Goal: Information Seeking & Learning: Check status

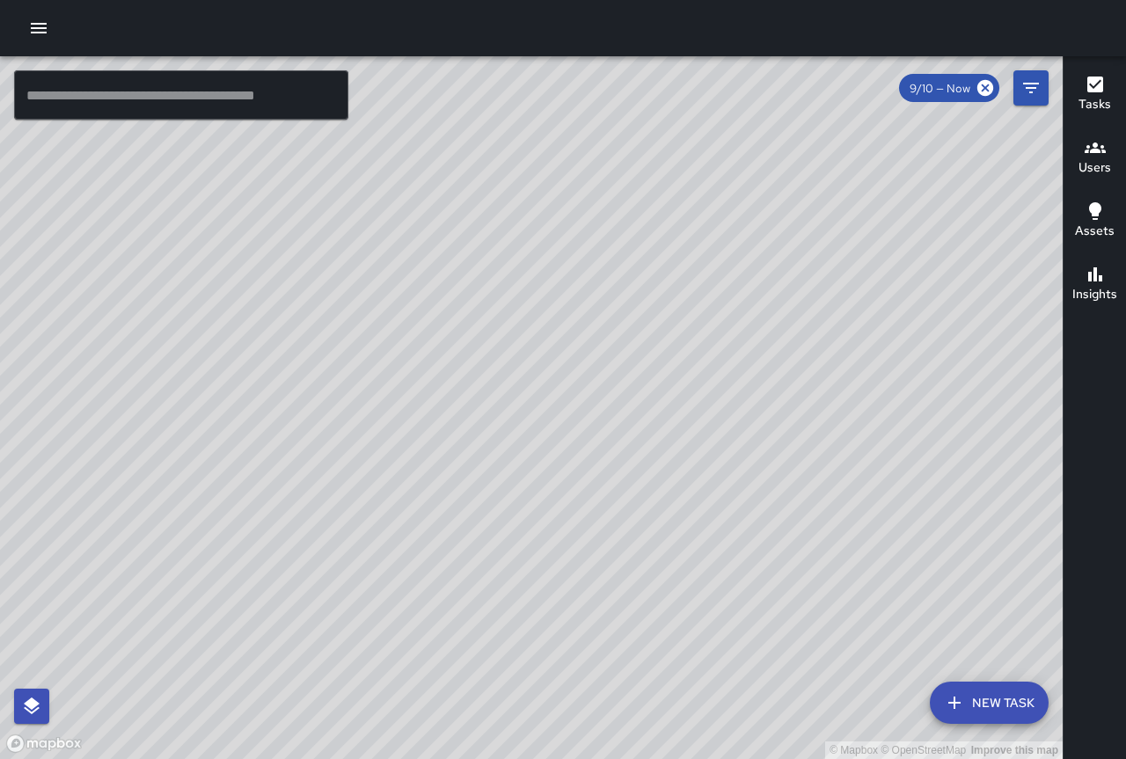
click at [33, 26] on icon "button" at bounding box center [38, 28] width 21 height 21
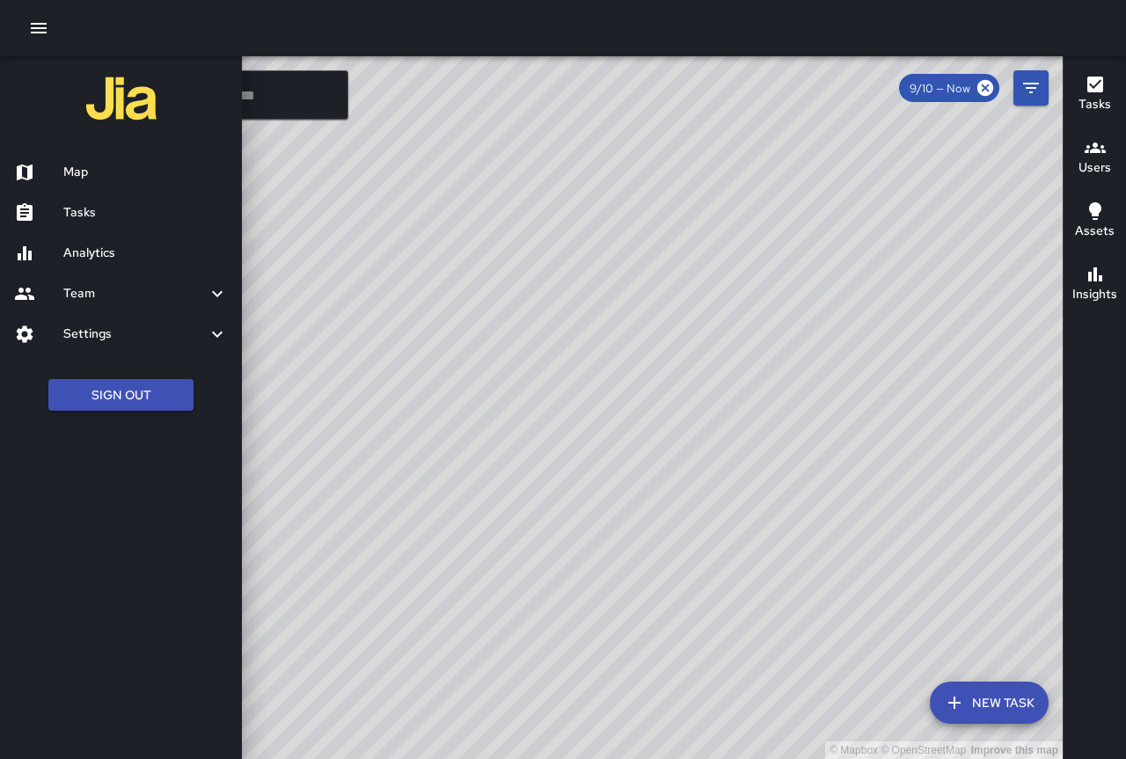
click at [165, 248] on h6 "Analytics" at bounding box center [145, 253] width 165 height 19
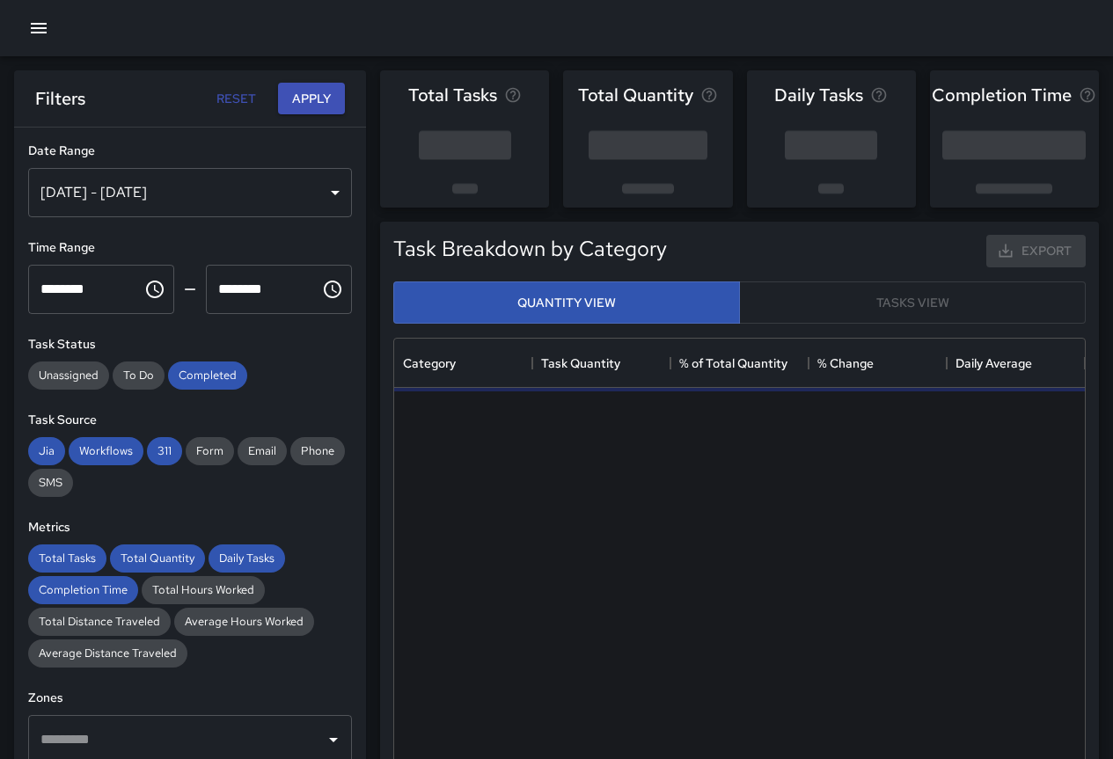
scroll to position [513, 678]
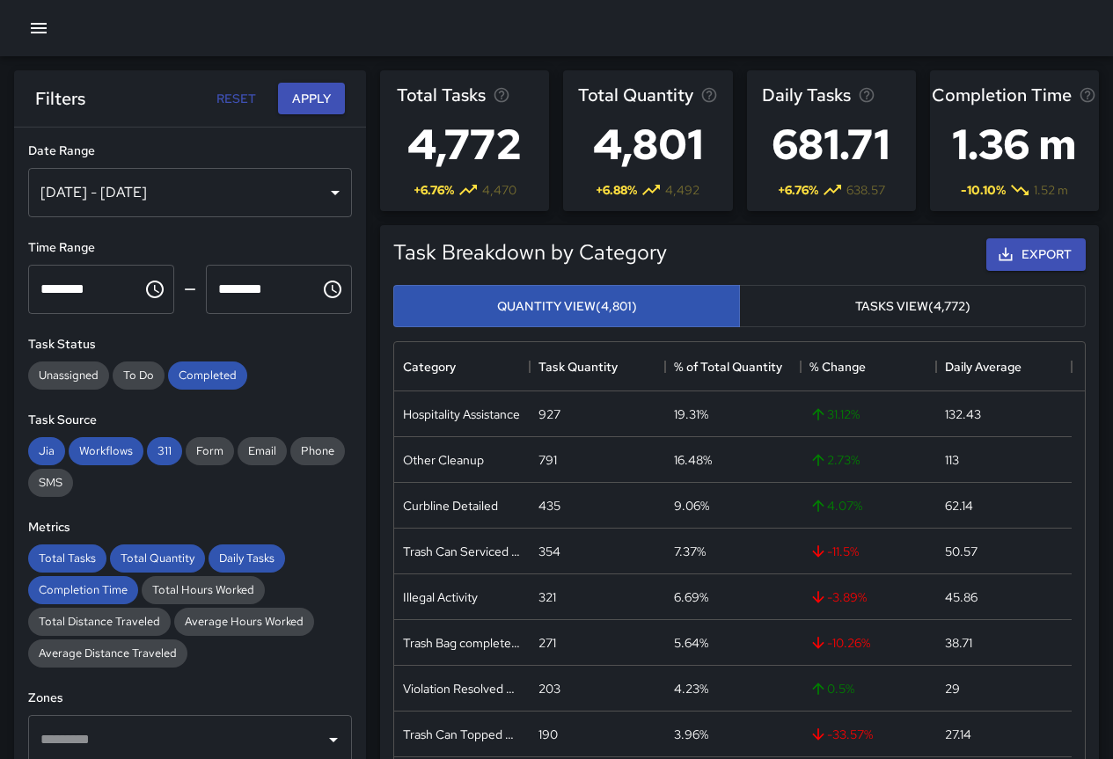
click at [202, 192] on div "[DATE] - [DATE]" at bounding box center [190, 192] width 324 height 49
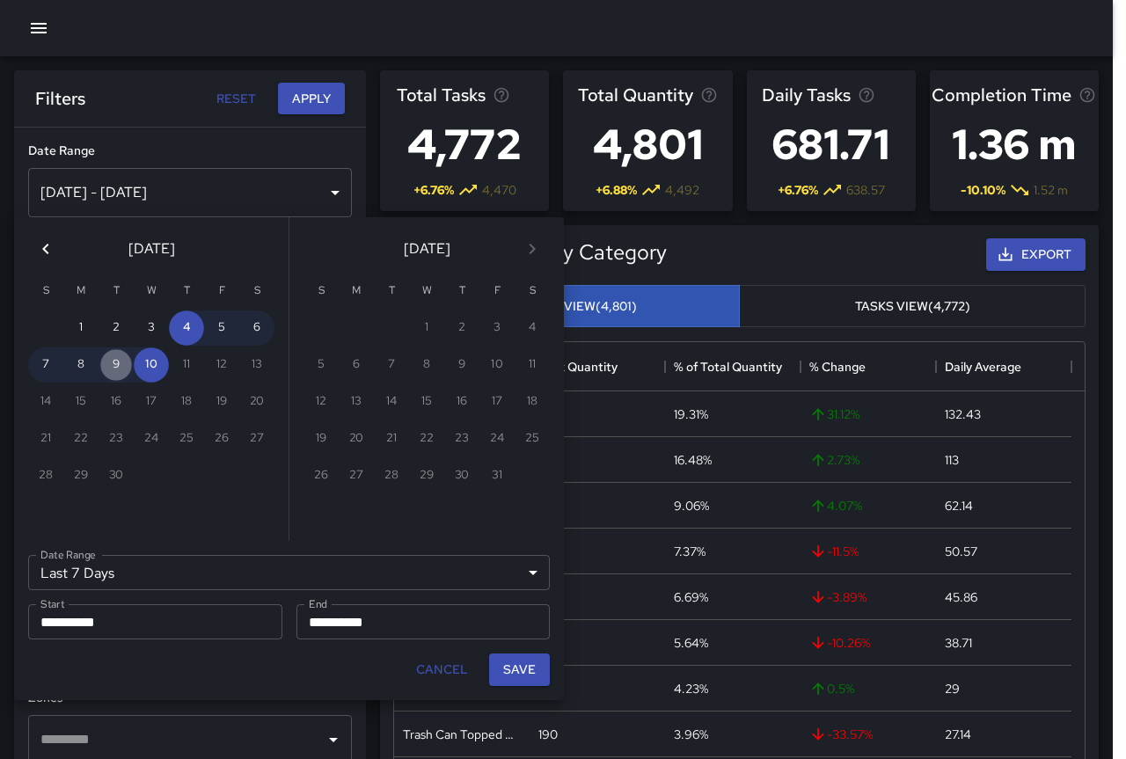
click at [121, 365] on button "9" at bounding box center [116, 365] width 35 height 35
type input "******"
type input "**********"
click at [121, 365] on button "9" at bounding box center [116, 365] width 35 height 35
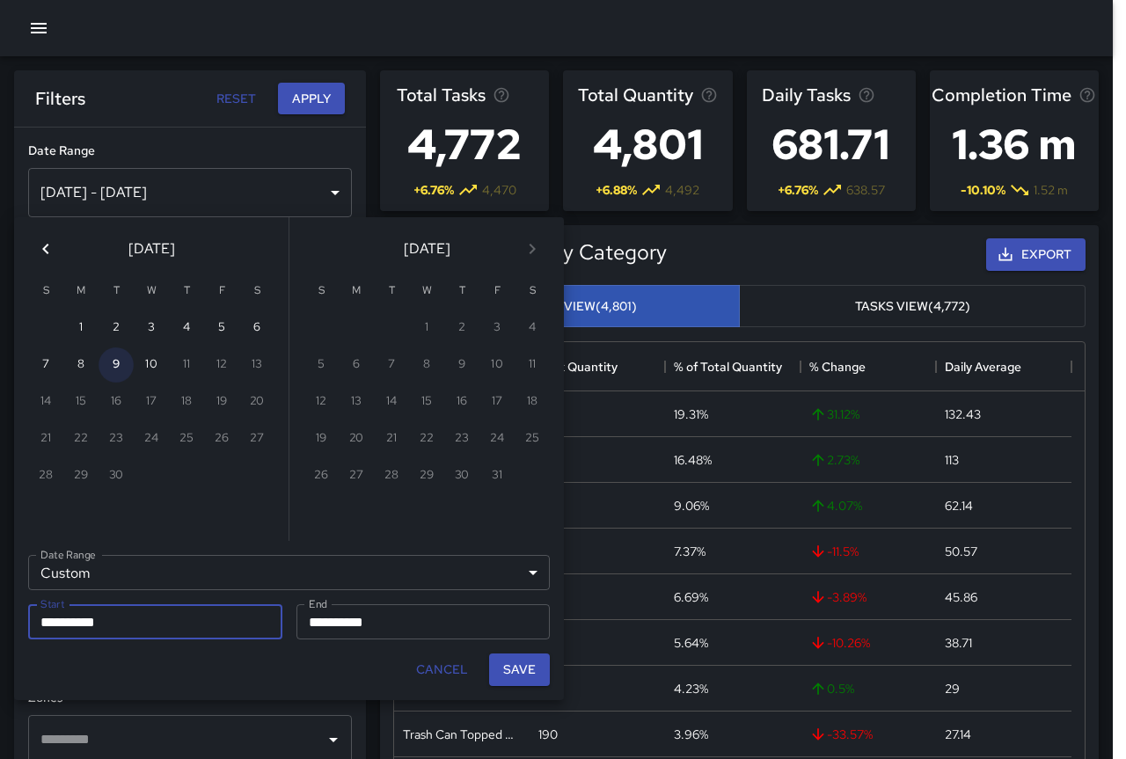
type input "**********"
click at [509, 661] on button "Save" at bounding box center [519, 670] width 61 height 33
type input "**********"
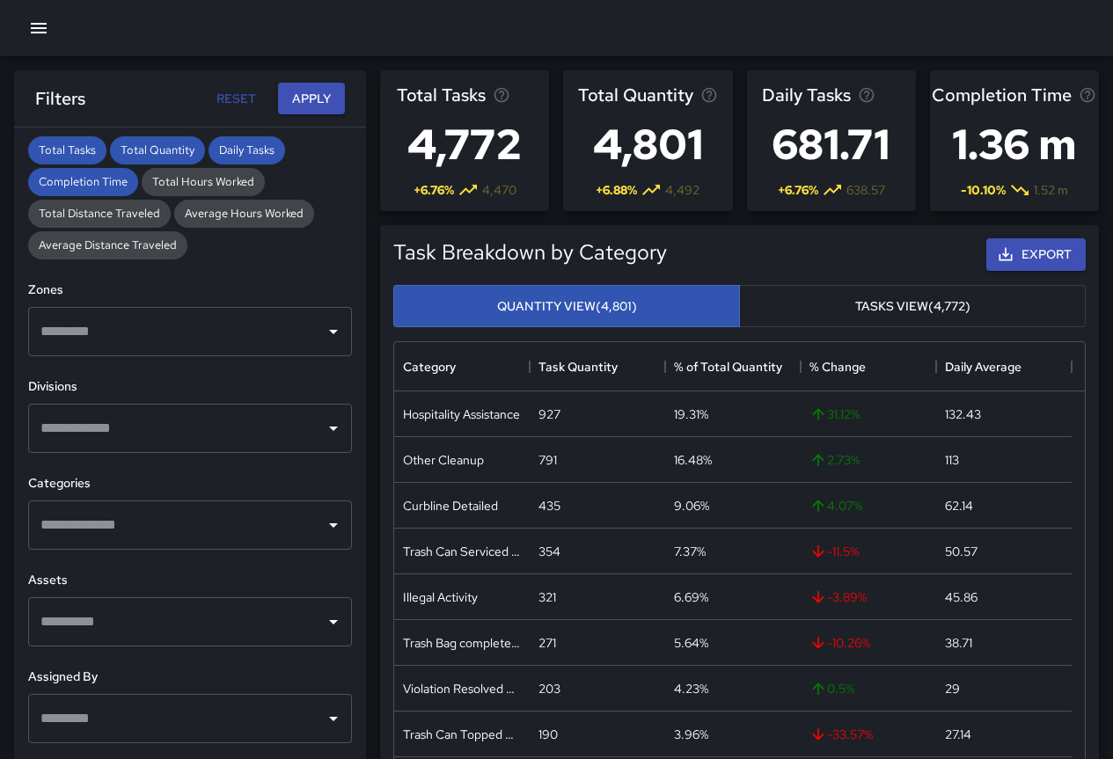
scroll to position [433, 0]
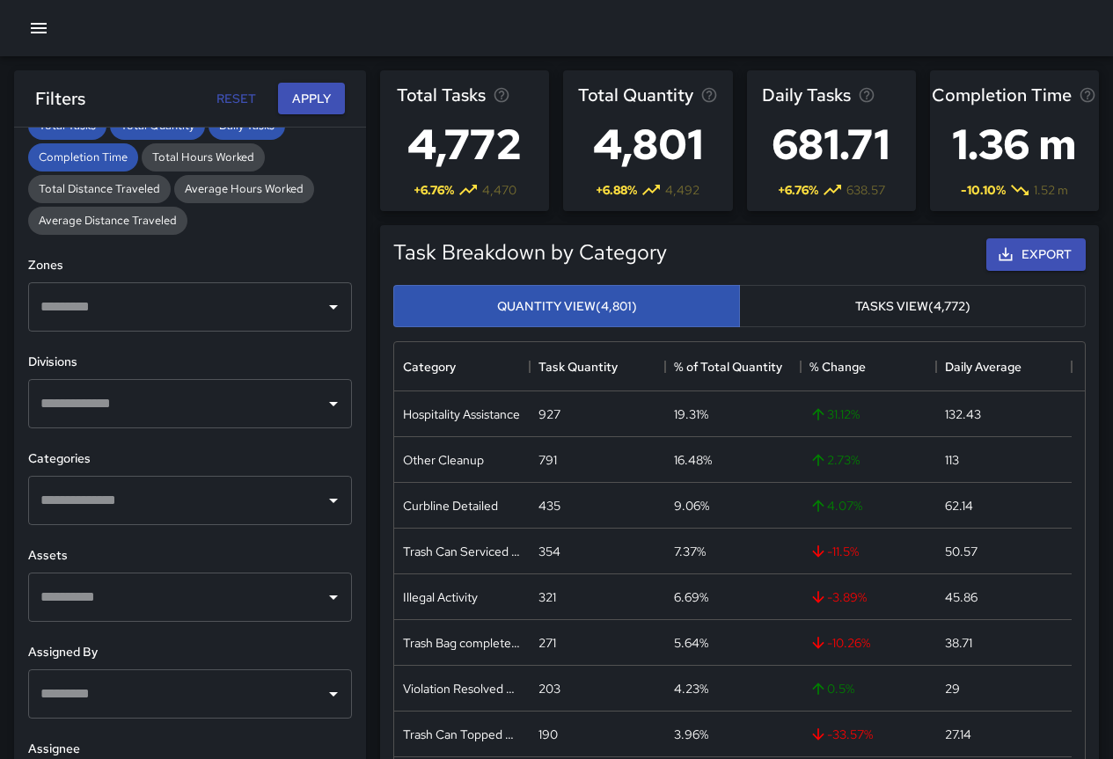
click at [275, 301] on input "text" at bounding box center [177, 306] width 282 height 33
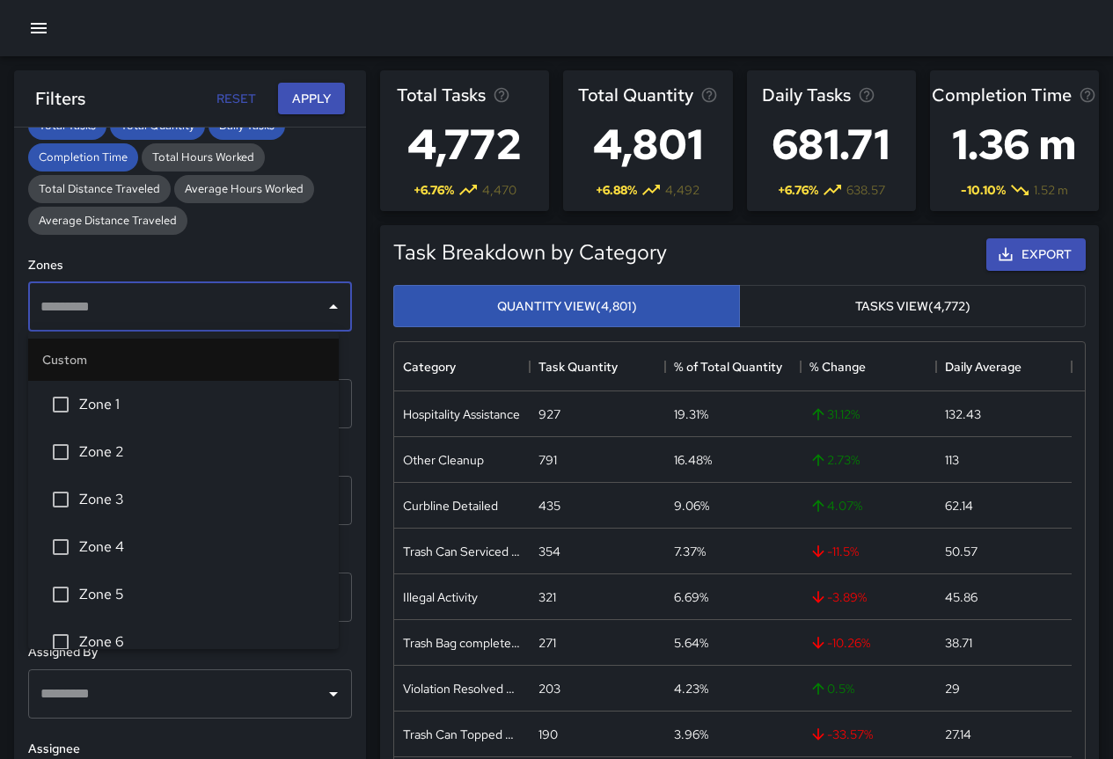
click at [347, 226] on div "**********" at bounding box center [190, 479] width 352 height 702
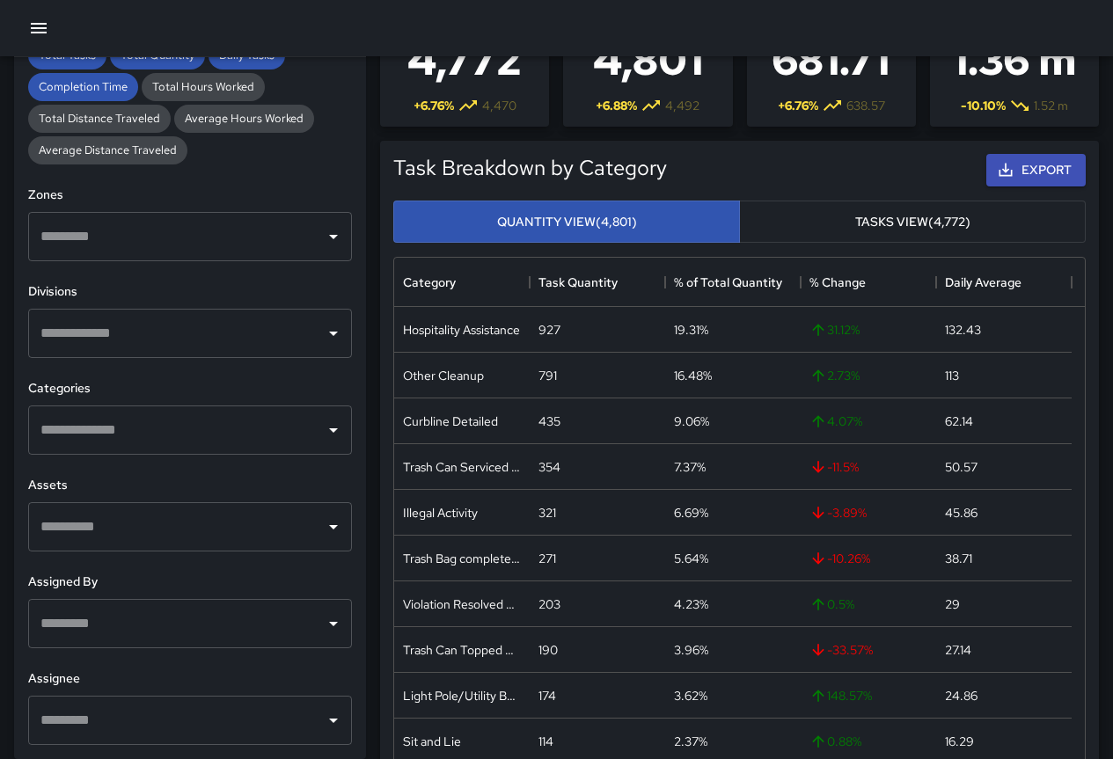
scroll to position [88, 0]
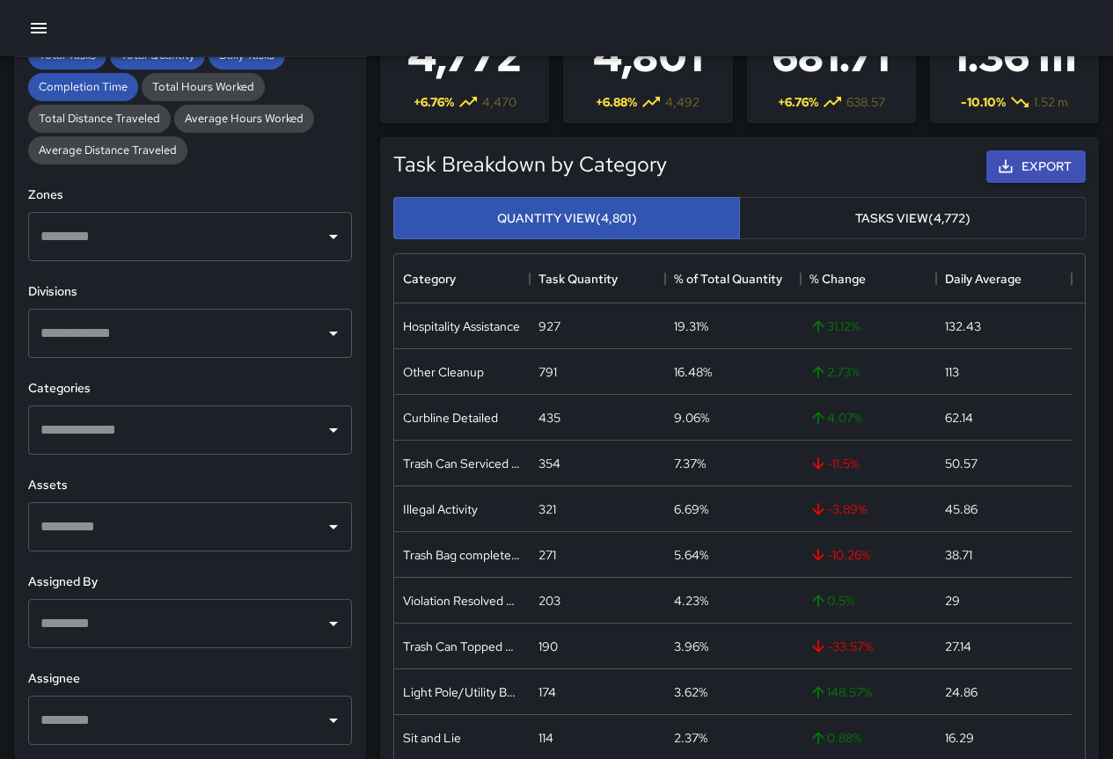
click at [321, 418] on div at bounding box center [332, 430] width 23 height 25
click at [323, 430] on icon "Open" at bounding box center [333, 430] width 21 height 21
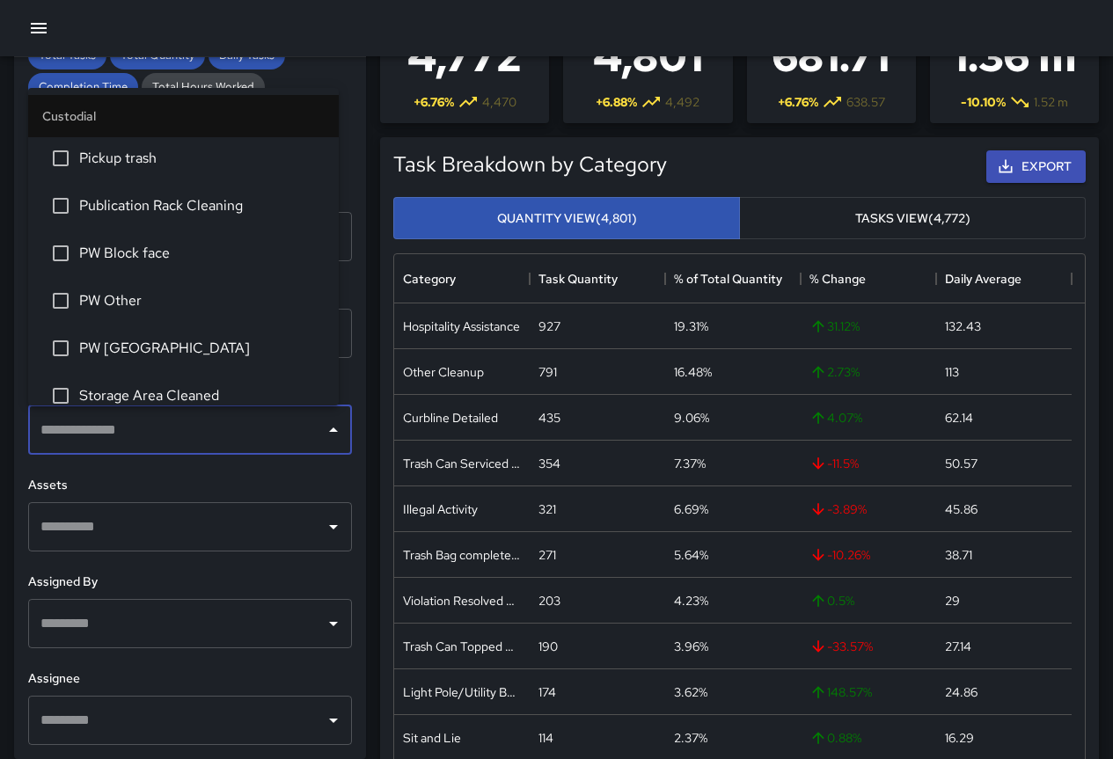
scroll to position [880, 0]
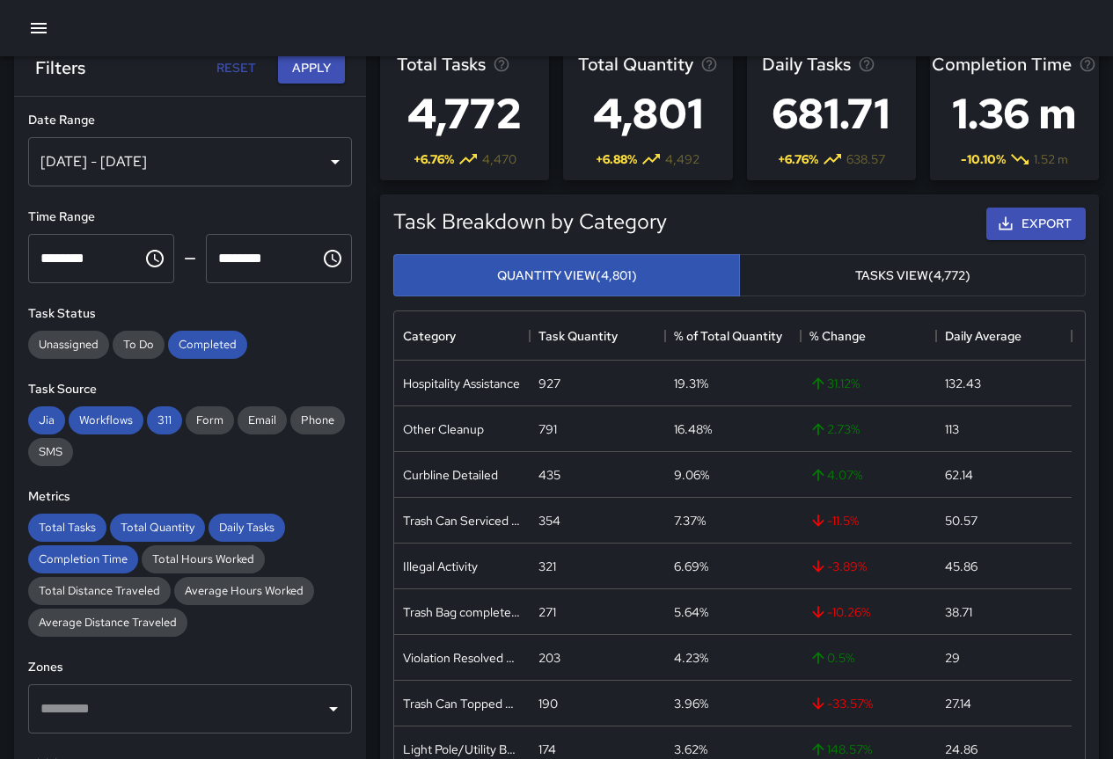
scroll to position [0, 0]
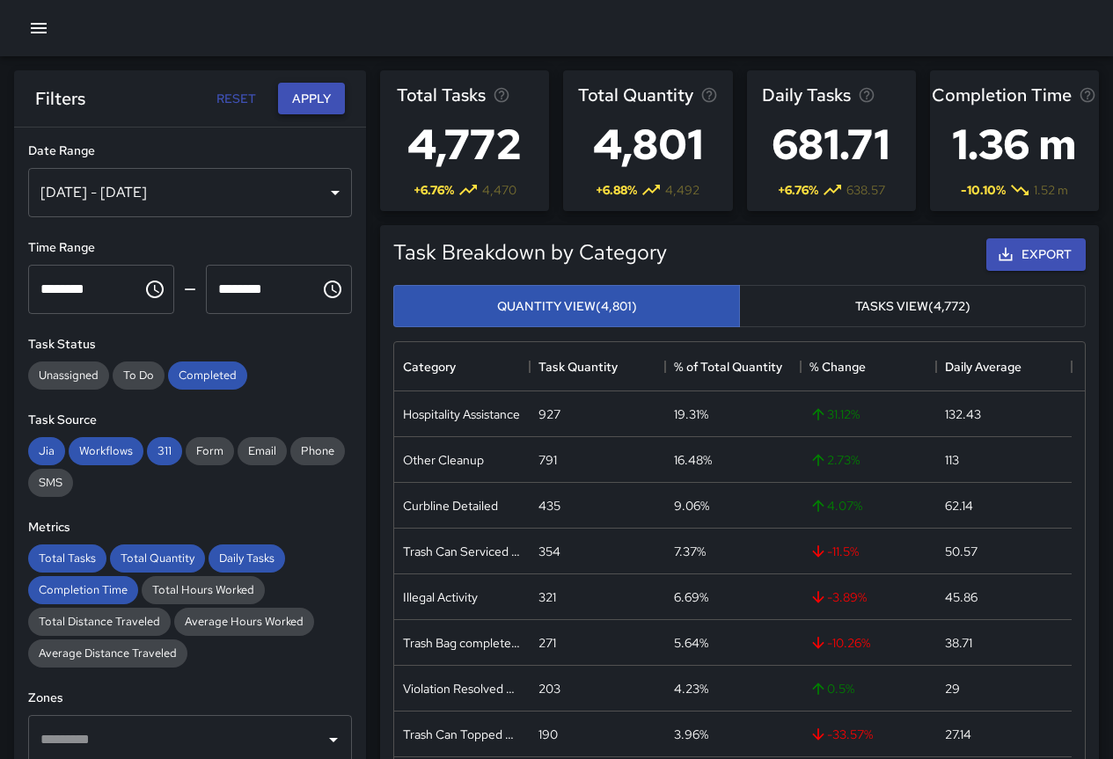
click at [332, 89] on button "Apply" at bounding box center [311, 99] width 67 height 33
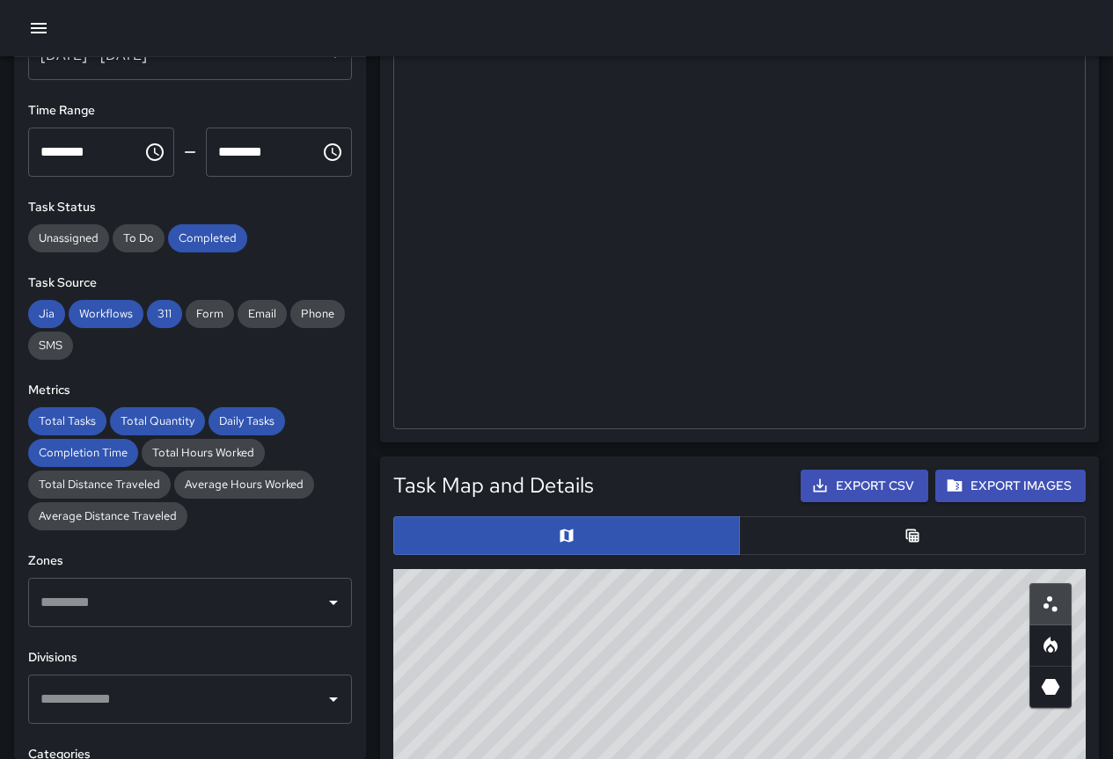
scroll to position [466, 0]
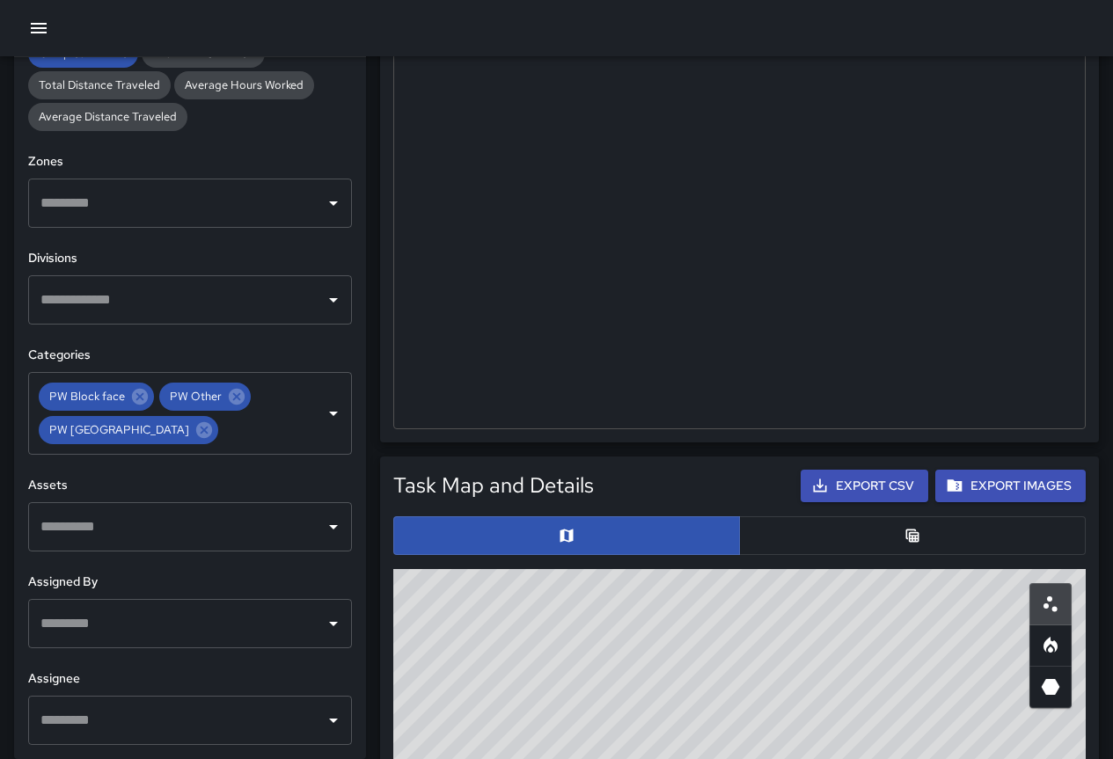
click at [949, 538] on button "button" at bounding box center [912, 536] width 347 height 39
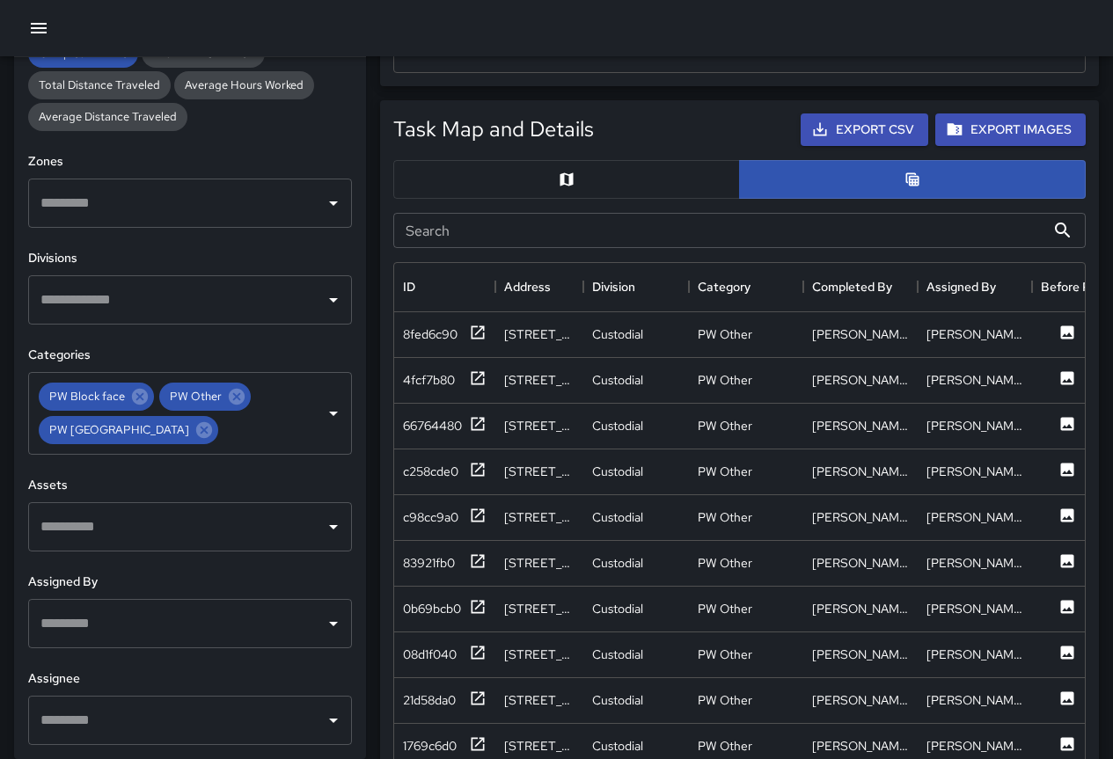
scroll to position [880, 0]
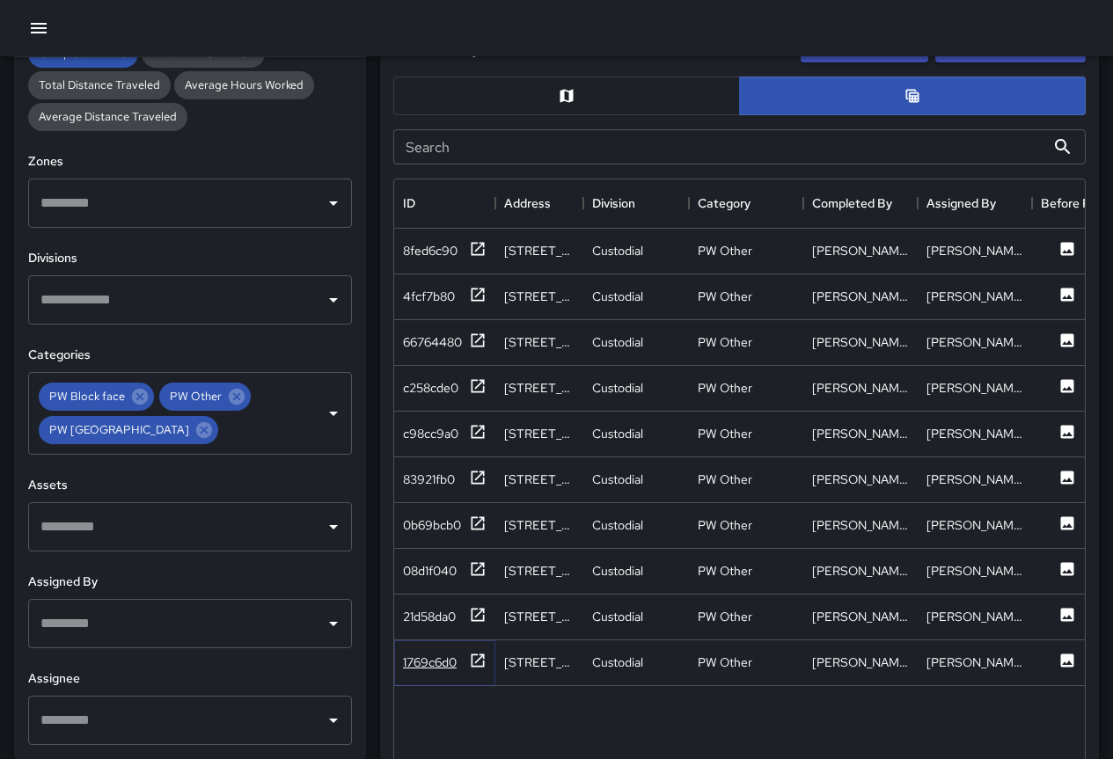
click at [434, 665] on div "1769c6d0" at bounding box center [430, 663] width 54 height 18
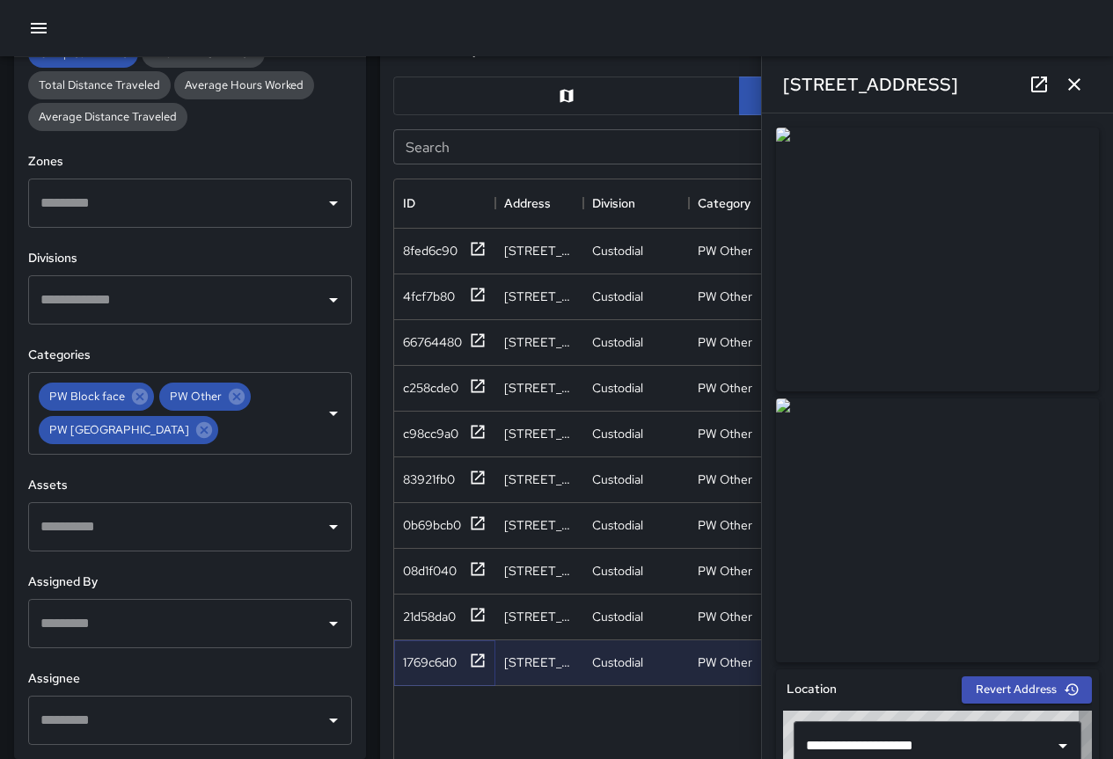
type input "**********"
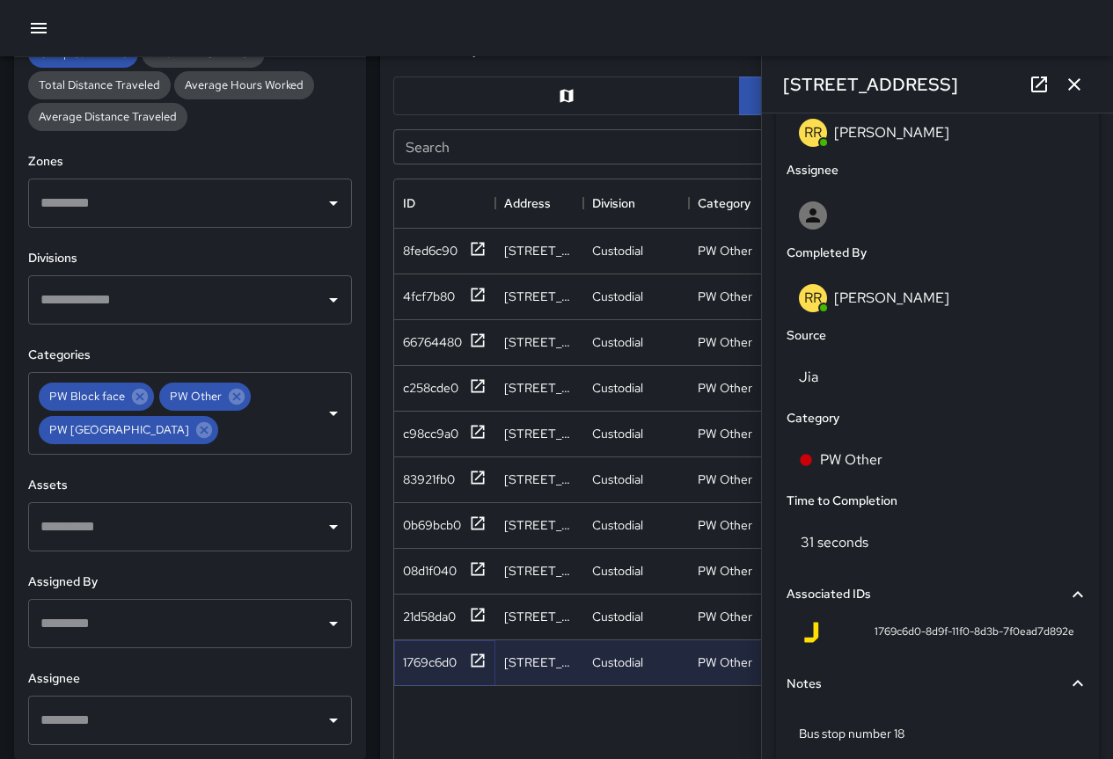
scroll to position [1060, 0]
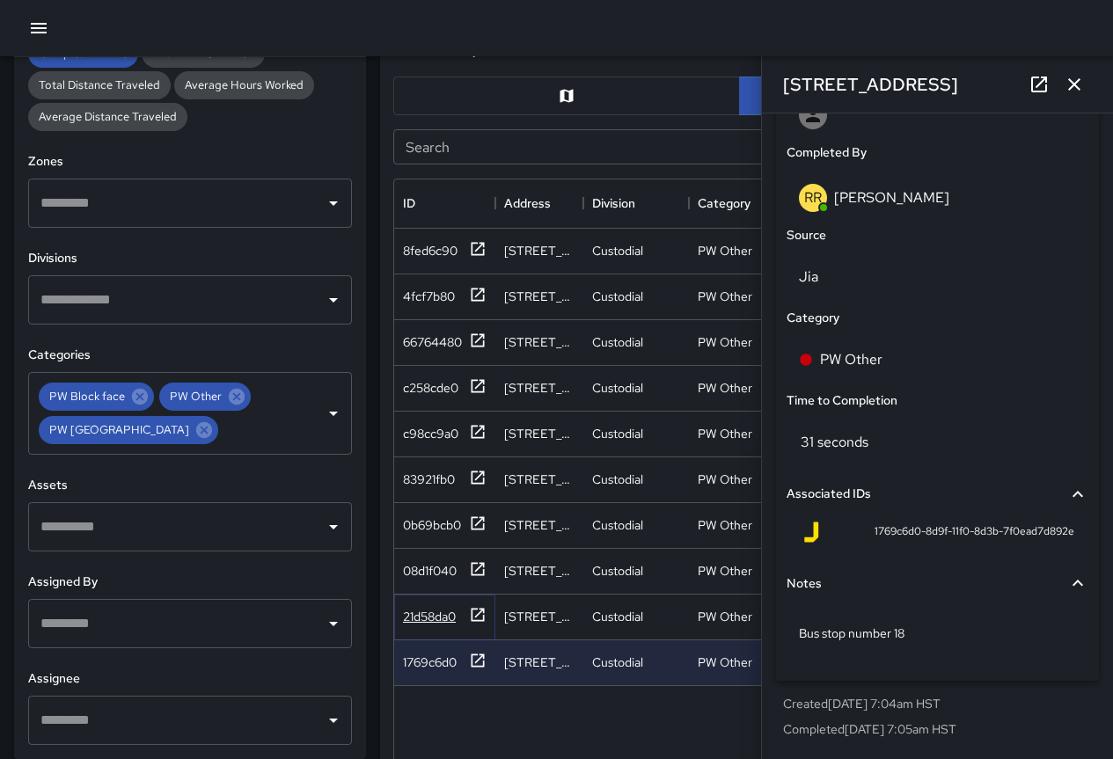
click at [426, 613] on div "21d58da0" at bounding box center [429, 617] width 53 height 18
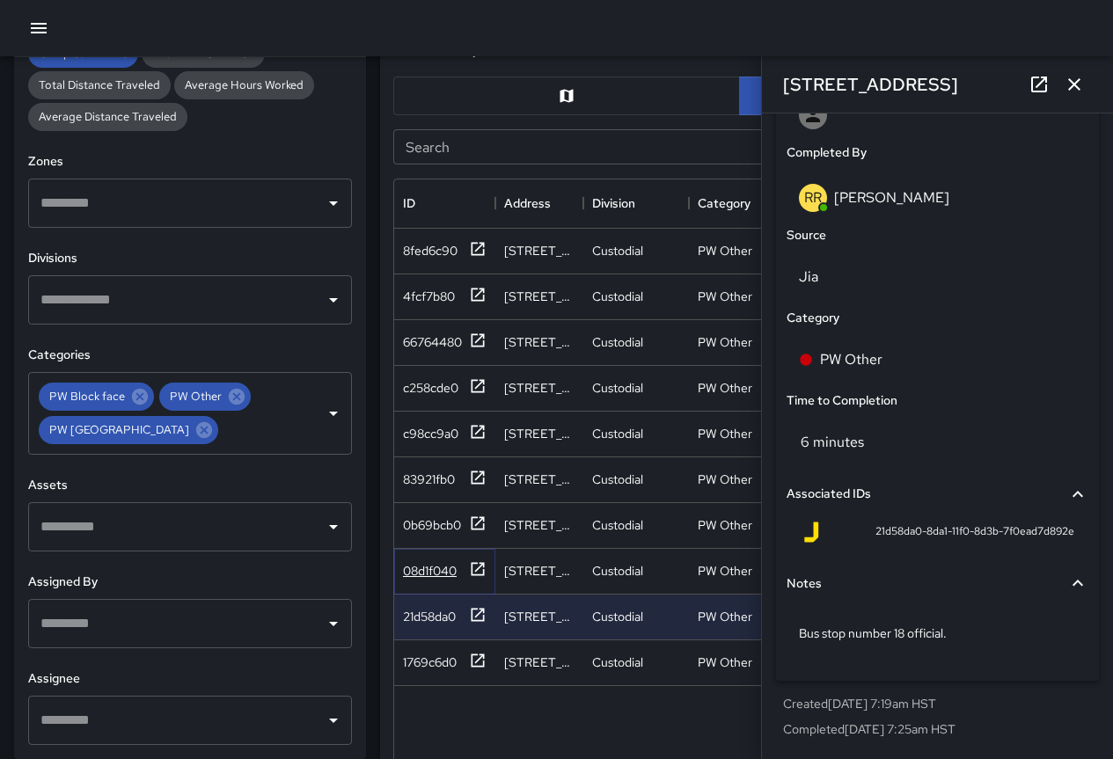
click at [429, 568] on div "08d1f040" at bounding box center [430, 571] width 54 height 18
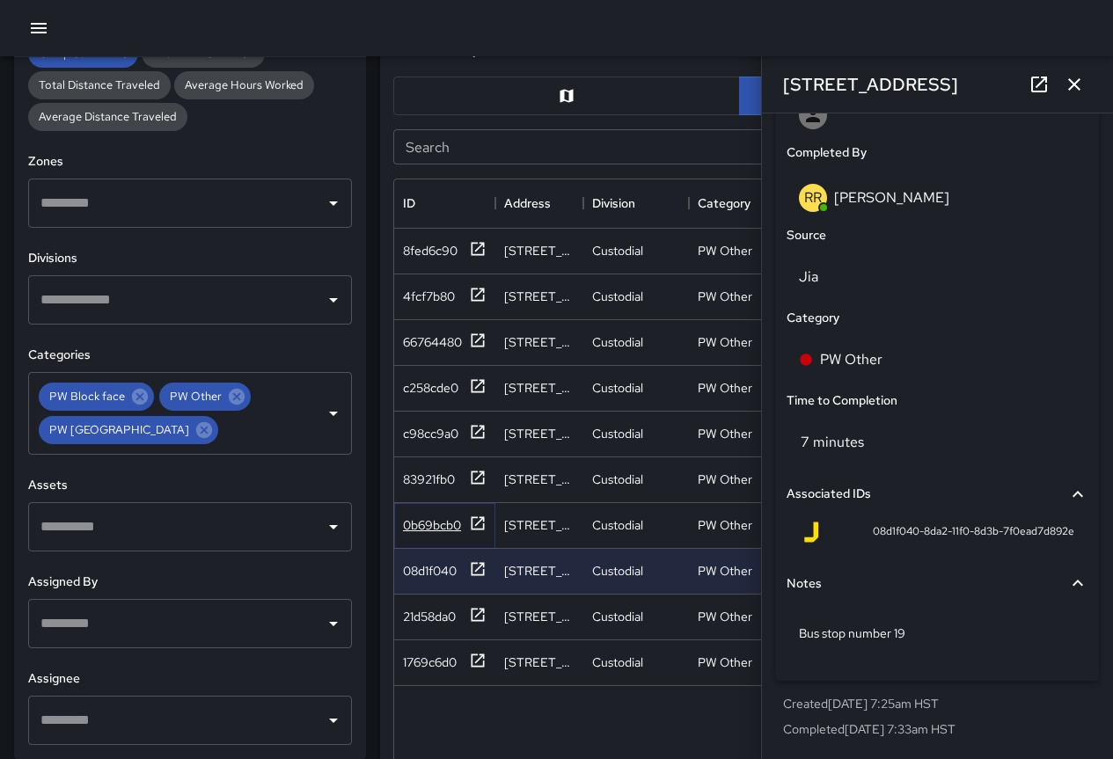
click at [449, 523] on div "0b69bcb0" at bounding box center [432, 526] width 58 height 18
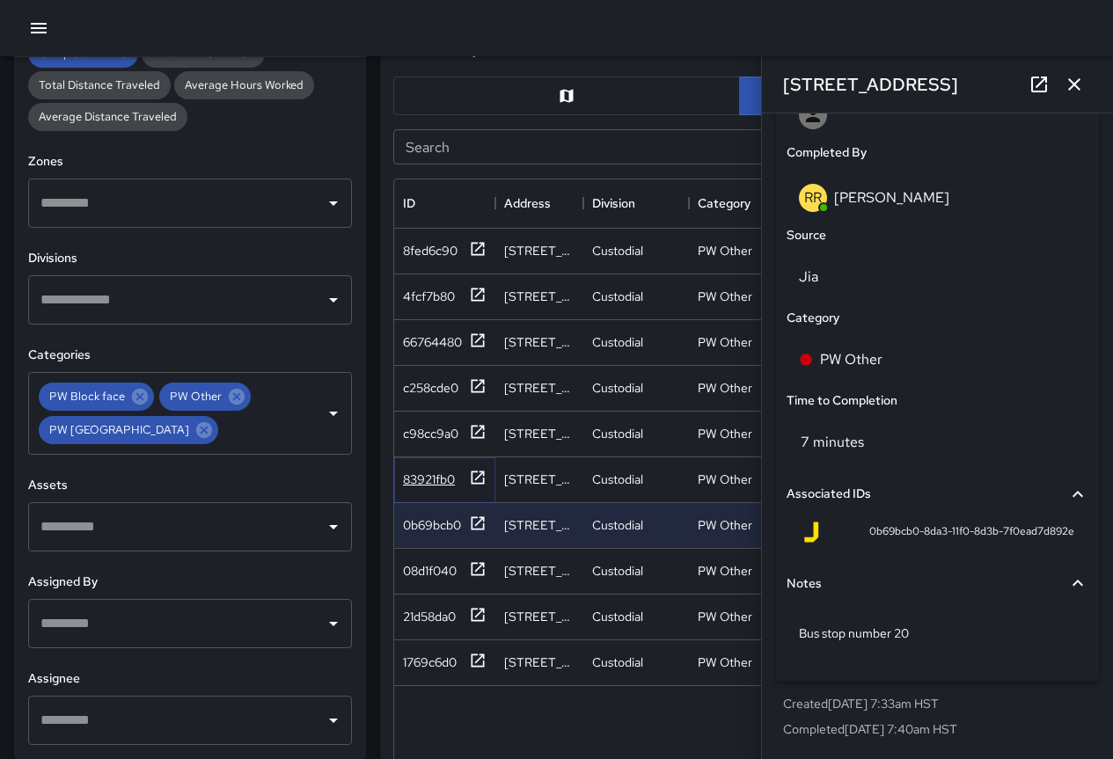
click at [441, 480] on div "83921fb0" at bounding box center [429, 480] width 52 height 18
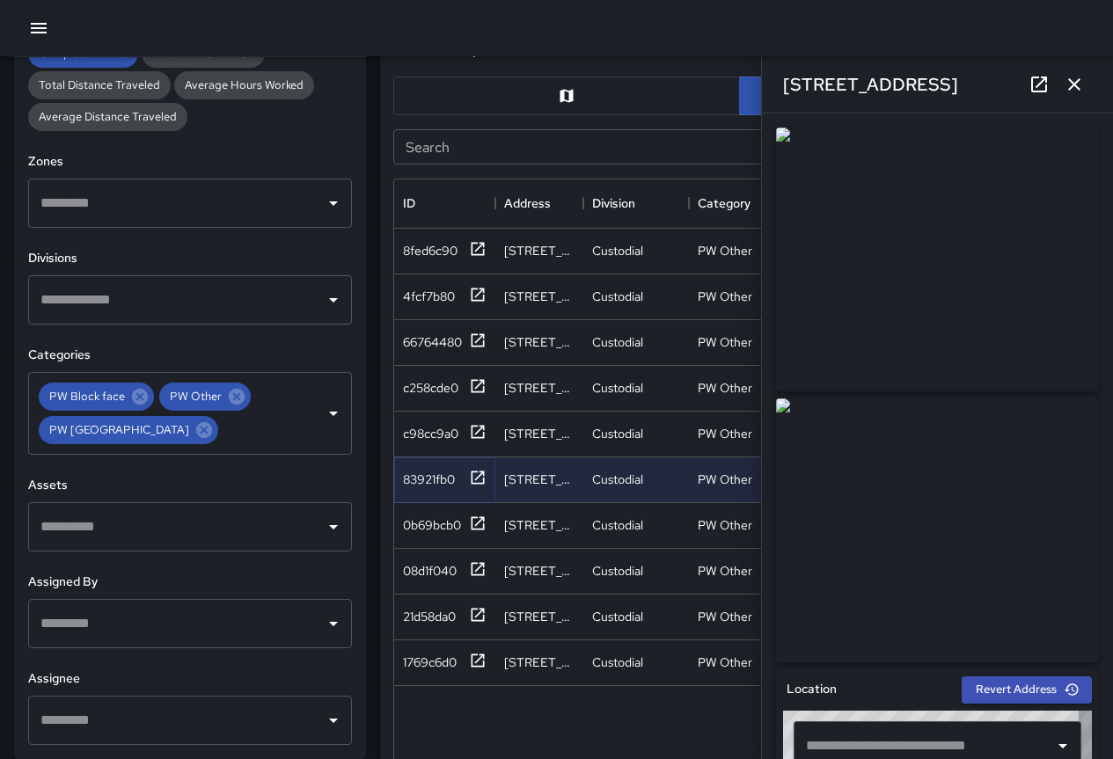
type input "**********"
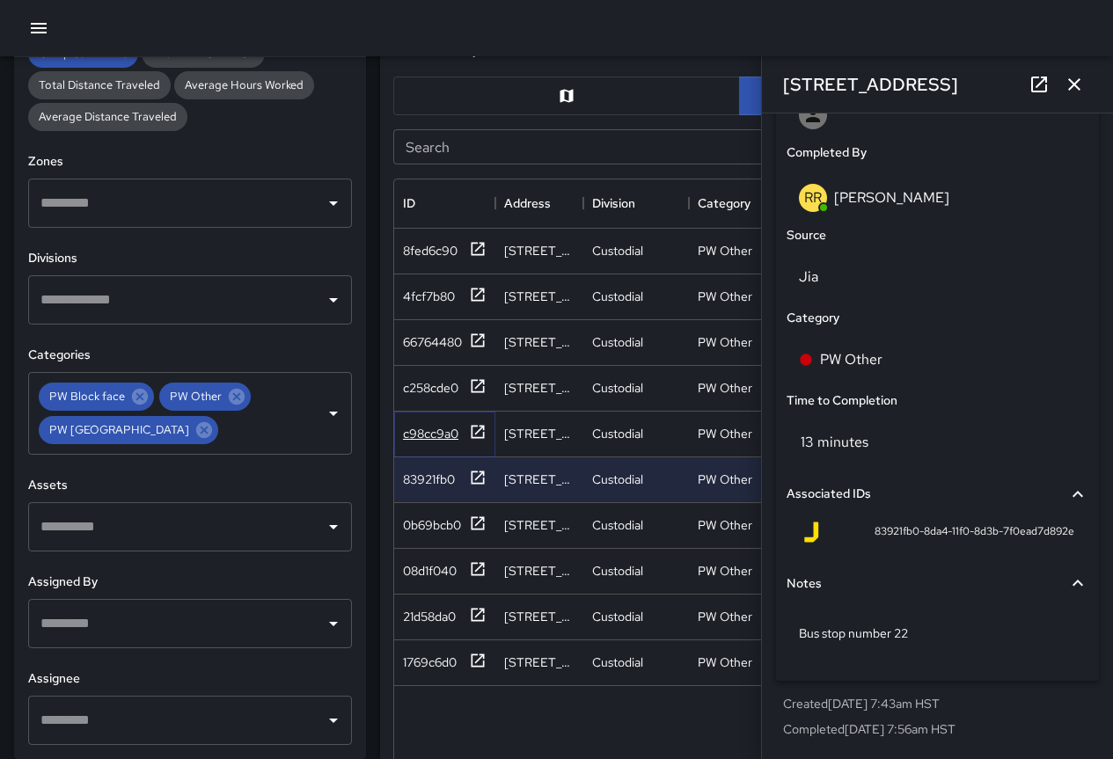
click at [451, 430] on div "c98cc9a0" at bounding box center [430, 434] width 55 height 18
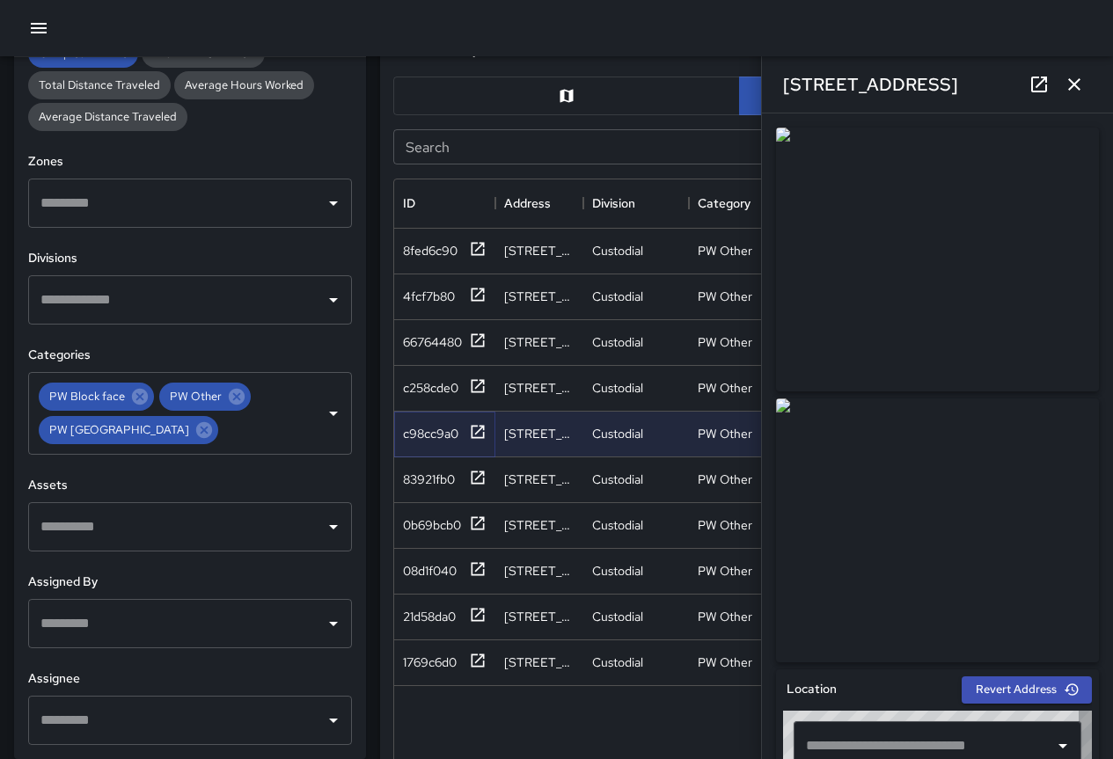
type input "**********"
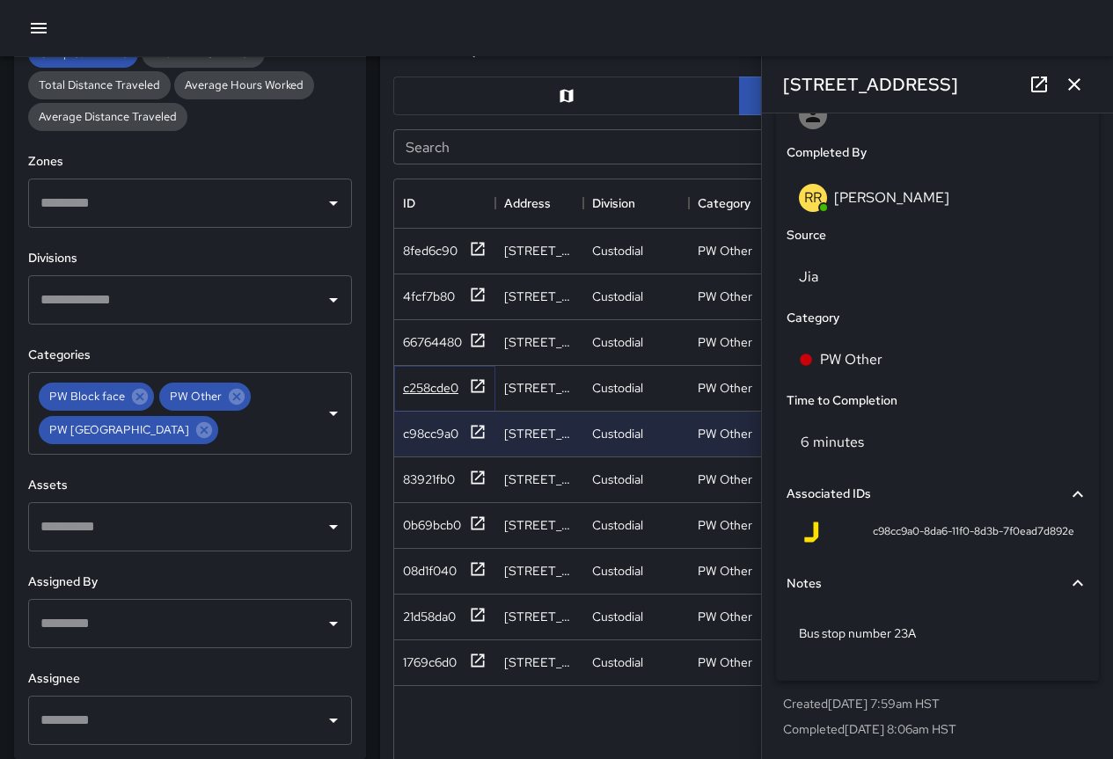
click at [428, 380] on div "c258cde0" at bounding box center [430, 388] width 55 height 18
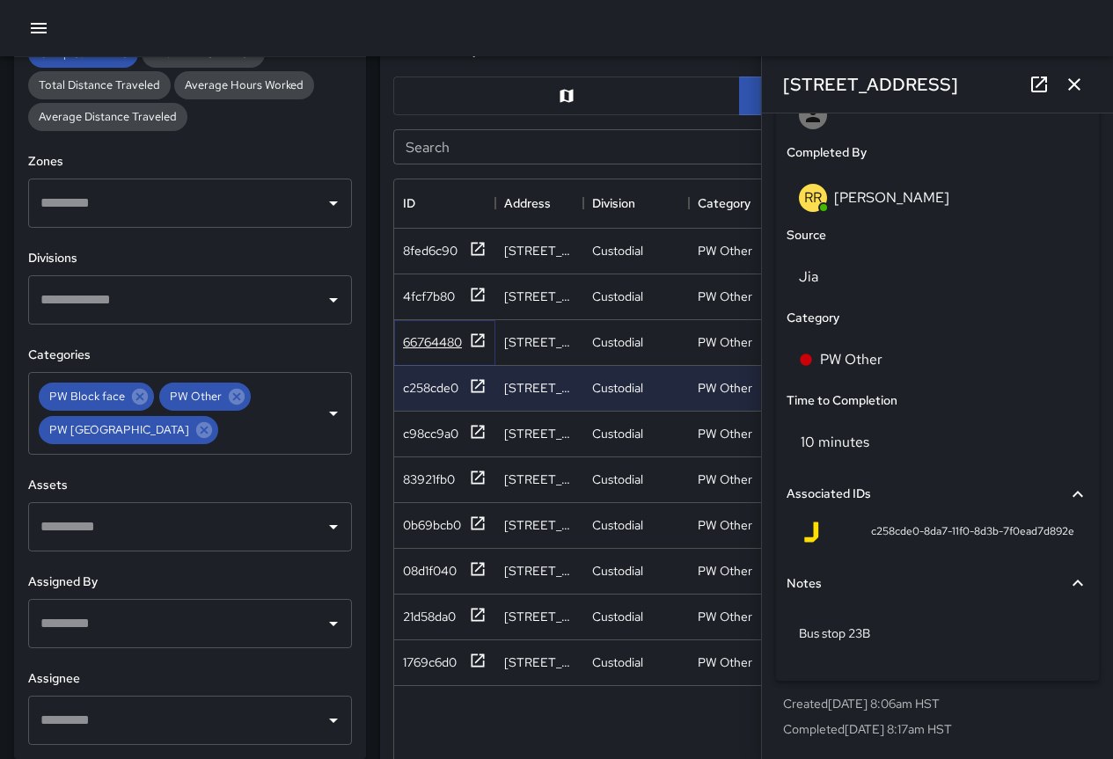
click at [441, 336] on div "66764480" at bounding box center [432, 343] width 59 height 18
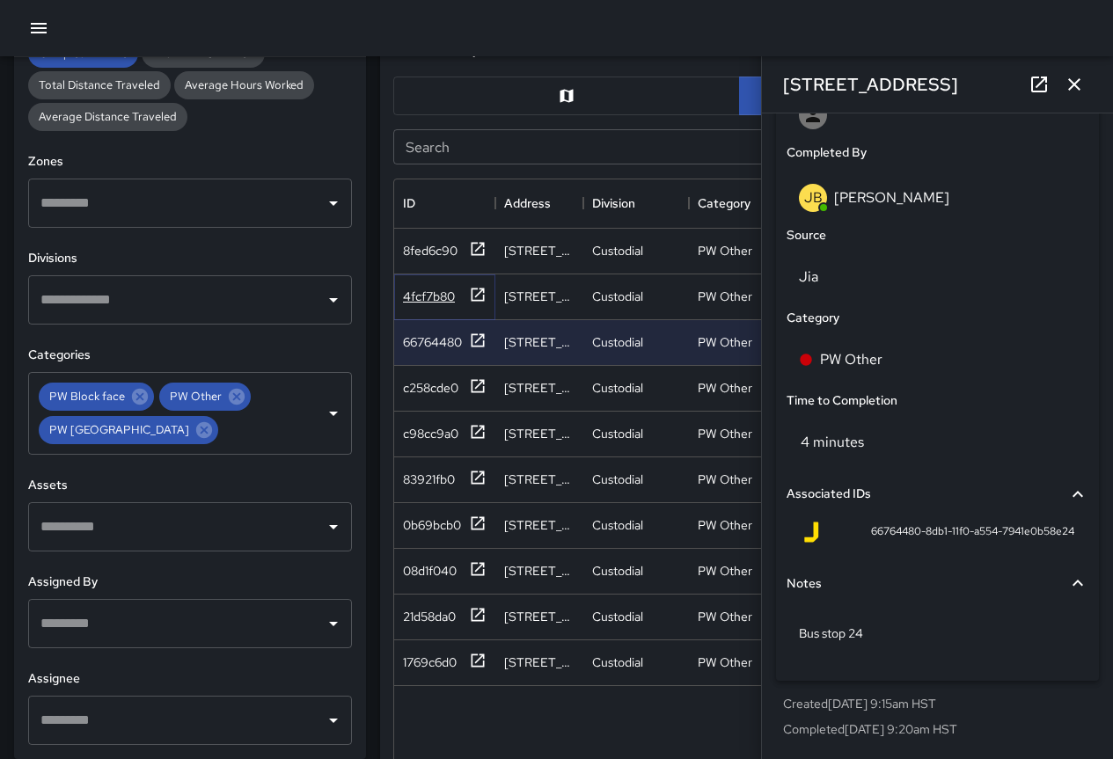
click at [425, 300] on div "4fcf7b80" at bounding box center [429, 297] width 52 height 18
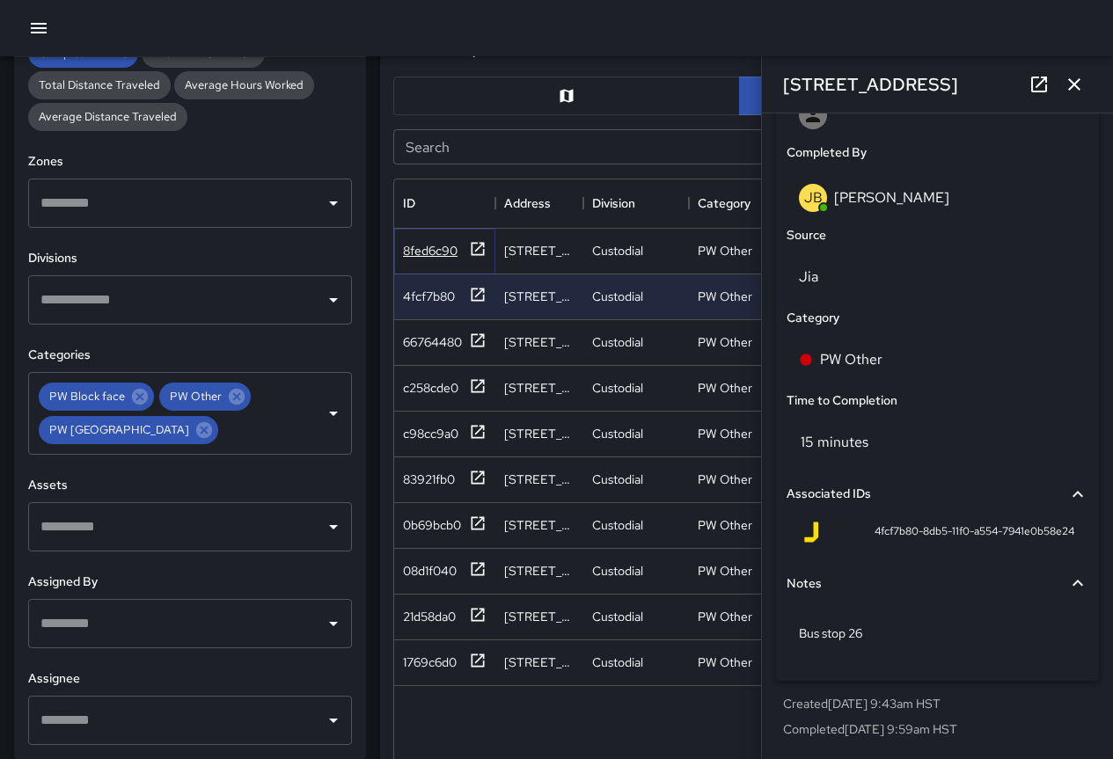
click at [433, 253] on div "8fed6c90" at bounding box center [430, 251] width 55 height 18
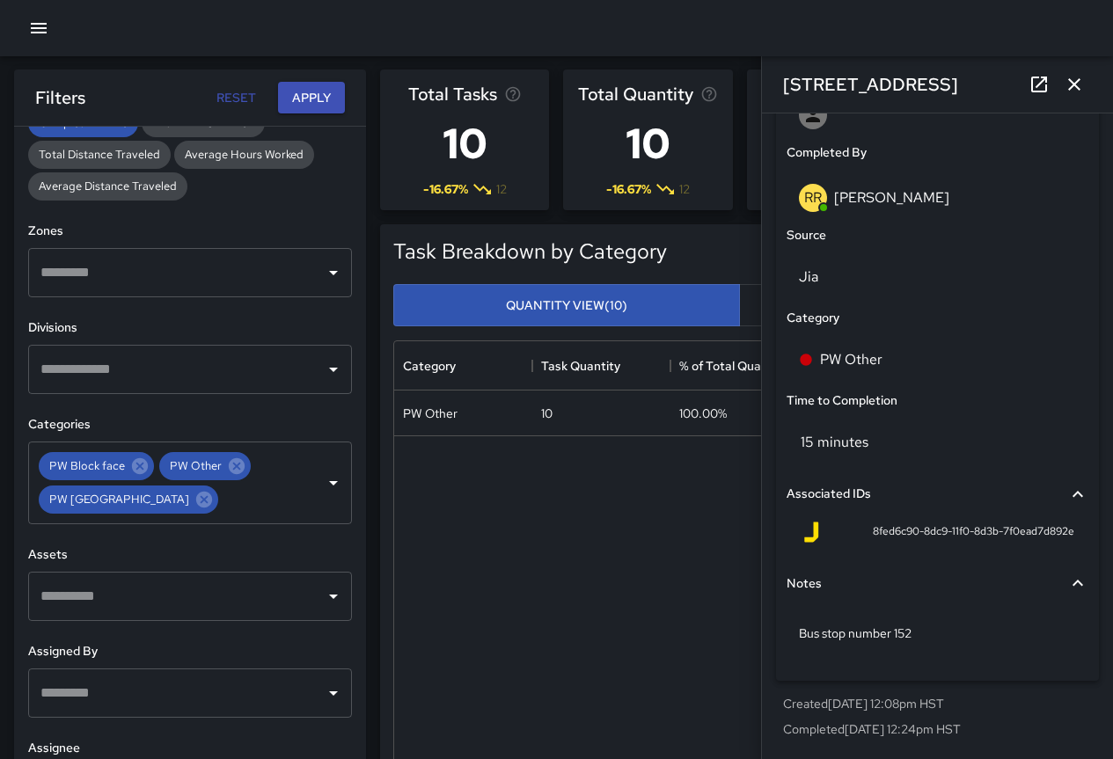
scroll to position [0, 0]
click at [302, 486] on icon "Clear" at bounding box center [311, 484] width 18 height 18
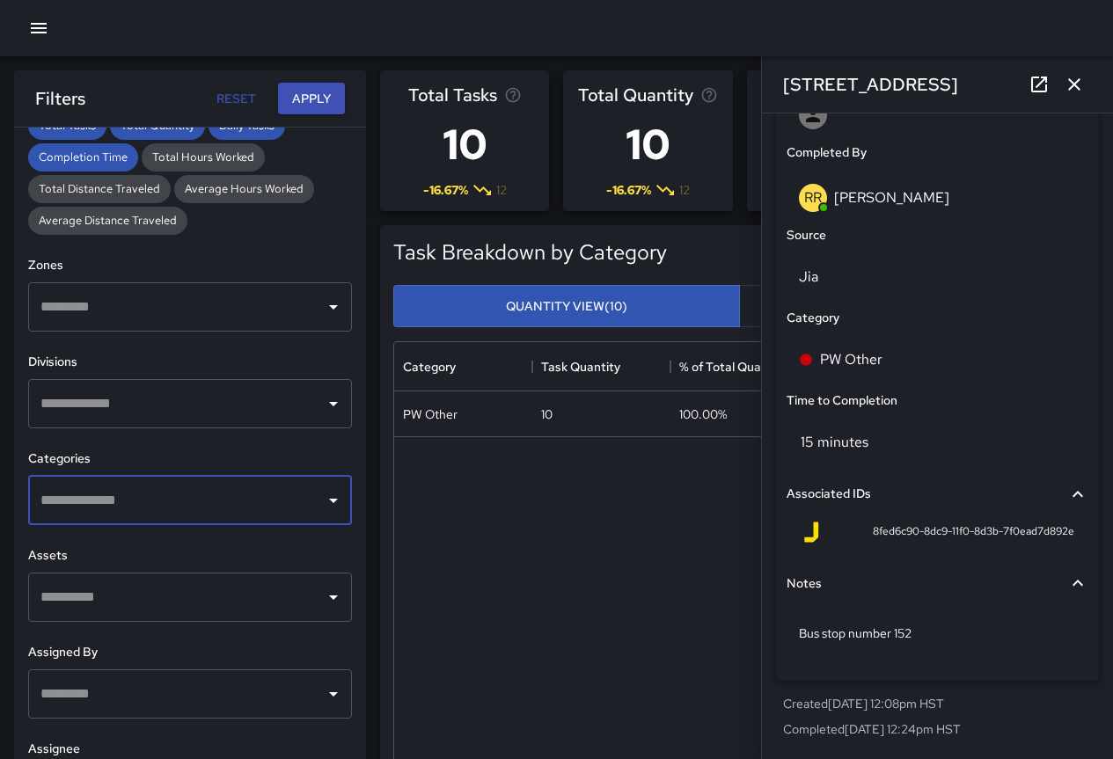
scroll to position [433, 0]
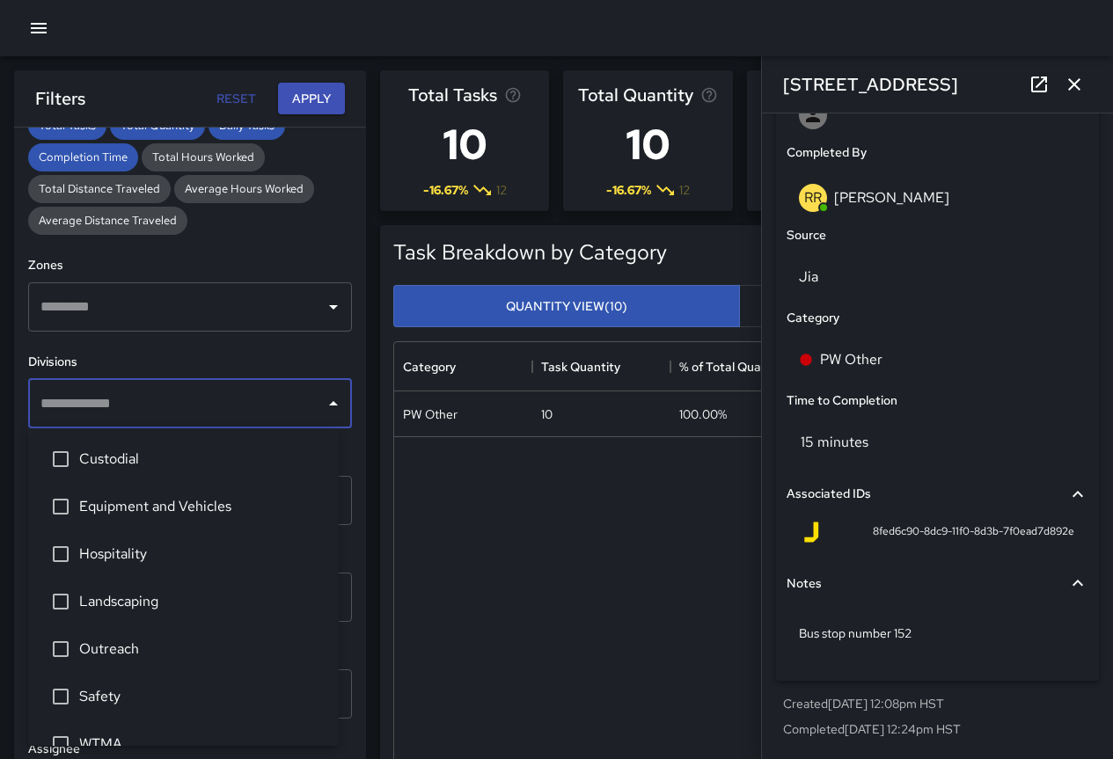
click at [261, 388] on input "text" at bounding box center [177, 403] width 282 height 33
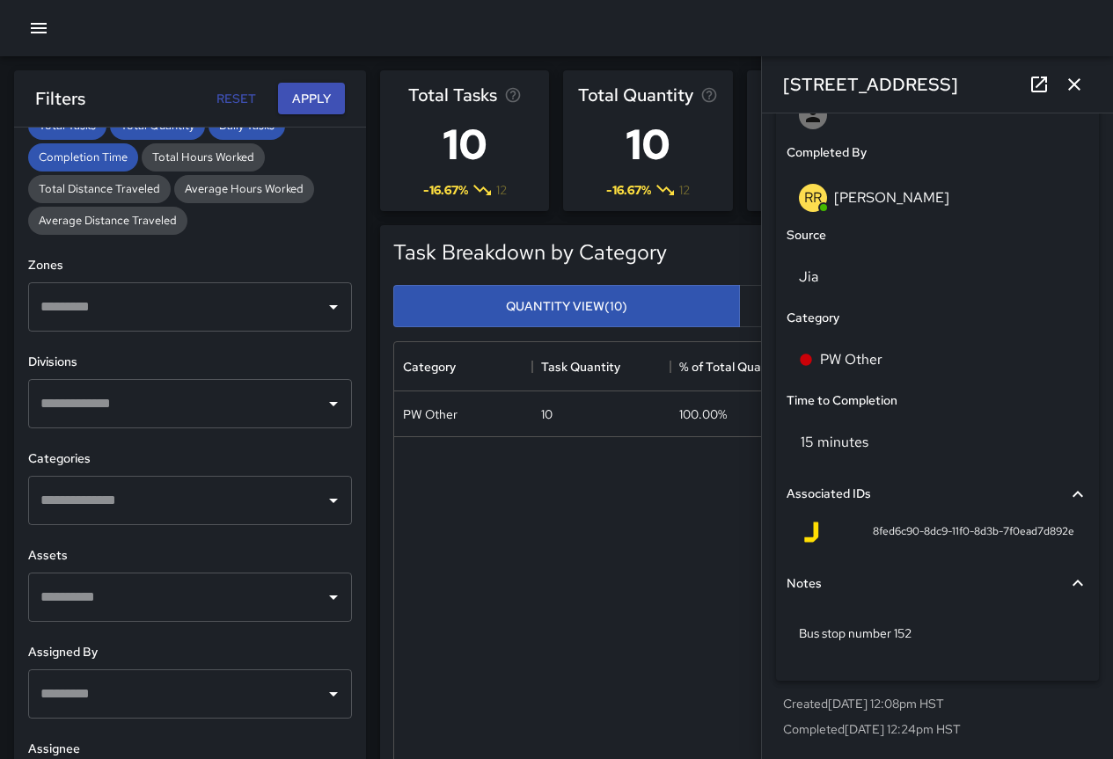
click at [175, 484] on input "text" at bounding box center [177, 500] width 282 height 33
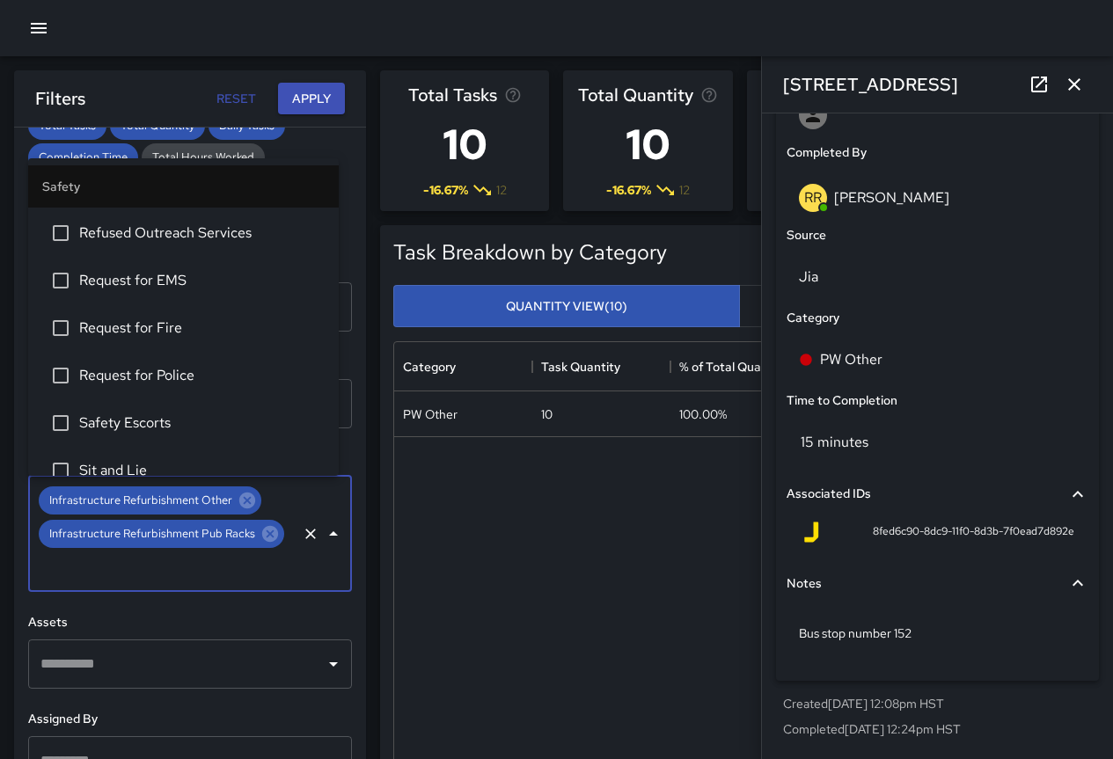
scroll to position [5544, 0]
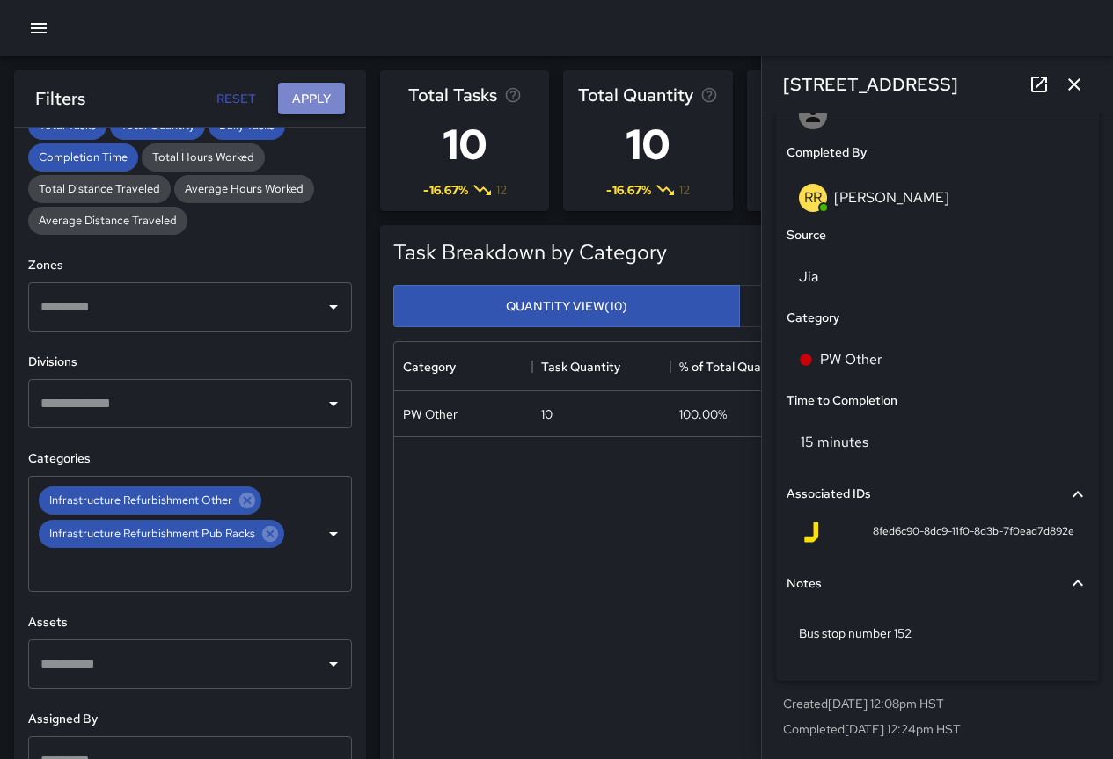
click at [326, 93] on button "Apply" at bounding box center [311, 99] width 67 height 33
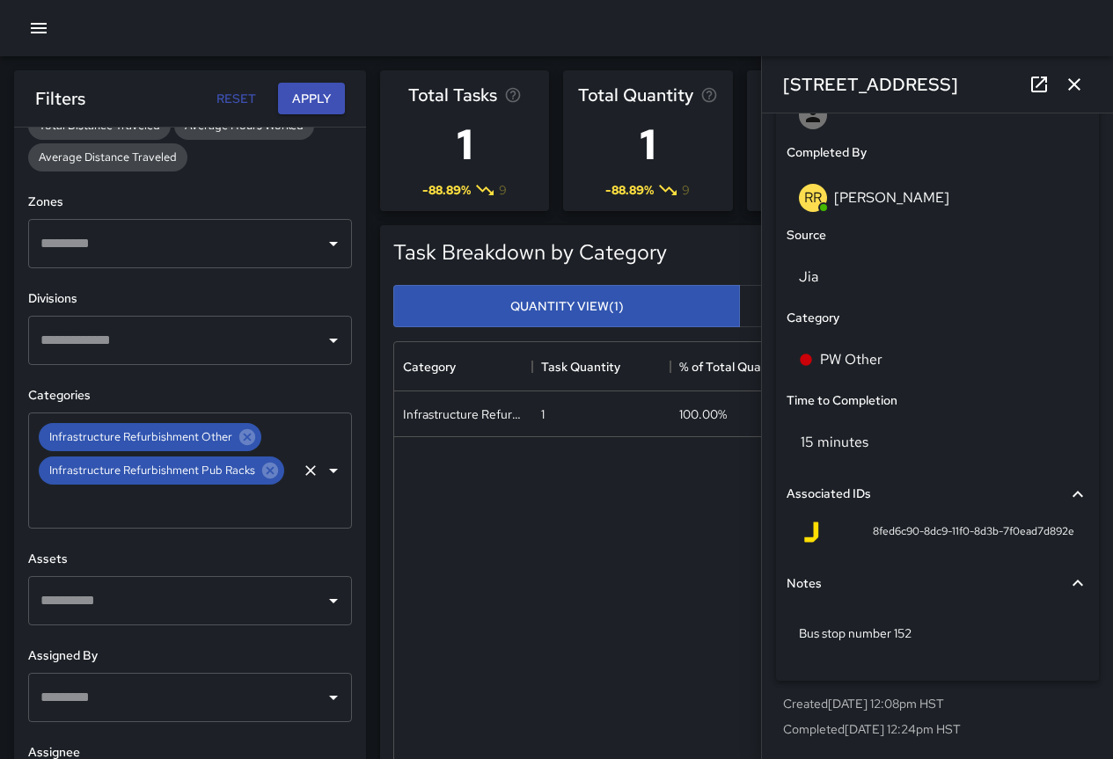
scroll to position [500, 0]
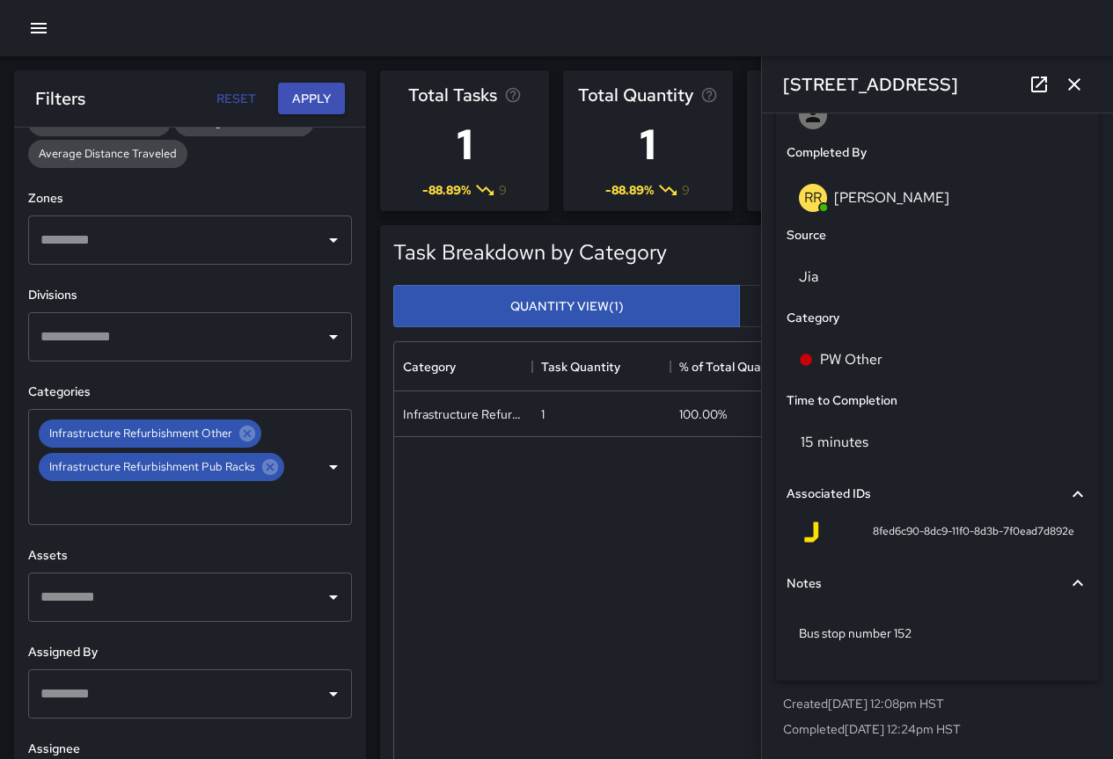
click at [302, 462] on icon "Clear" at bounding box center [311, 467] width 18 height 18
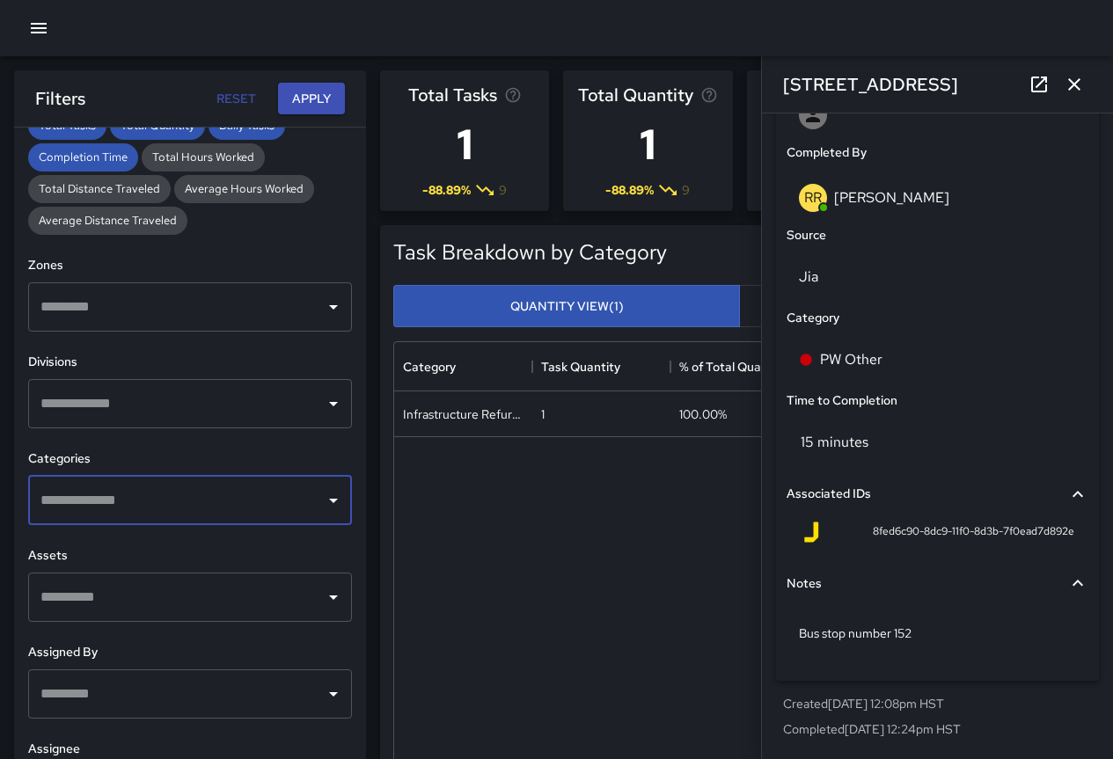
click at [301, 495] on input "text" at bounding box center [177, 500] width 282 height 33
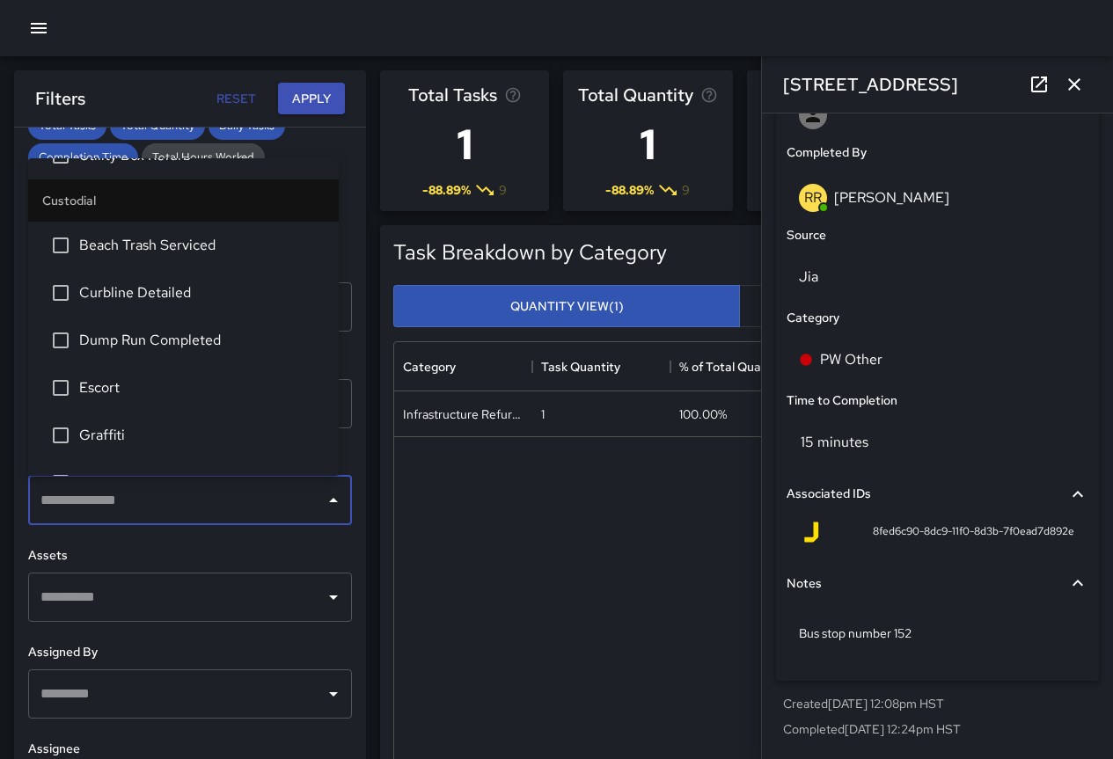
scroll to position [264, 0]
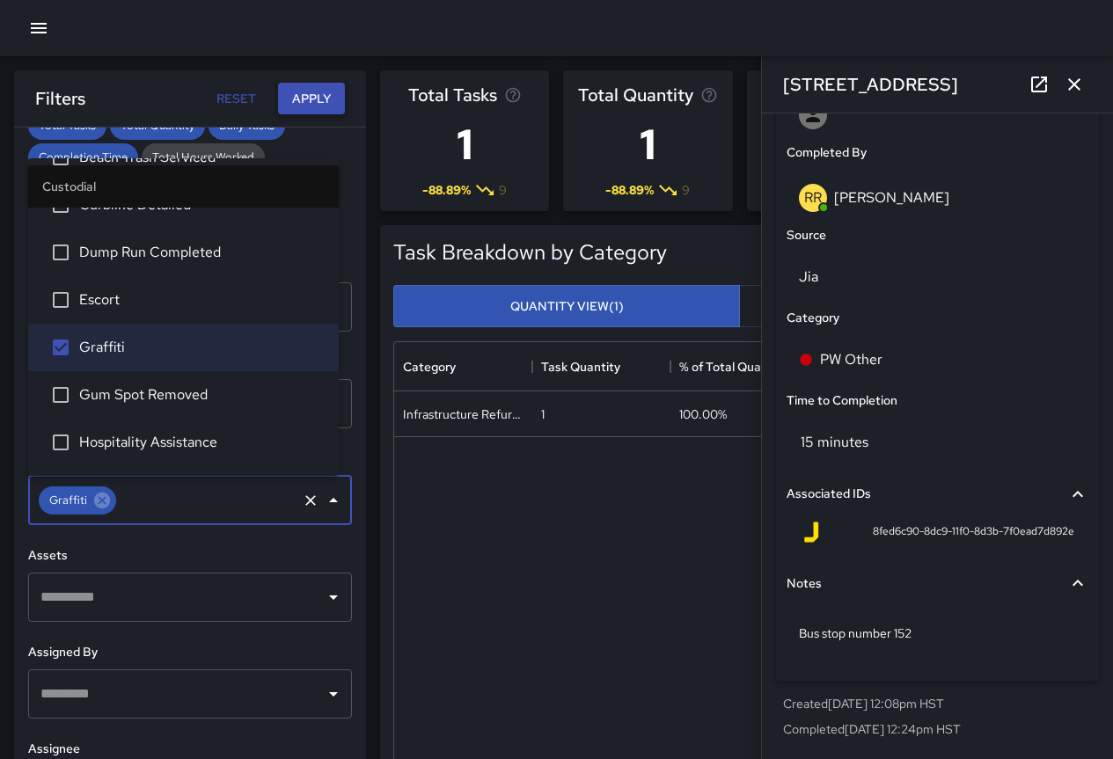
click at [297, 98] on button "Apply" at bounding box center [311, 99] width 67 height 33
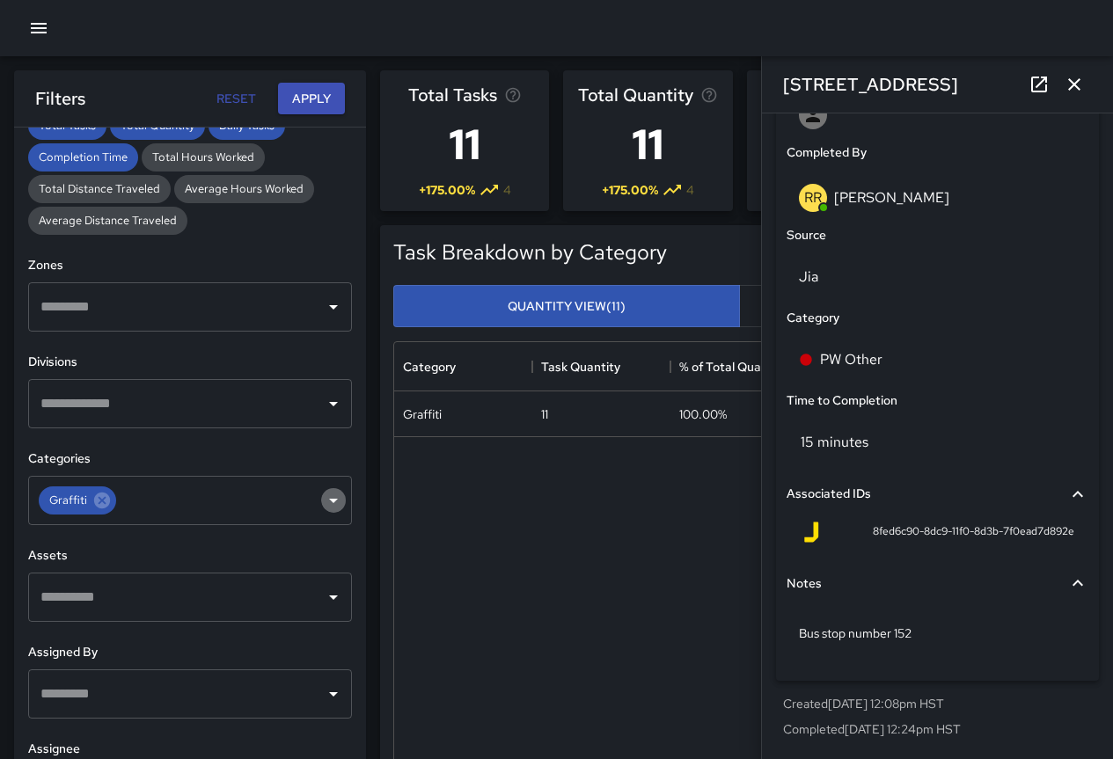
click at [328, 505] on icon "Open" at bounding box center [333, 500] width 21 height 21
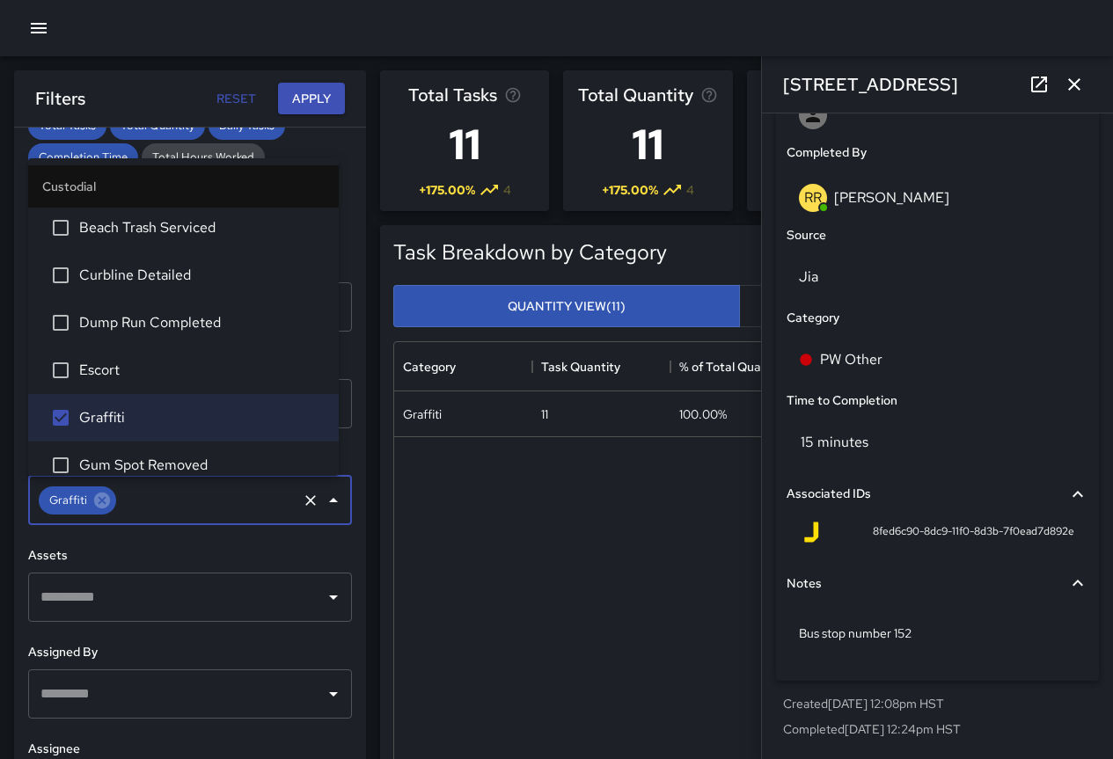
scroll to position [247, 0]
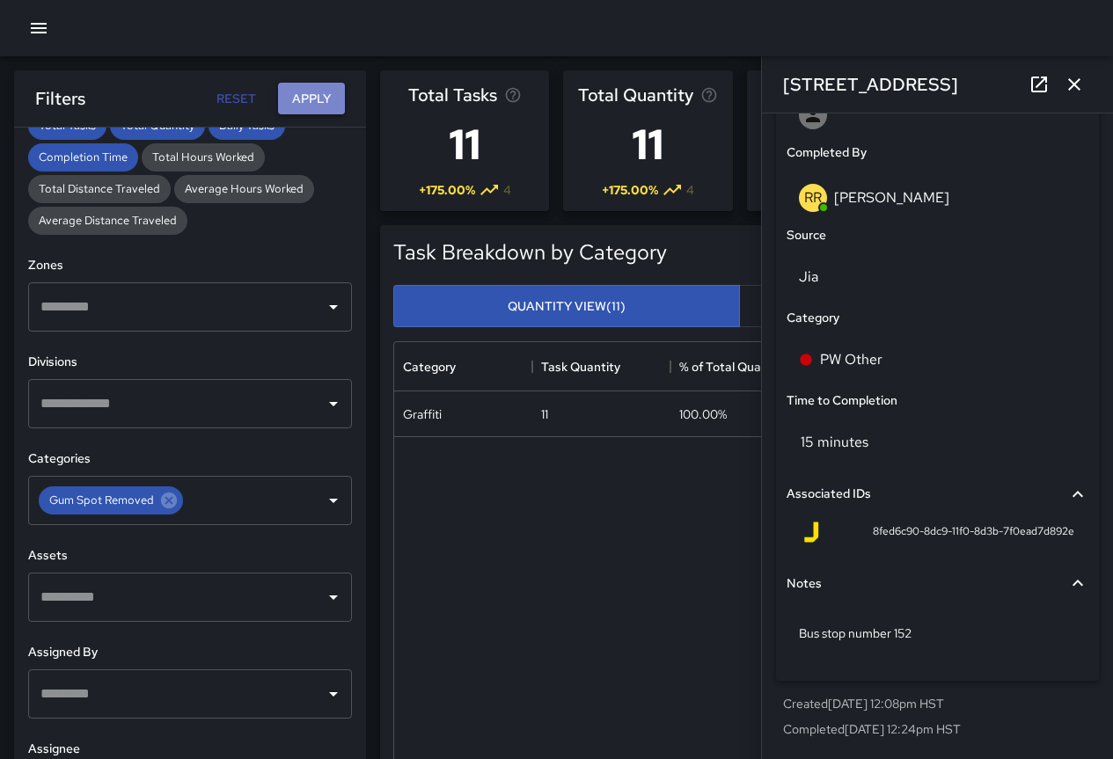
click at [309, 90] on button "Apply" at bounding box center [311, 99] width 67 height 33
drag, startPoint x: 325, startPoint y: 504, endPoint x: 298, endPoint y: 505, distance: 26.4
click at [325, 504] on icon "Open" at bounding box center [333, 500] width 21 height 21
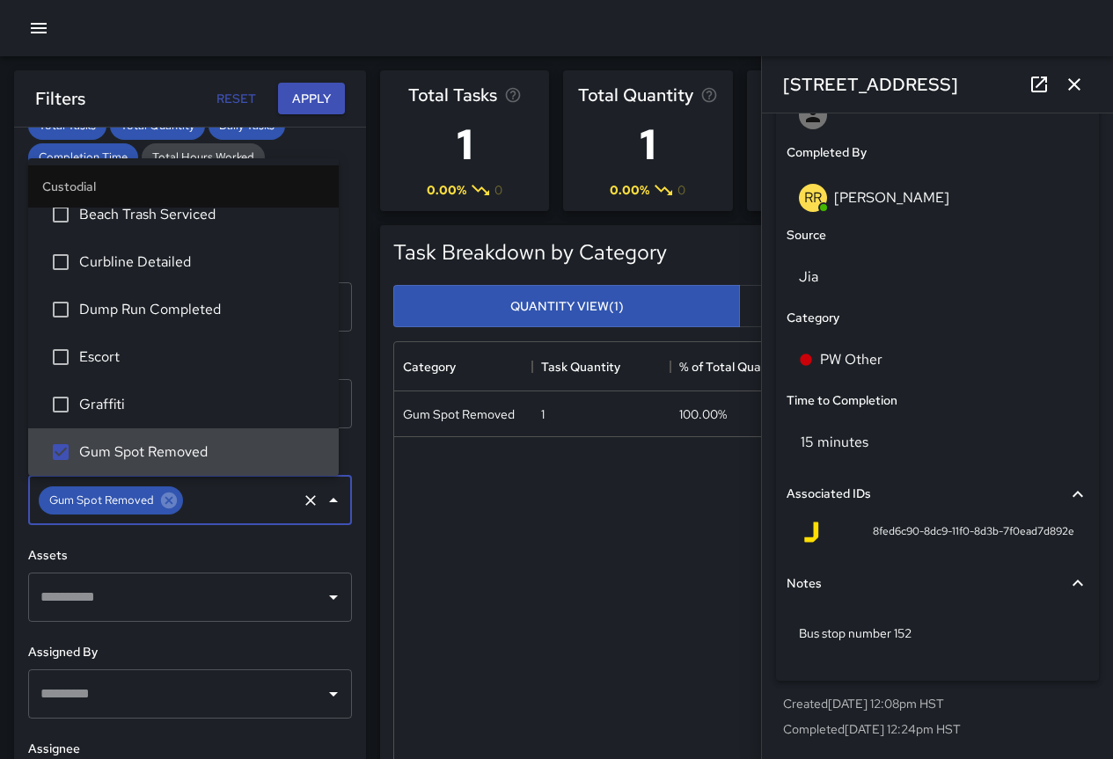
click at [302, 505] on icon "Clear" at bounding box center [311, 501] width 18 height 18
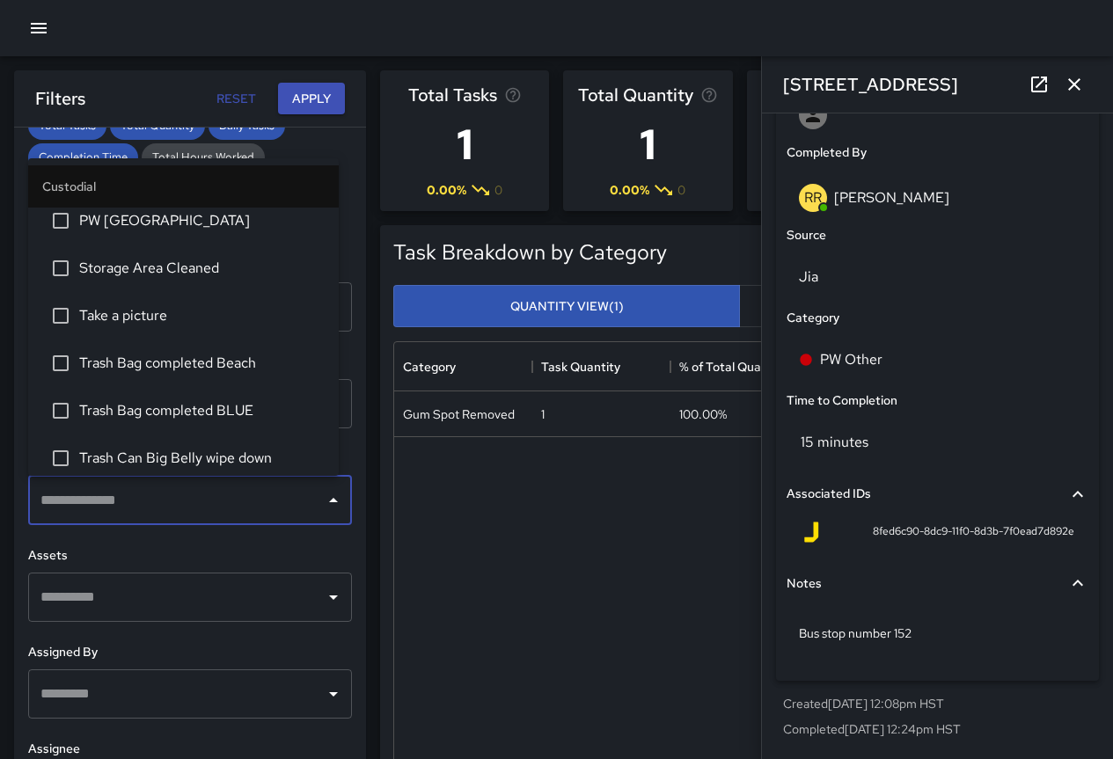
scroll to position [1087, 0]
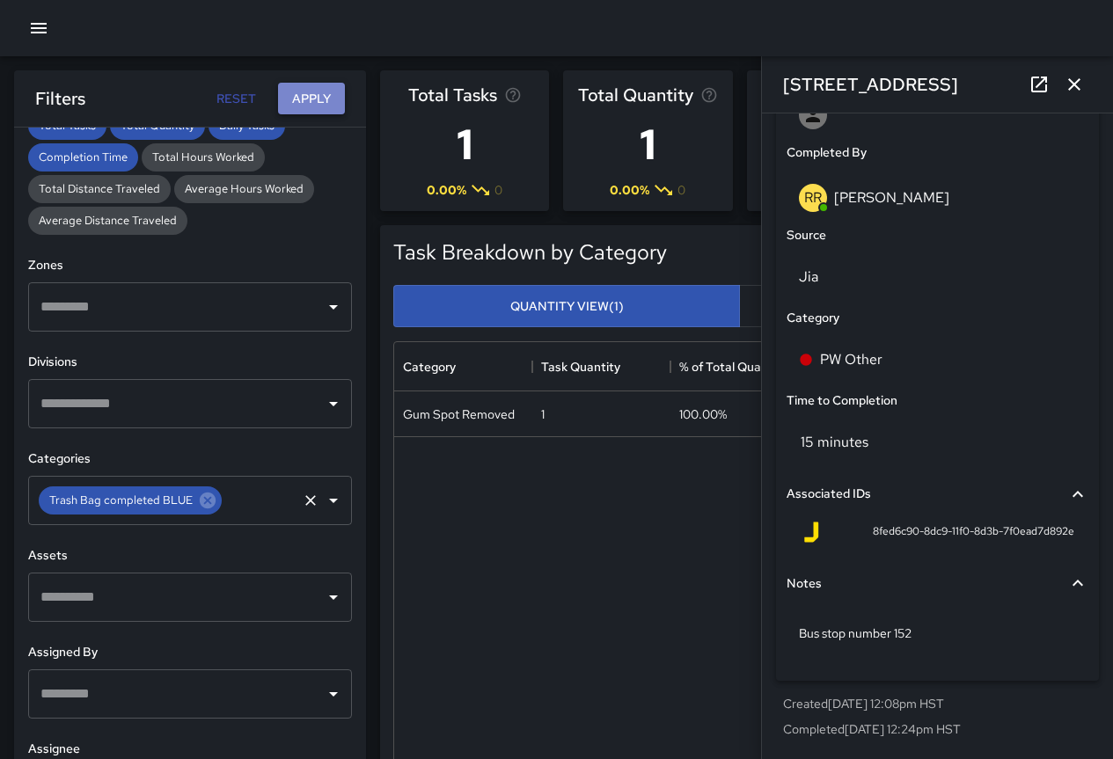
click at [312, 89] on button "Apply" at bounding box center [311, 99] width 67 height 33
click at [326, 500] on icon "Open" at bounding box center [333, 500] width 21 height 21
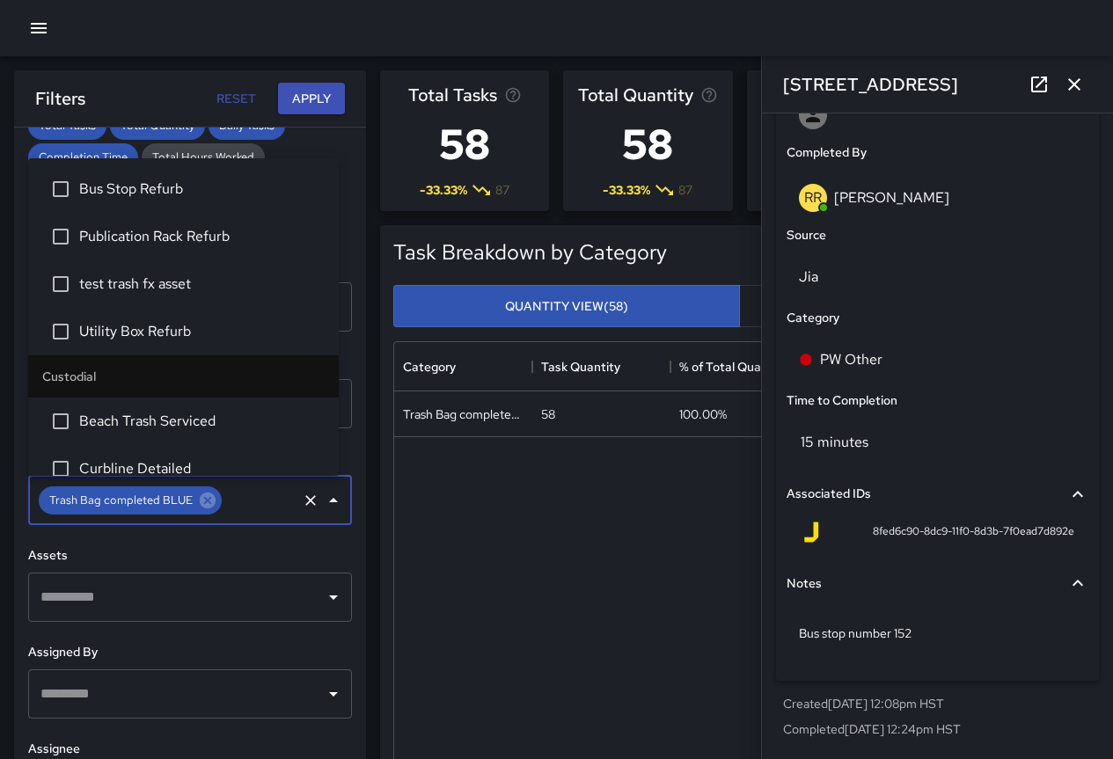
scroll to position [1015, 0]
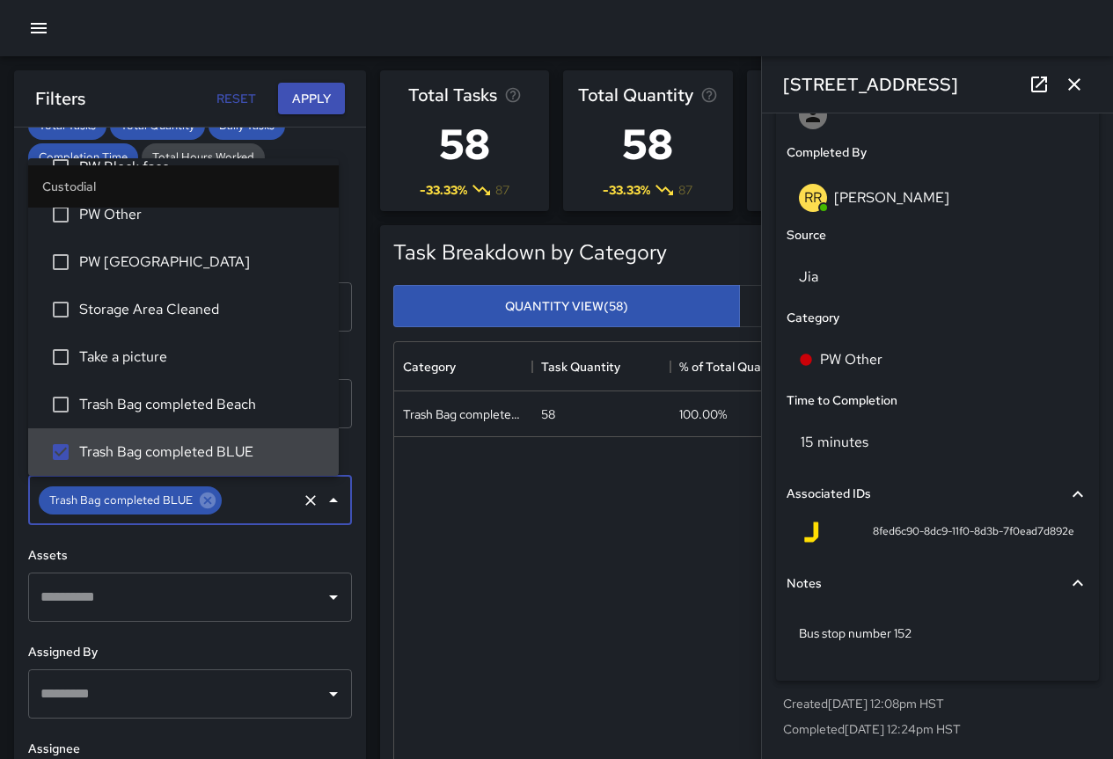
click at [305, 499] on icon "Clear" at bounding box center [310, 500] width 11 height 11
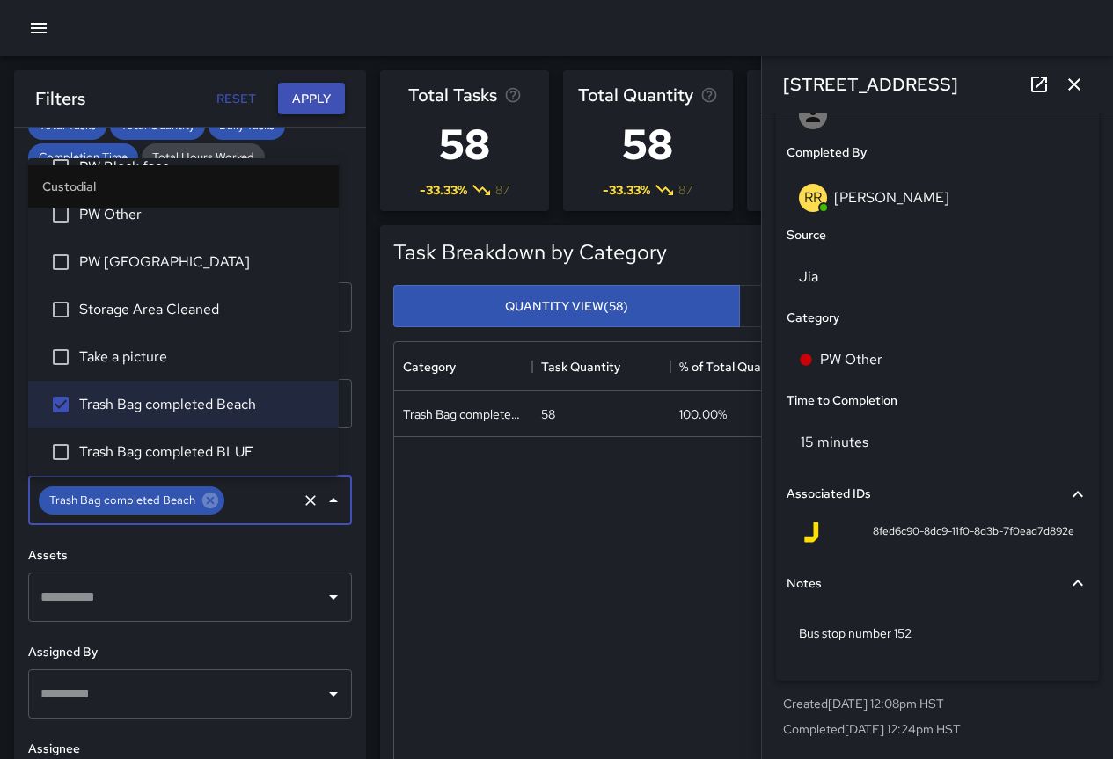
click at [310, 95] on button "Apply" at bounding box center [311, 99] width 67 height 33
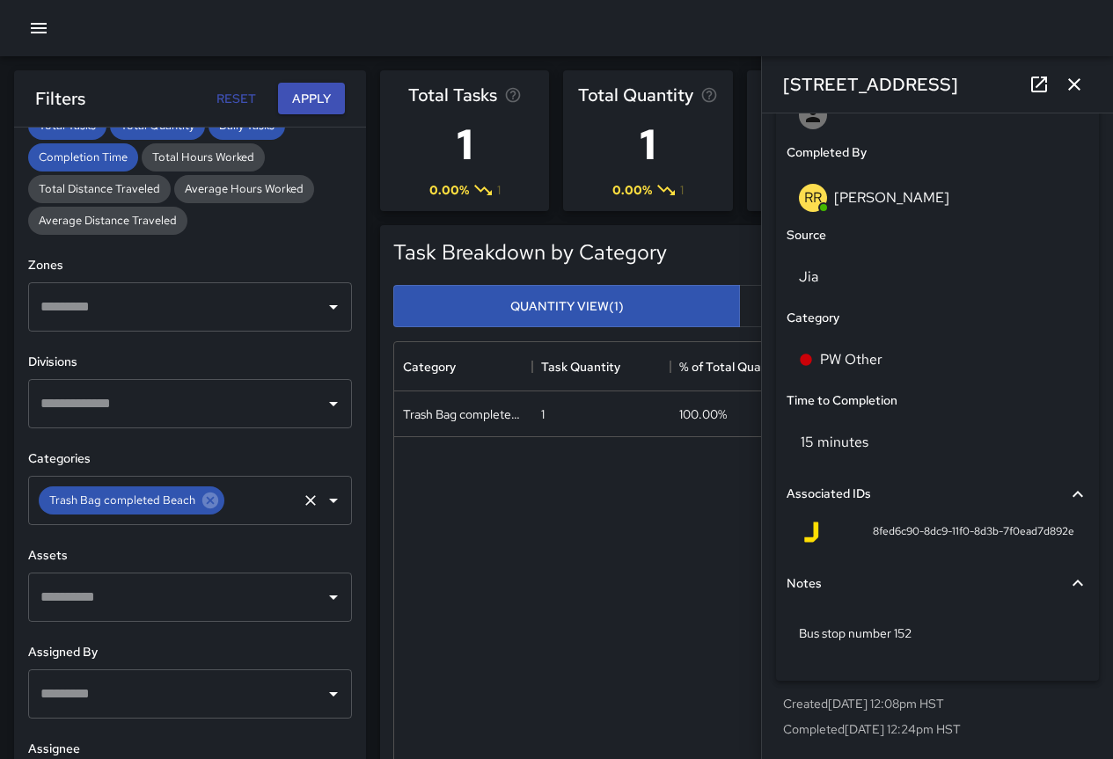
click at [323, 502] on icon "Open" at bounding box center [333, 500] width 21 height 21
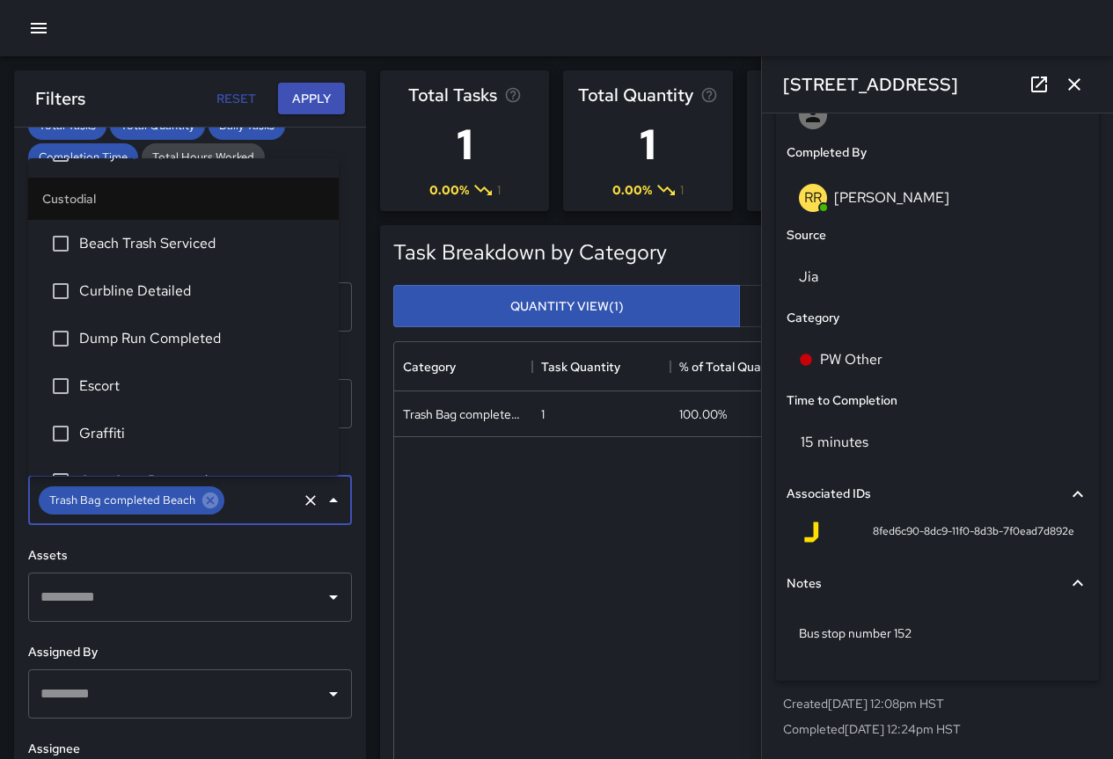
scroll to position [175, 0]
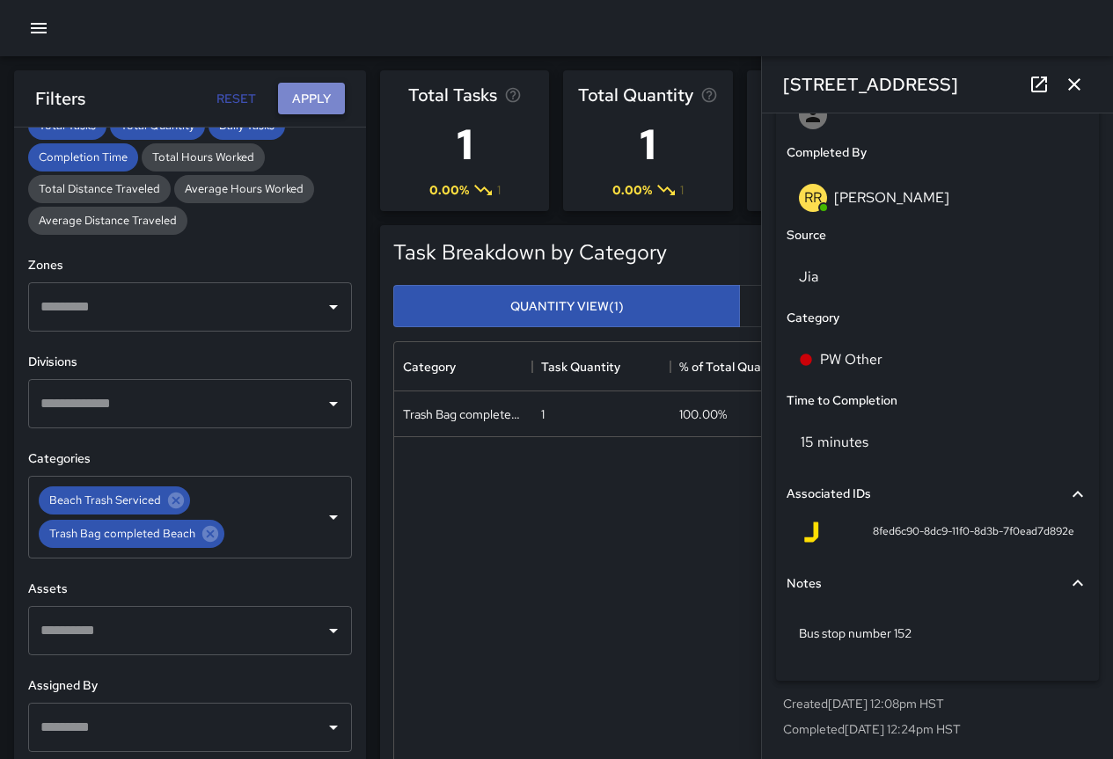
click at [314, 100] on button "Apply" at bounding box center [311, 99] width 67 height 33
click at [323, 516] on icon "Open" at bounding box center [333, 517] width 21 height 21
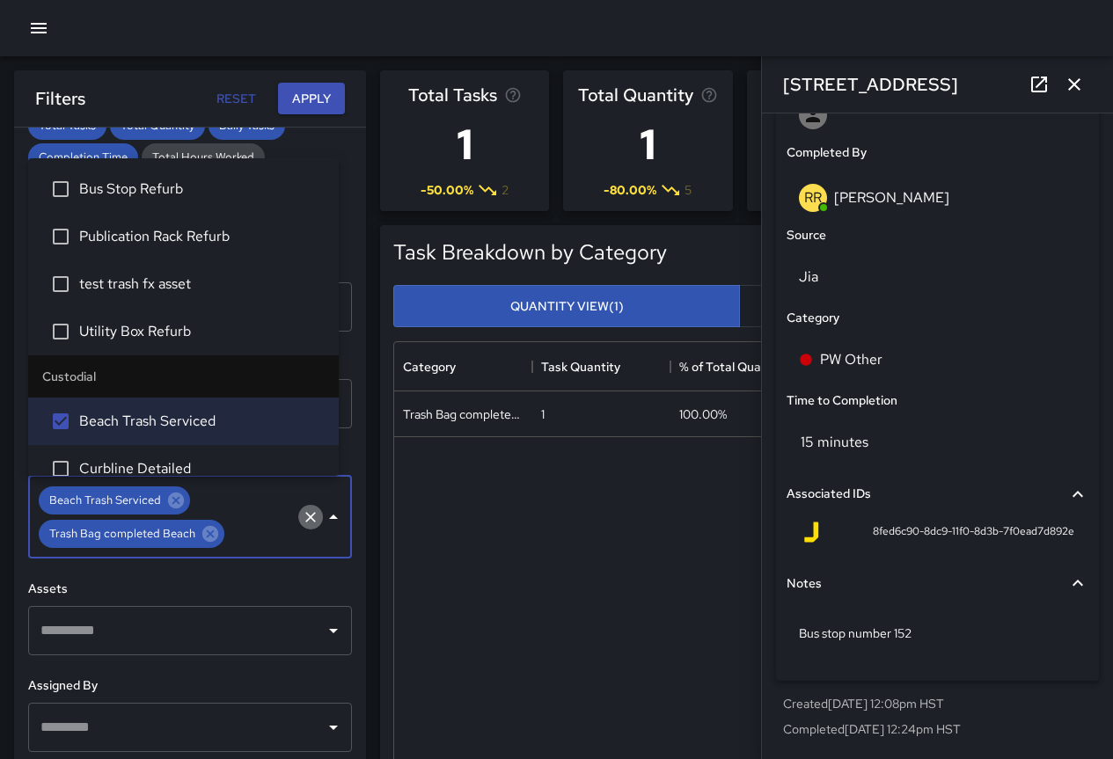
click at [302, 517] on icon "Clear" at bounding box center [311, 518] width 18 height 18
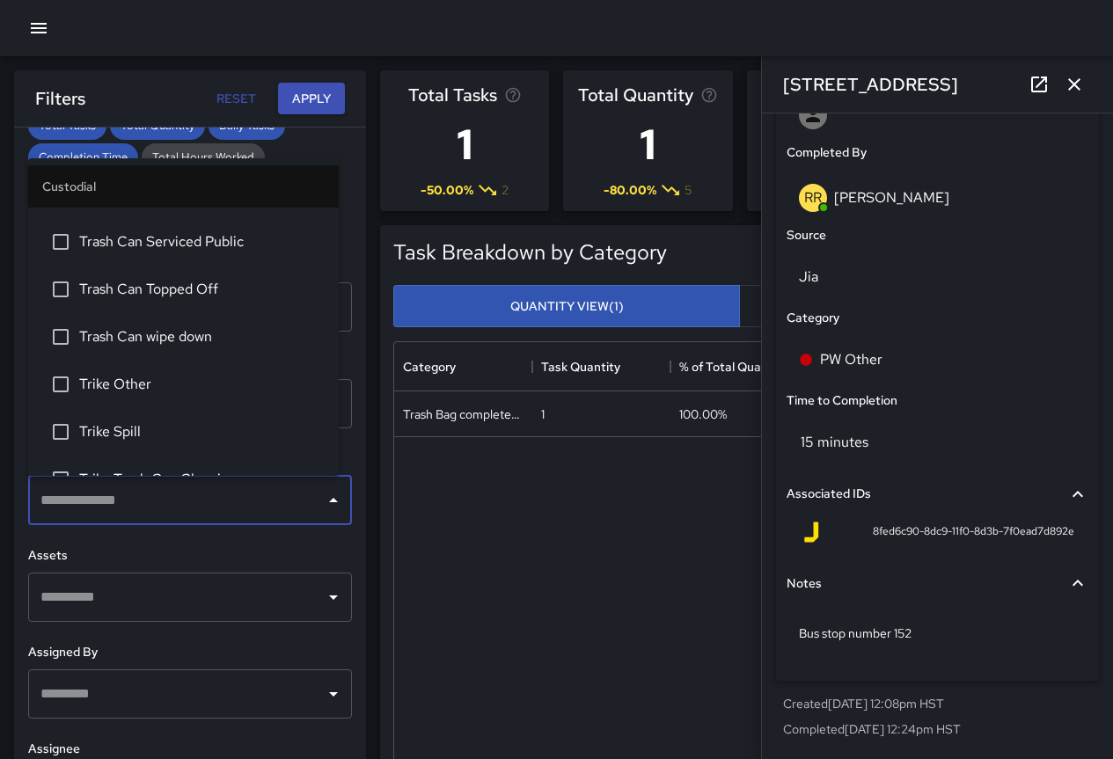
scroll to position [1408, 0]
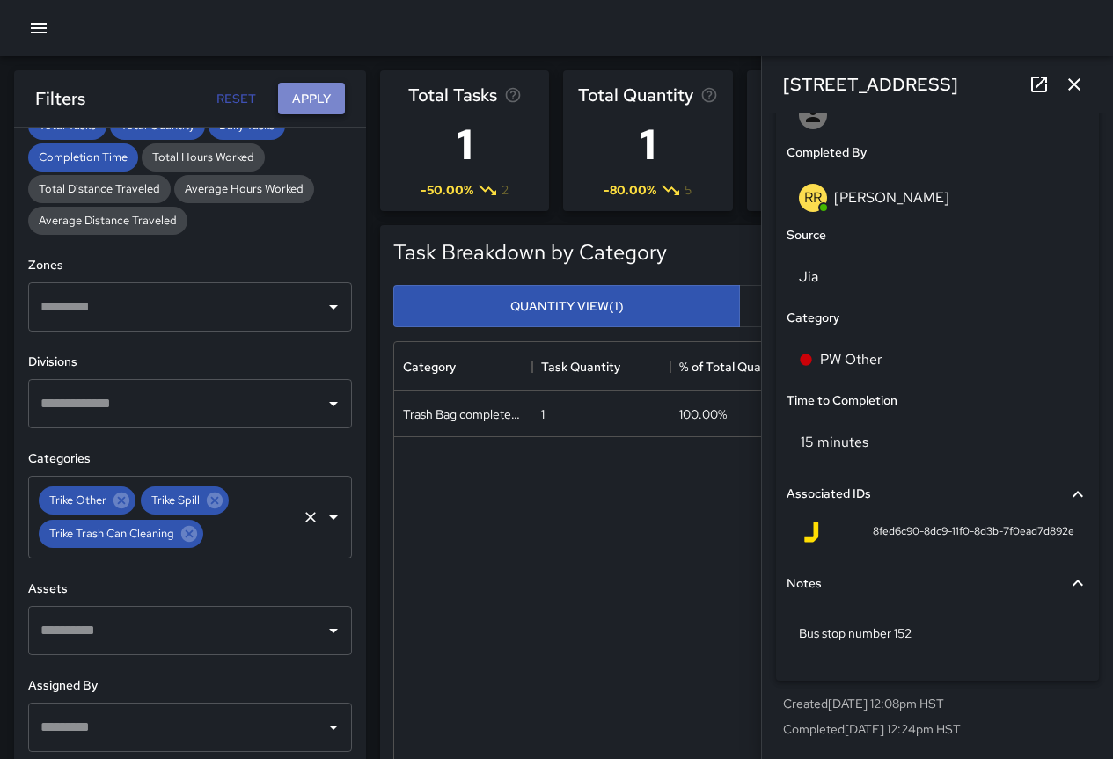
click at [312, 94] on button "Apply" at bounding box center [311, 99] width 67 height 33
drag, startPoint x: 325, startPoint y: 514, endPoint x: 307, endPoint y: 517, distance: 17.8
click at [325, 514] on icon "Open" at bounding box center [333, 517] width 21 height 21
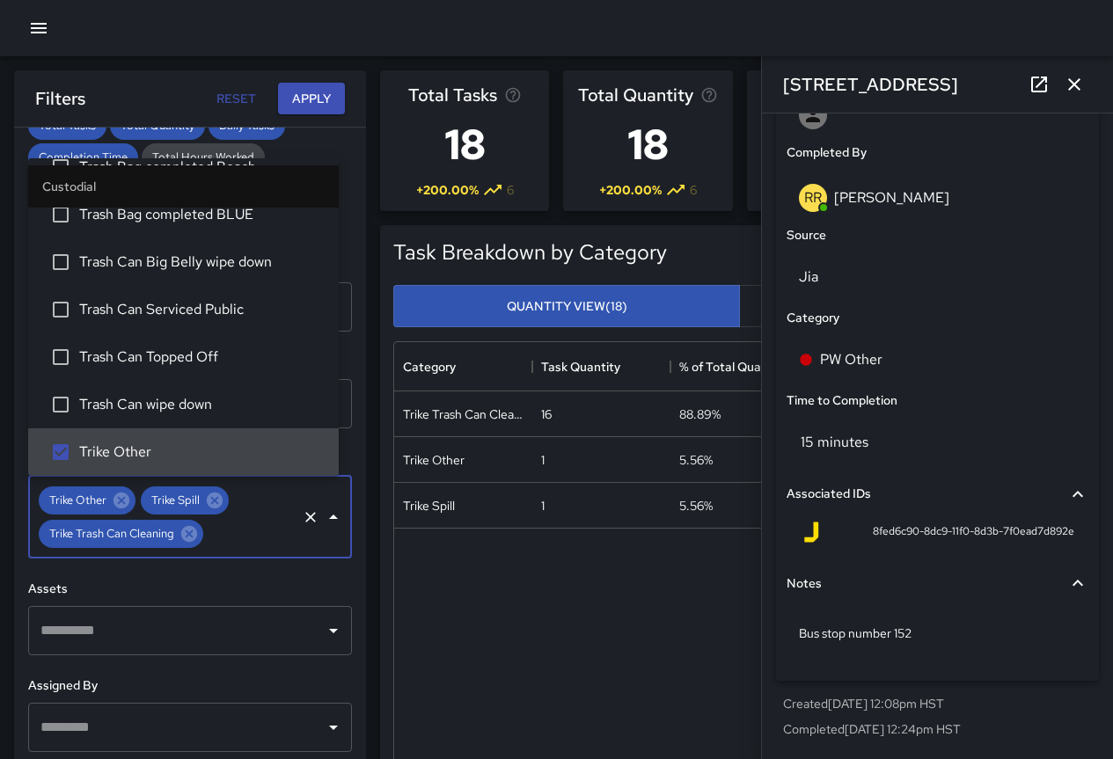
click at [304, 517] on icon "Clear" at bounding box center [311, 518] width 18 height 18
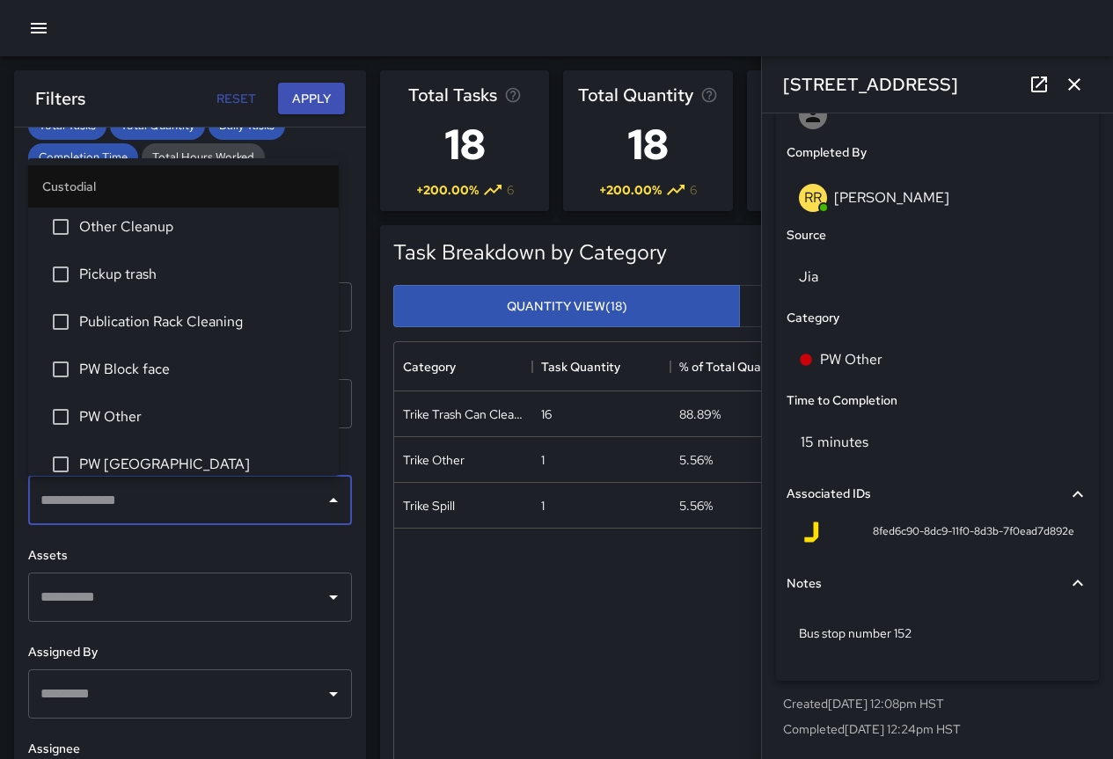
scroll to position [724, 0]
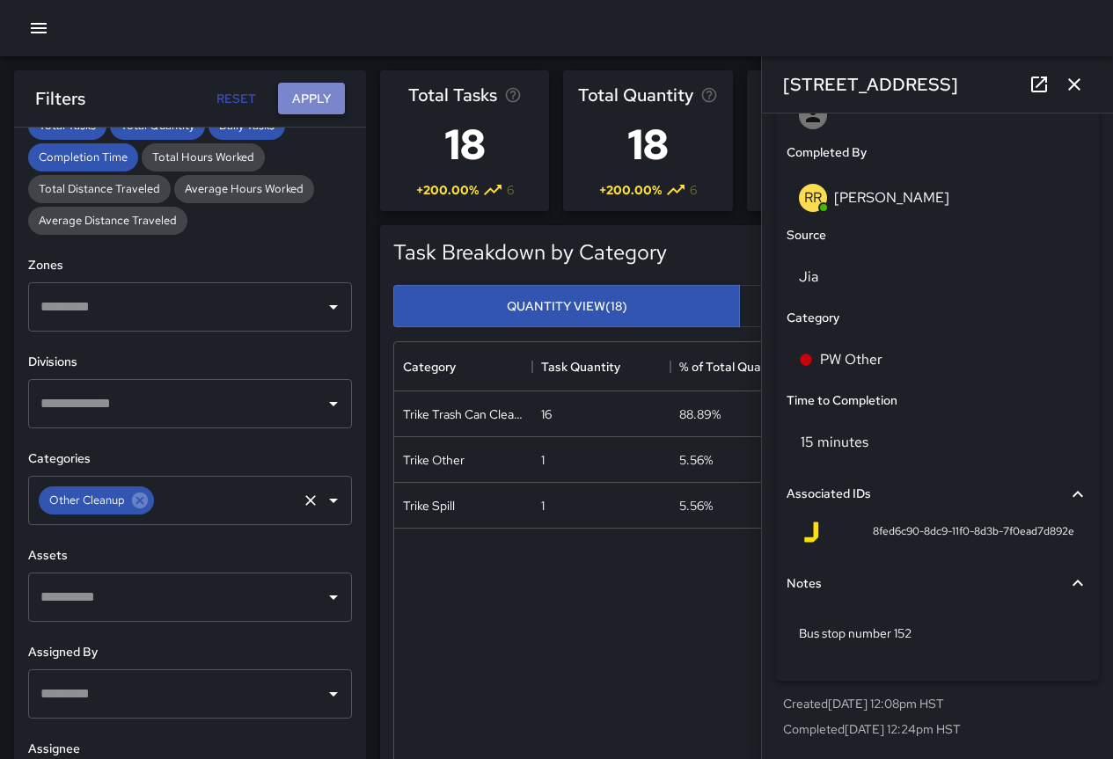
click at [305, 94] on button "Apply" at bounding box center [311, 99] width 67 height 33
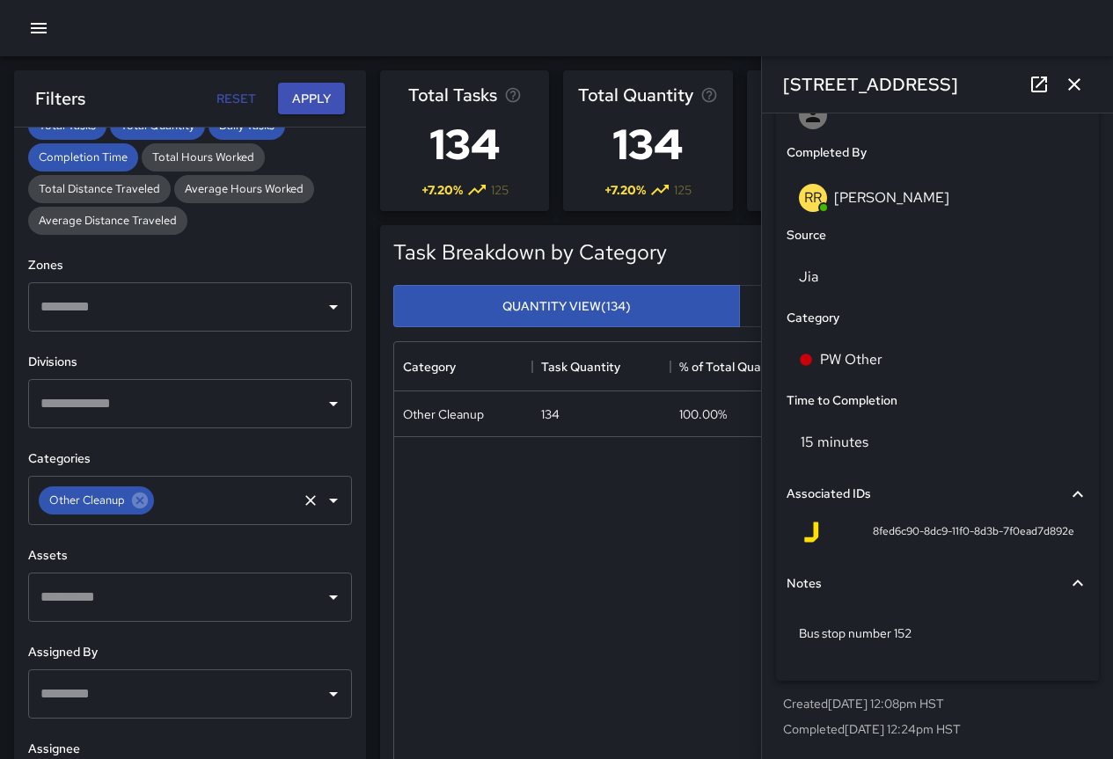
click at [323, 507] on icon "Open" at bounding box center [333, 500] width 21 height 21
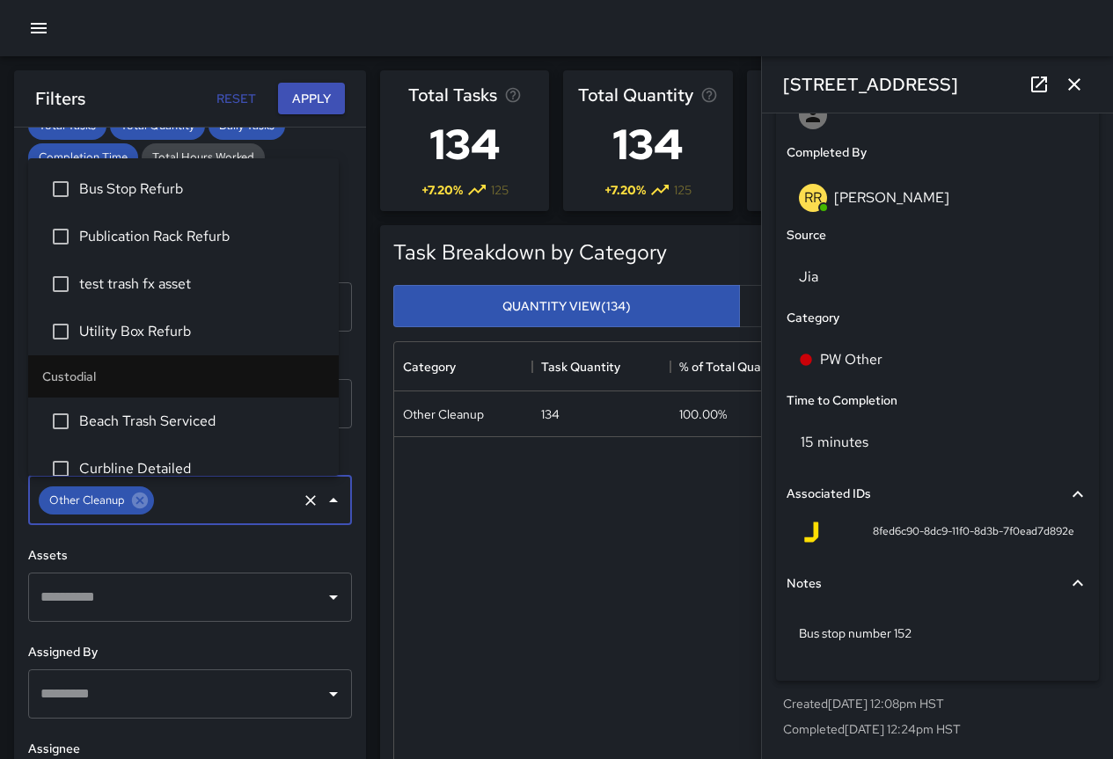
scroll to position [587, 0]
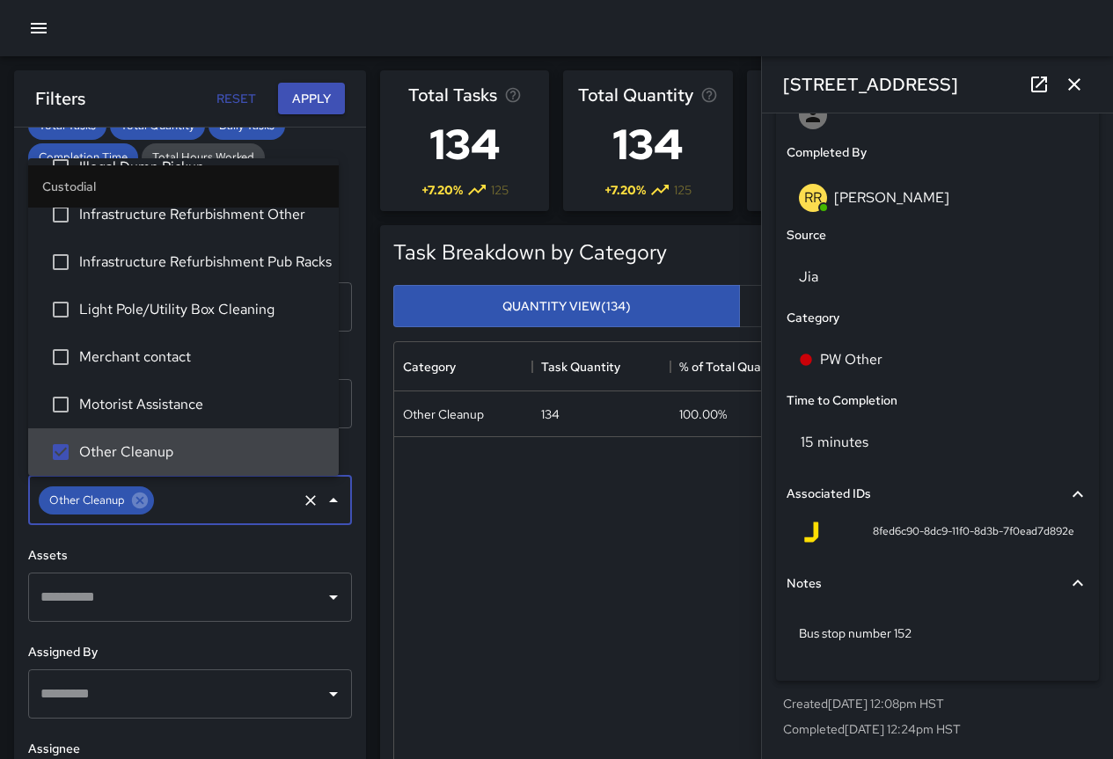
click at [302, 498] on icon "Clear" at bounding box center [311, 501] width 18 height 18
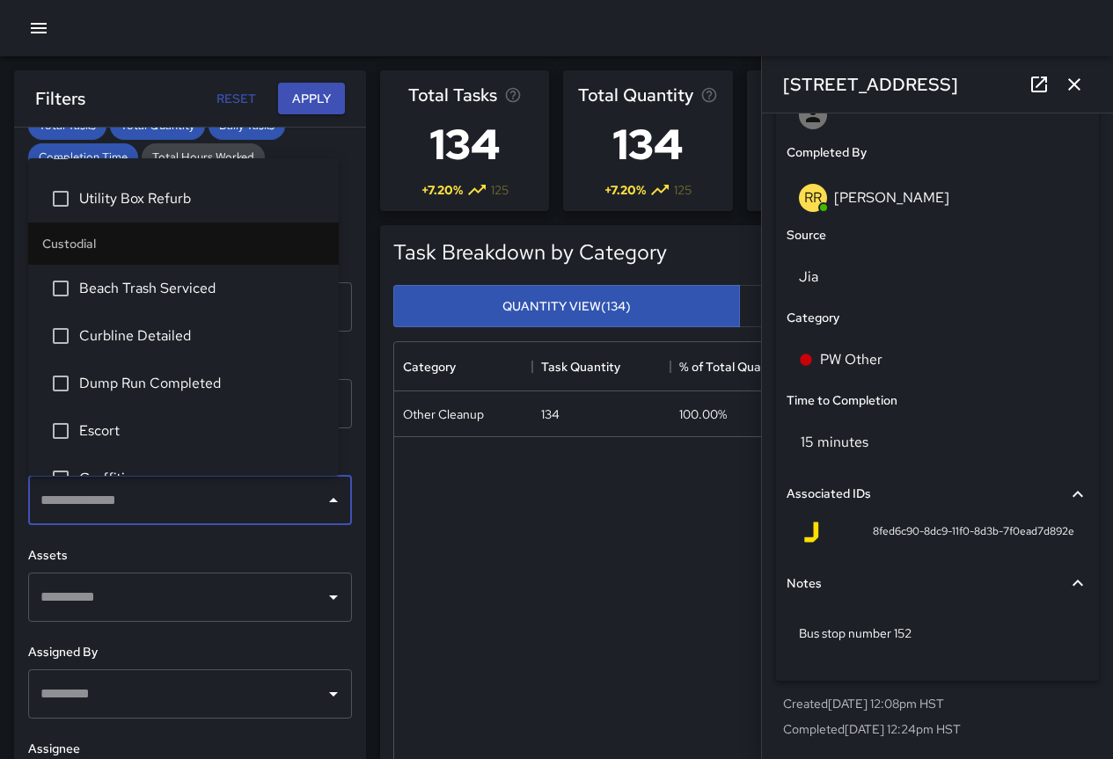
scroll to position [235, 0]
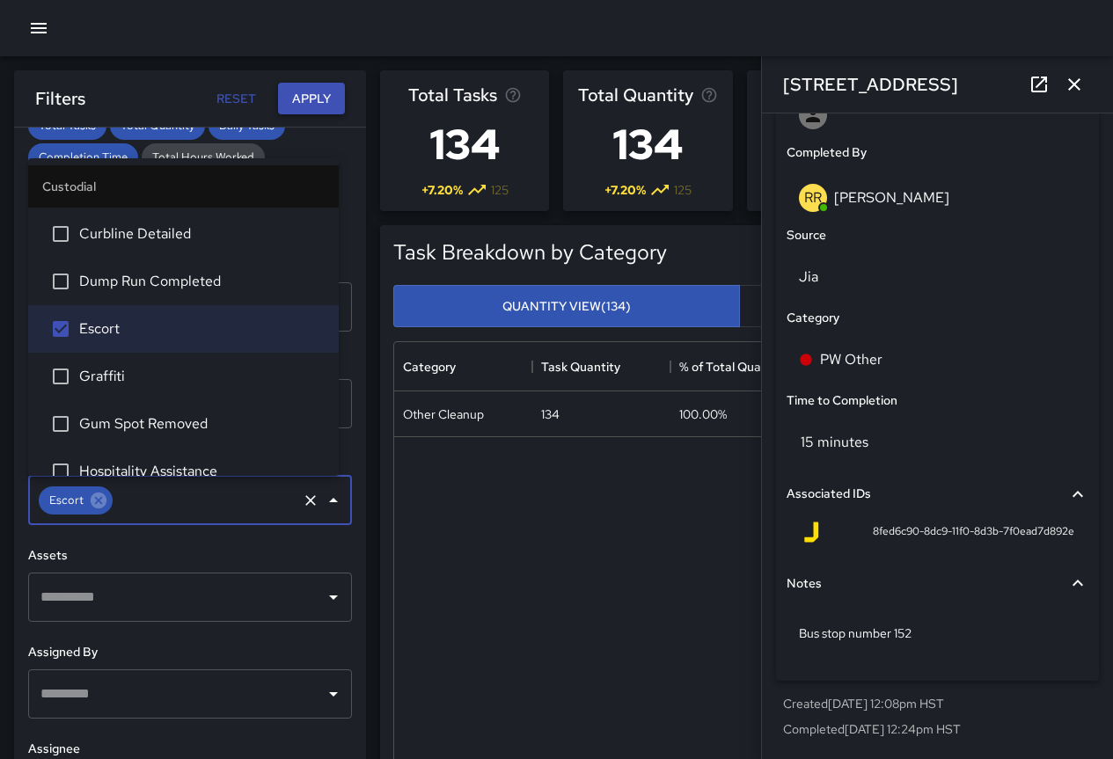
click at [312, 103] on button "Apply" at bounding box center [311, 99] width 67 height 33
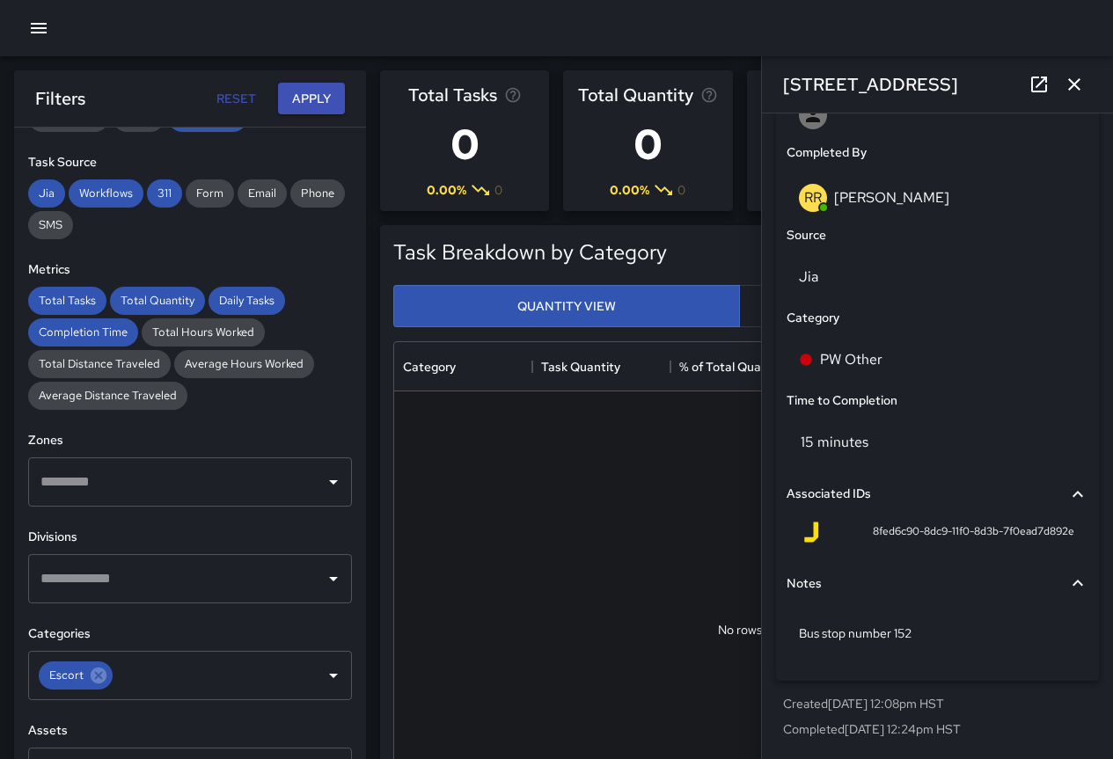
scroll to position [433, 0]
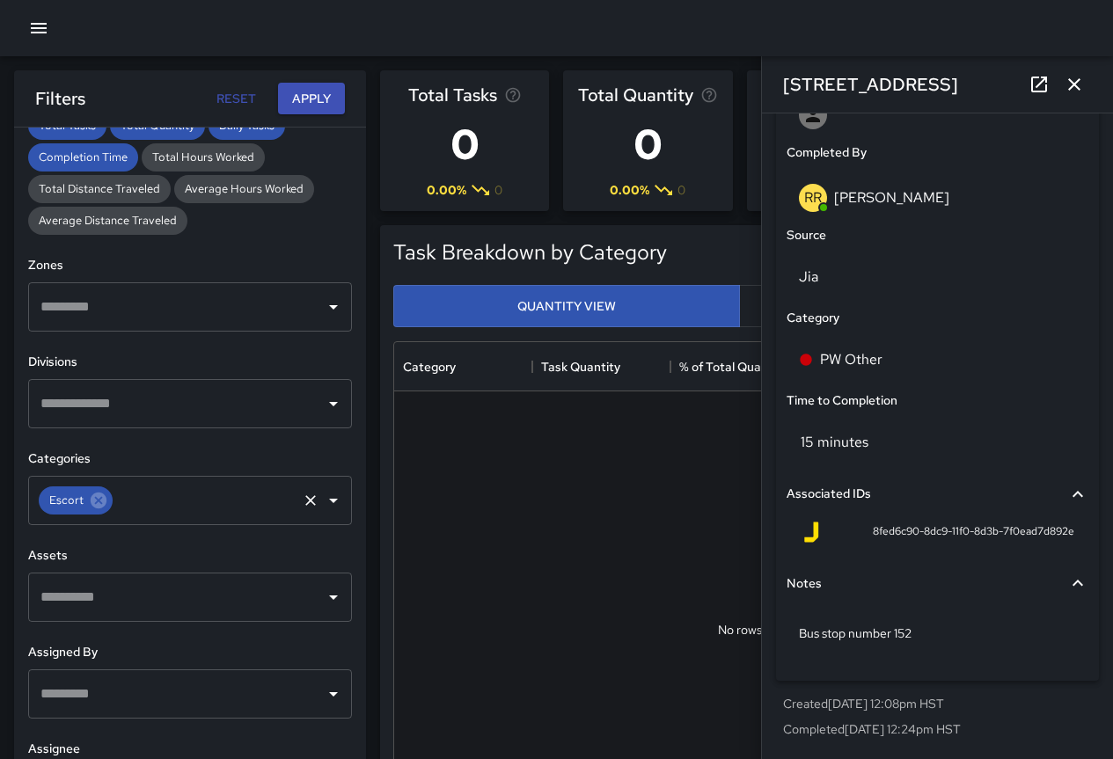
drag, startPoint x: 312, startPoint y: 497, endPoint x: 297, endPoint y: 502, distance: 16.4
click at [323, 498] on icon "Open" at bounding box center [333, 500] width 21 height 21
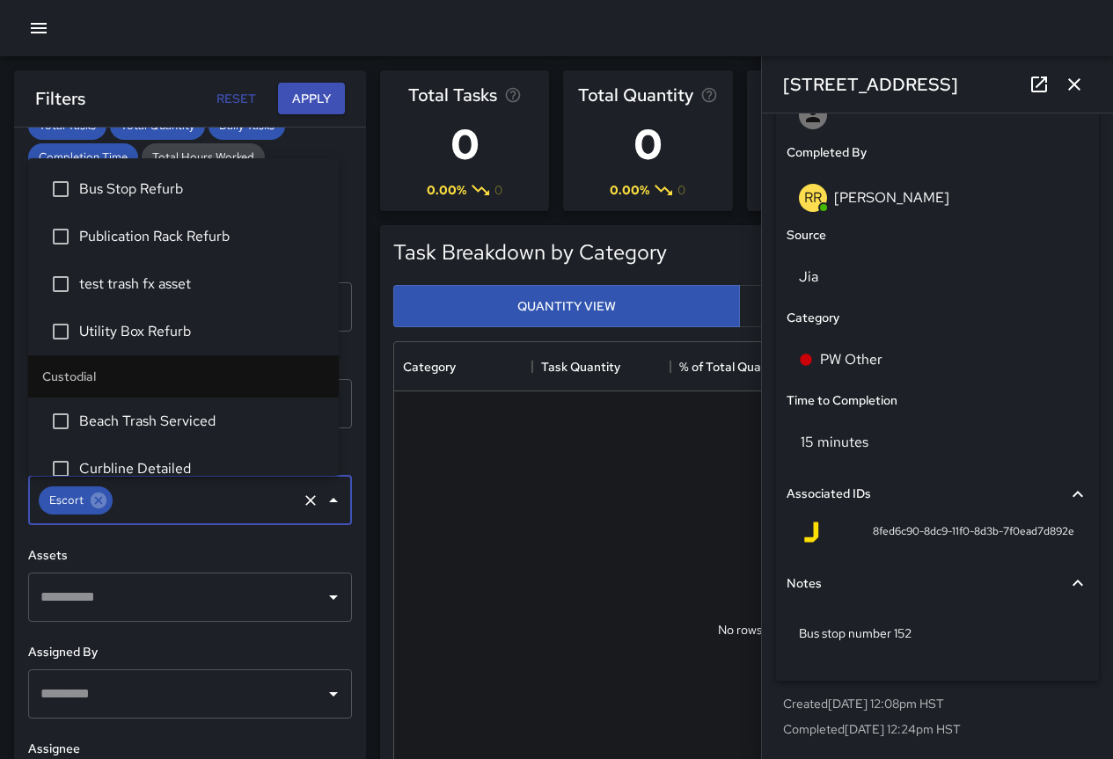
scroll to position [112, 0]
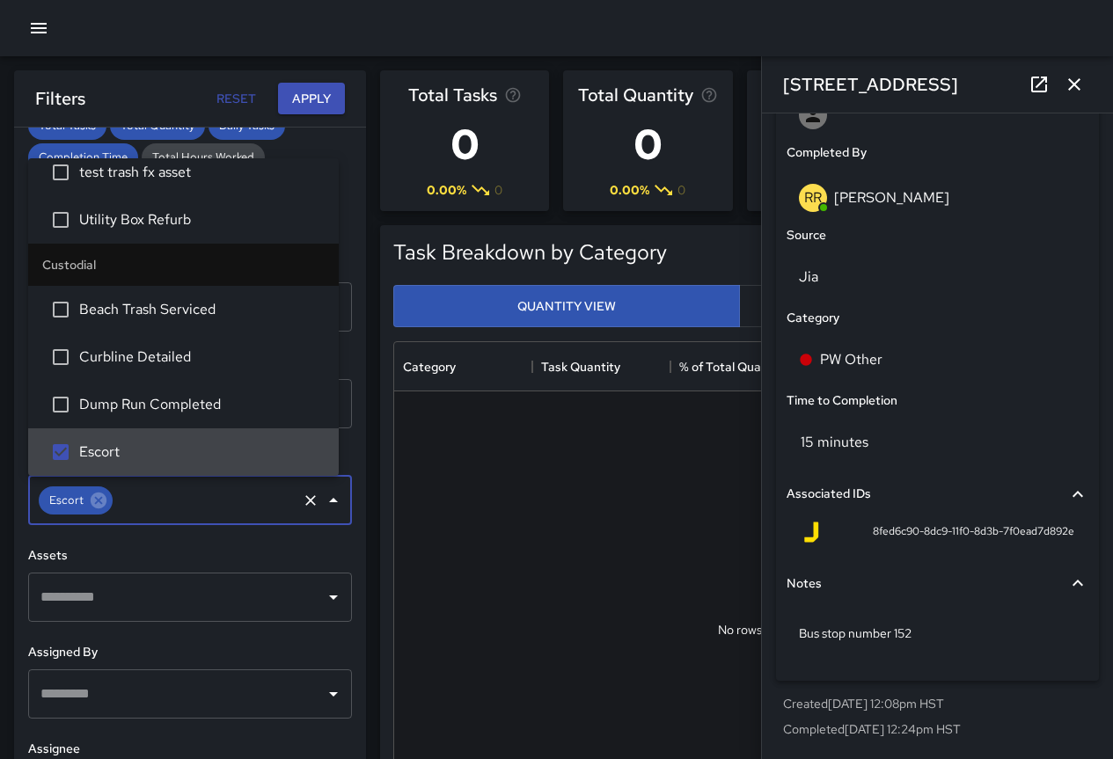
click at [305, 502] on icon "Clear" at bounding box center [310, 500] width 11 height 11
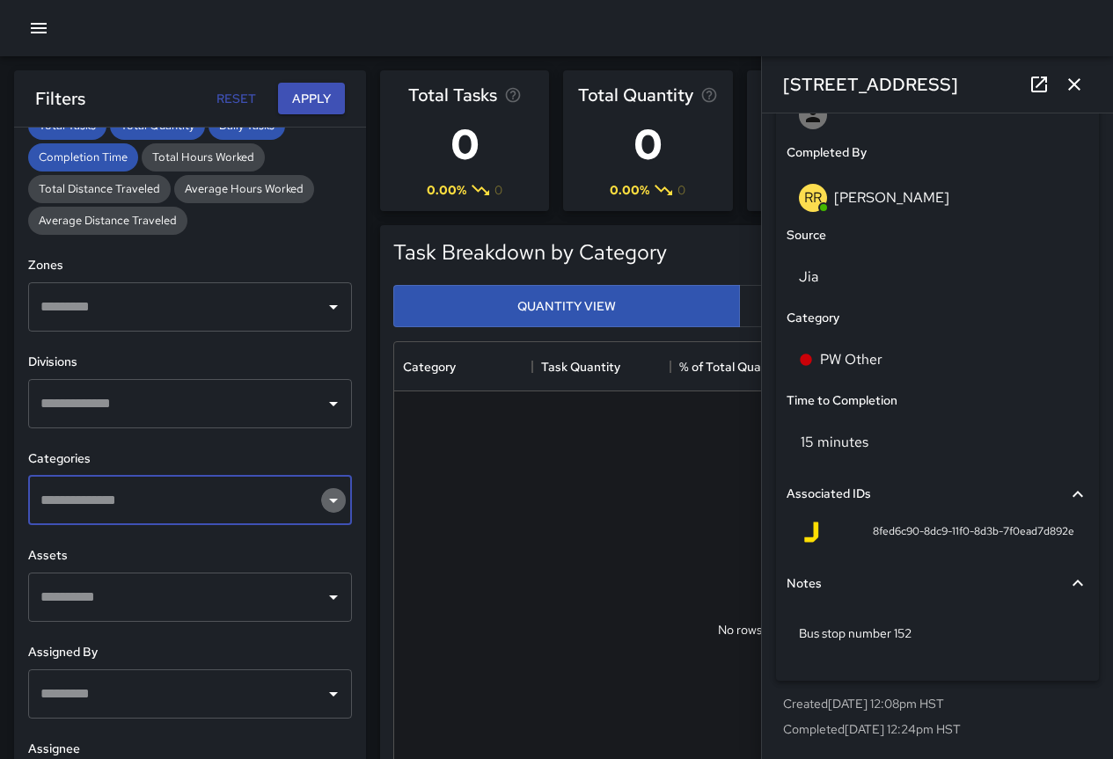
click at [329, 495] on icon "Open" at bounding box center [333, 500] width 21 height 21
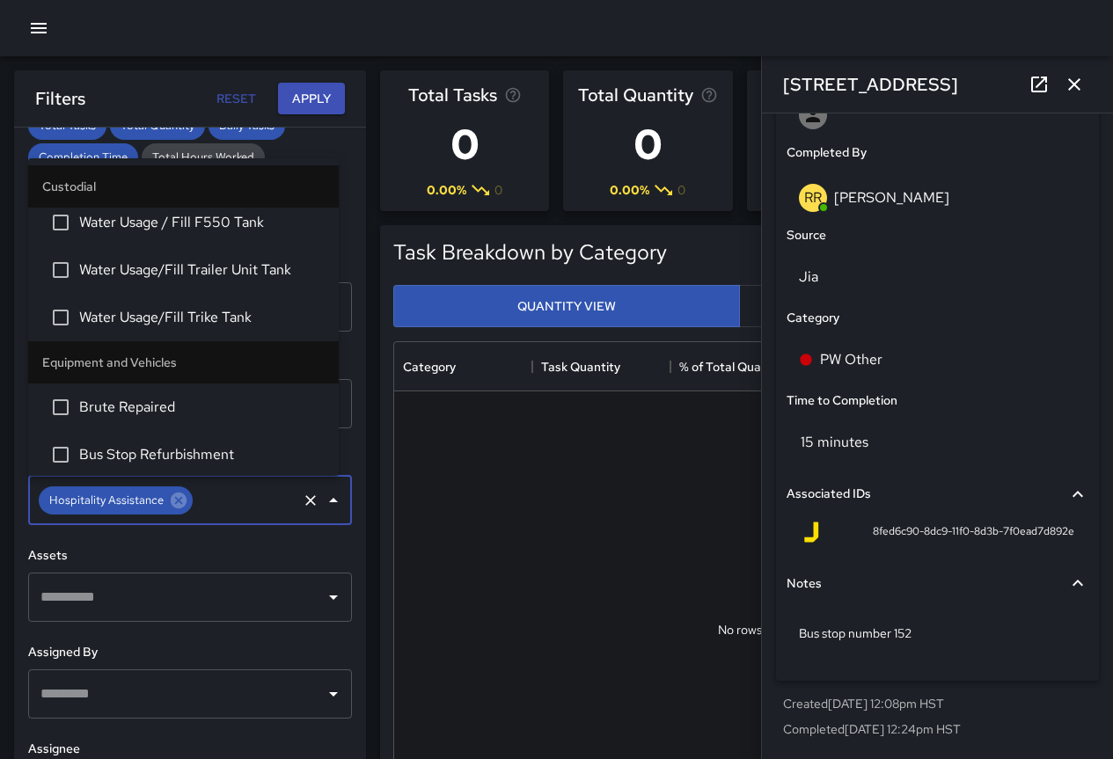
scroll to position [1760, 0]
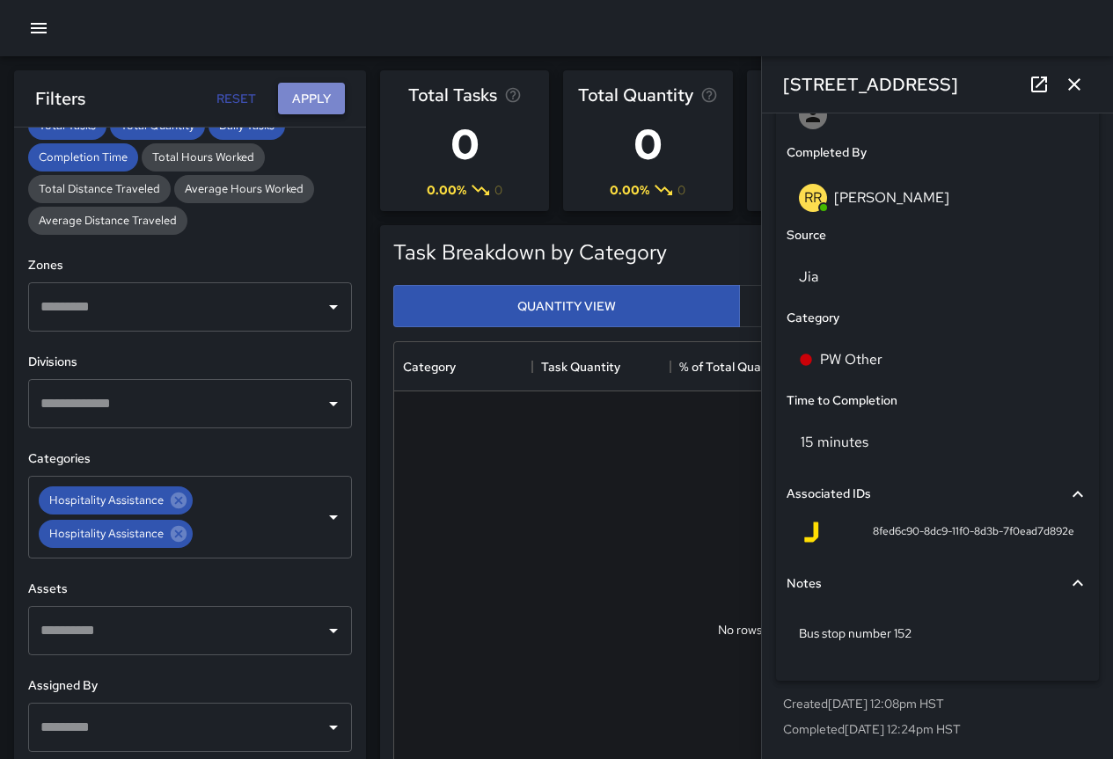
click at [310, 100] on button "Apply" at bounding box center [311, 99] width 67 height 33
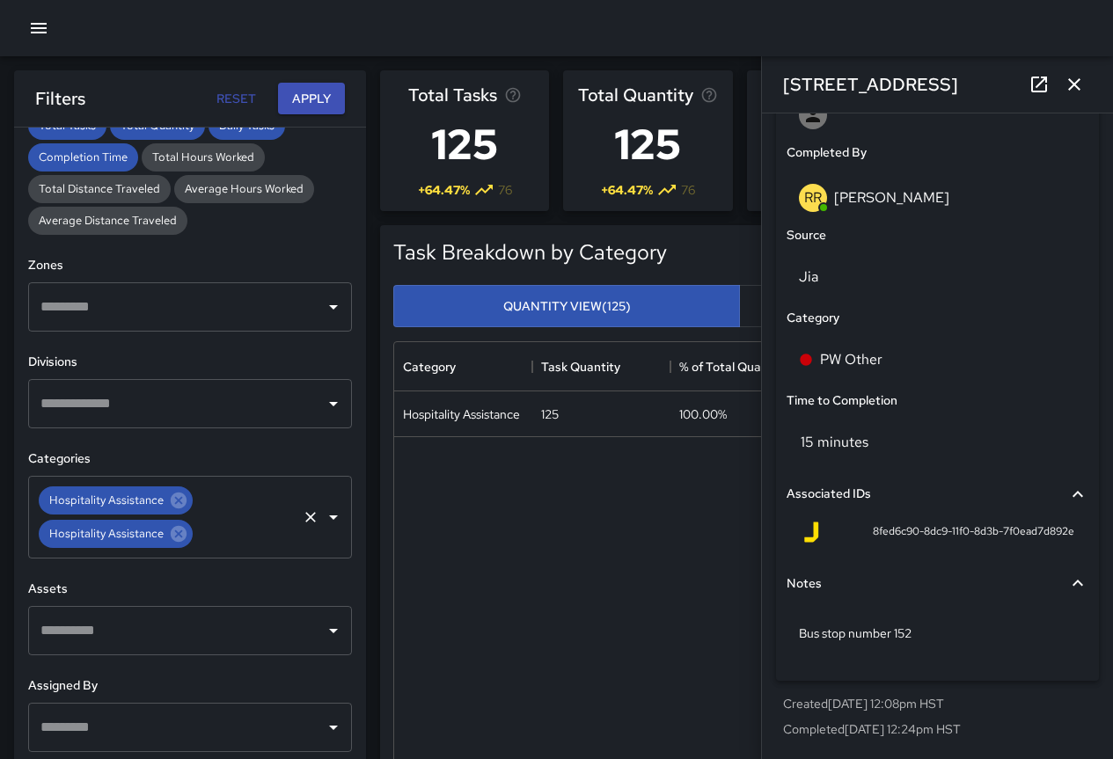
click at [305, 518] on icon "Clear" at bounding box center [310, 517] width 11 height 11
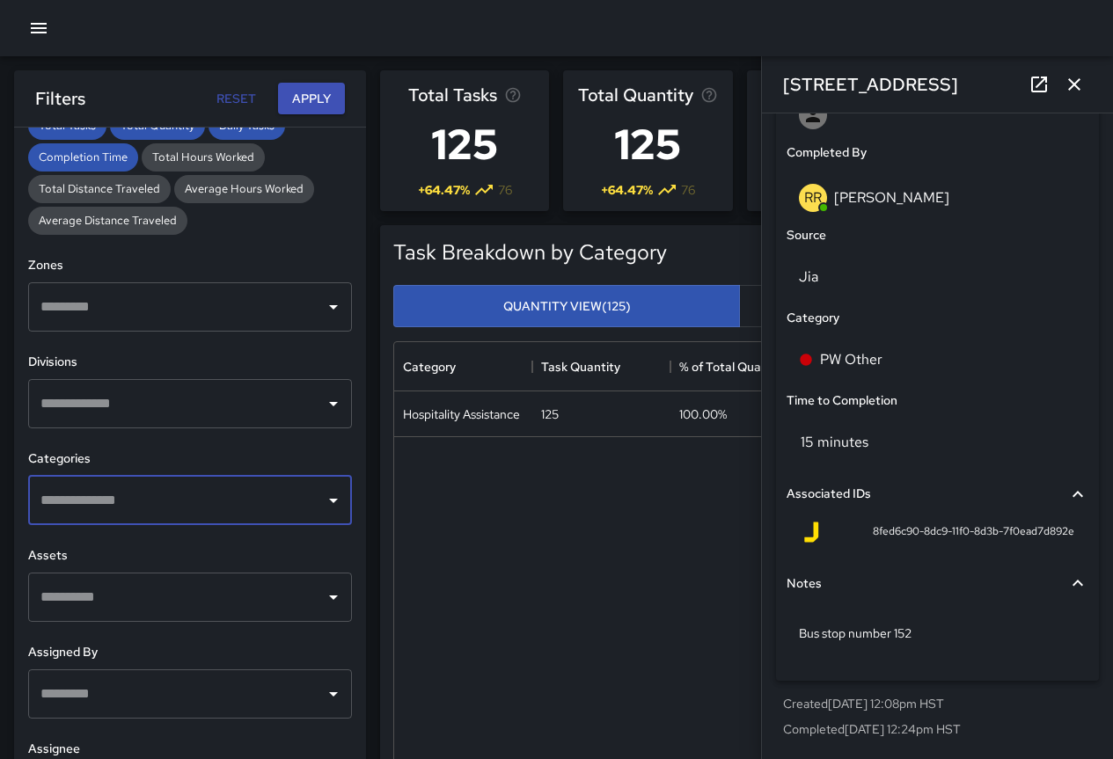
click at [321, 511] on button "Open" at bounding box center [333, 500] width 25 height 25
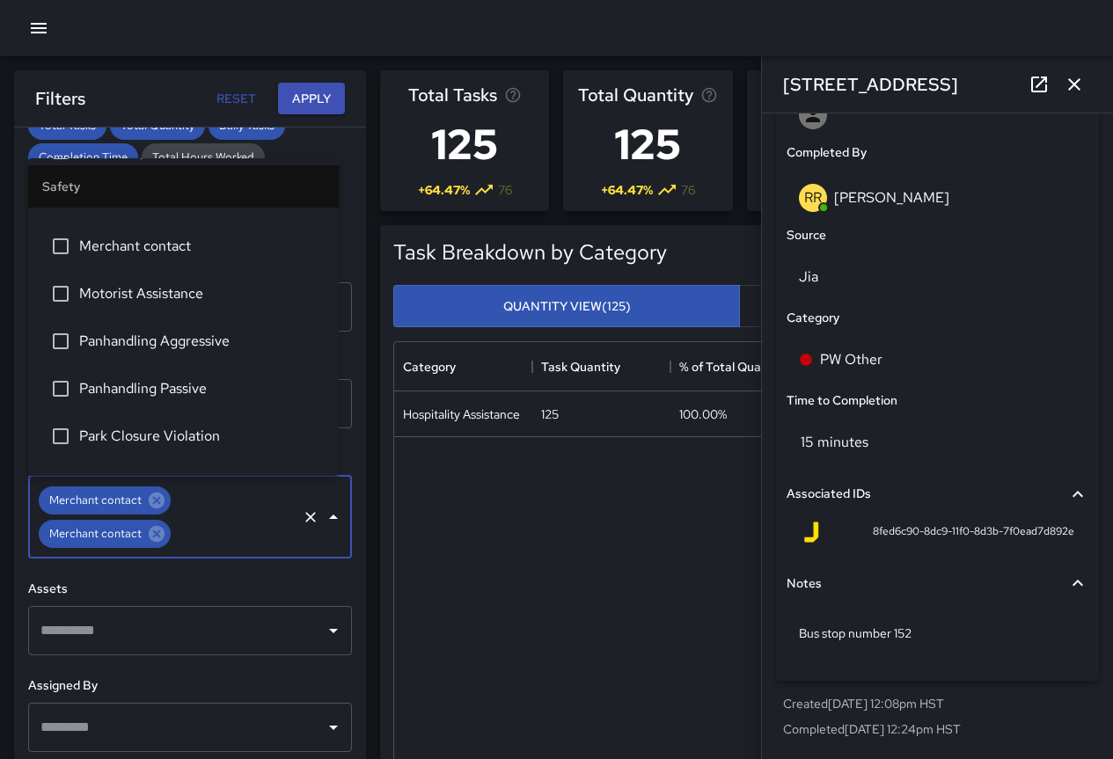
scroll to position [4928, 0]
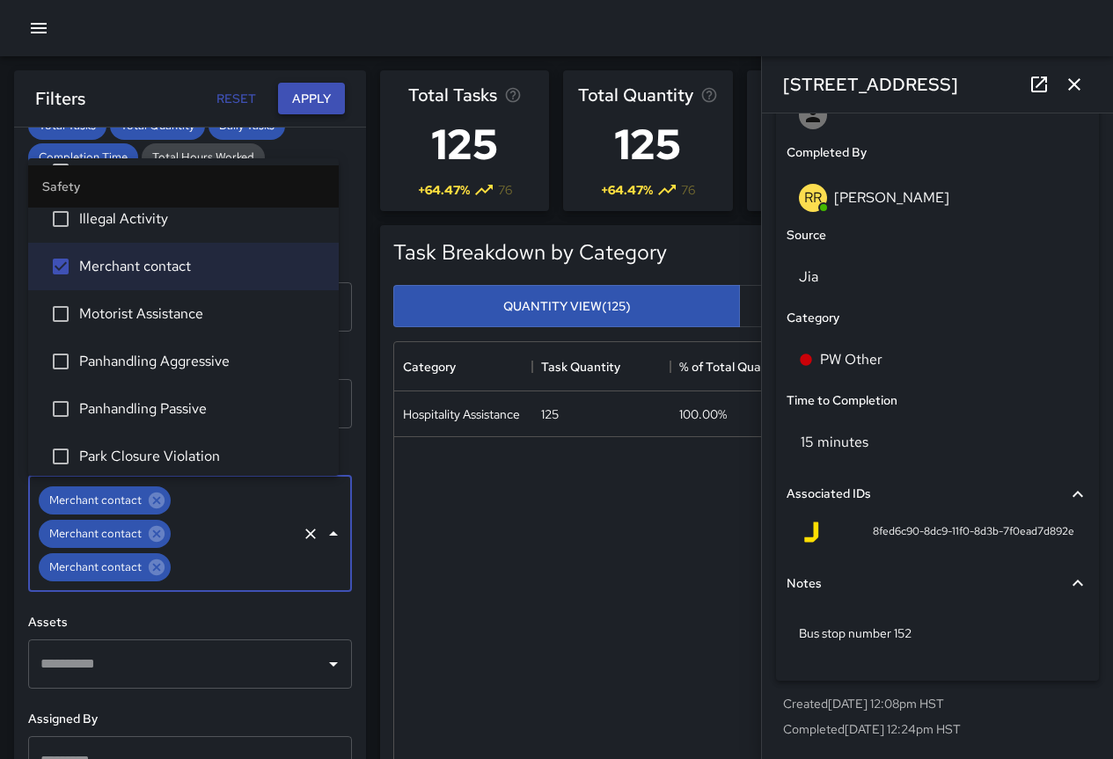
click at [308, 100] on button "Apply" at bounding box center [311, 99] width 67 height 33
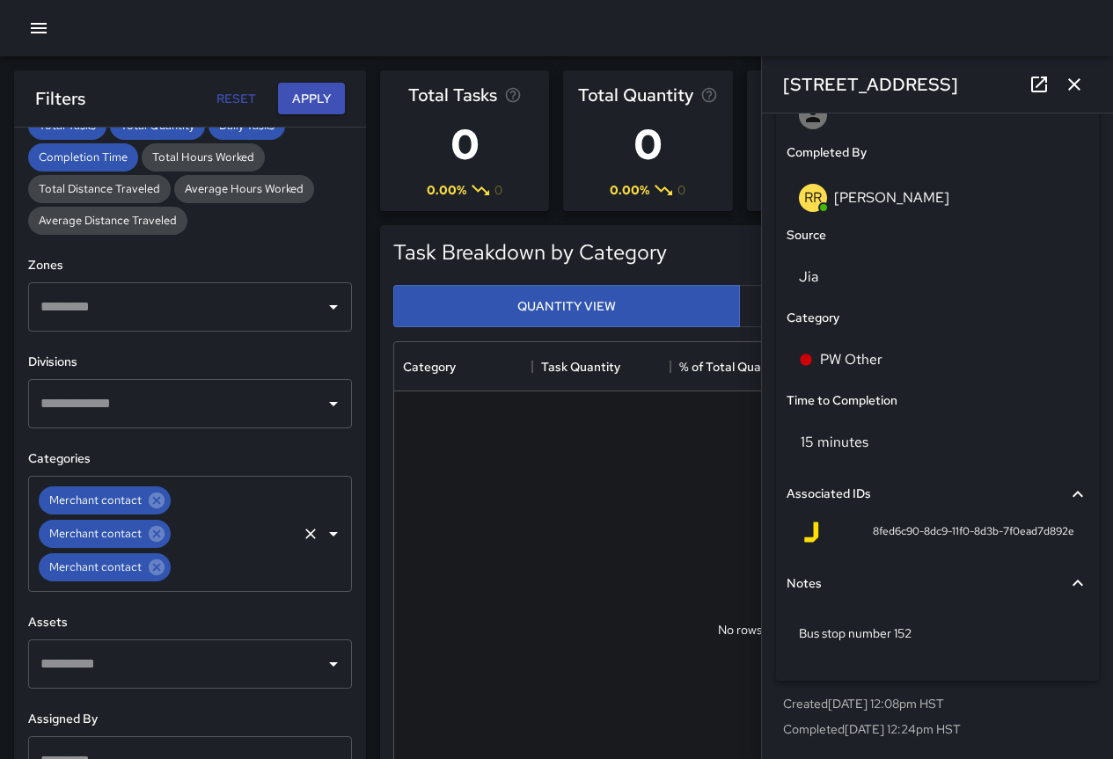
click at [302, 537] on icon "Clear" at bounding box center [311, 534] width 18 height 18
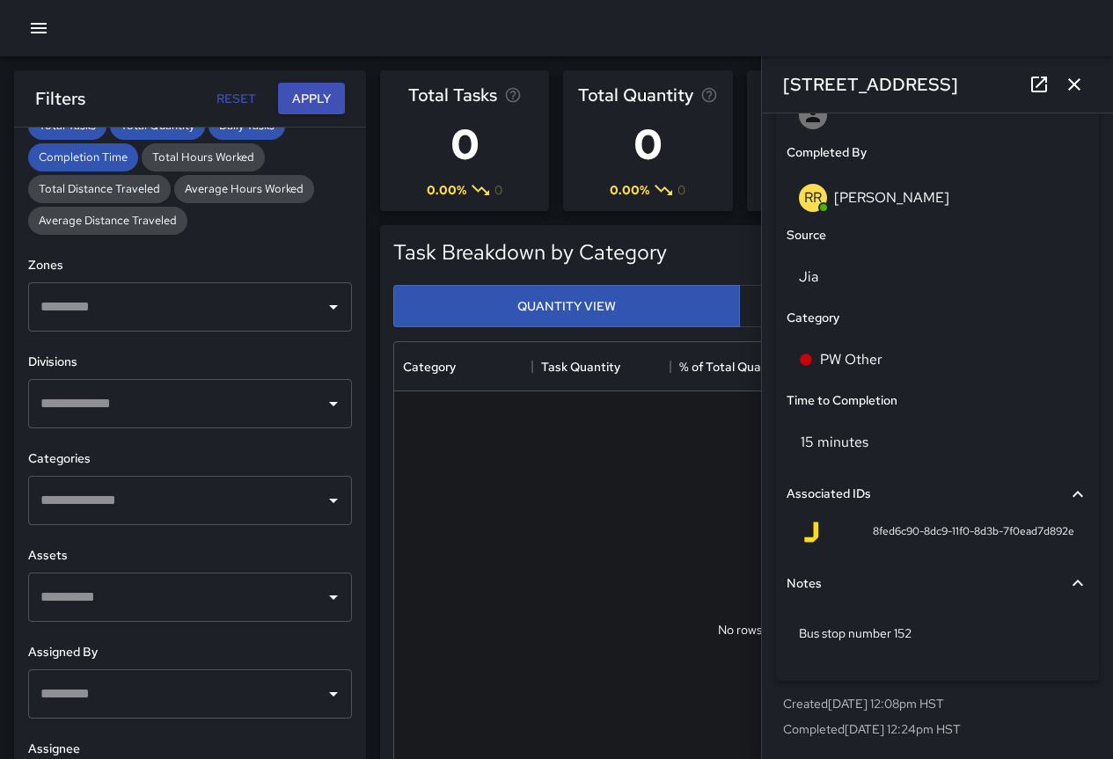
click at [238, 414] on input "text" at bounding box center [177, 403] width 282 height 33
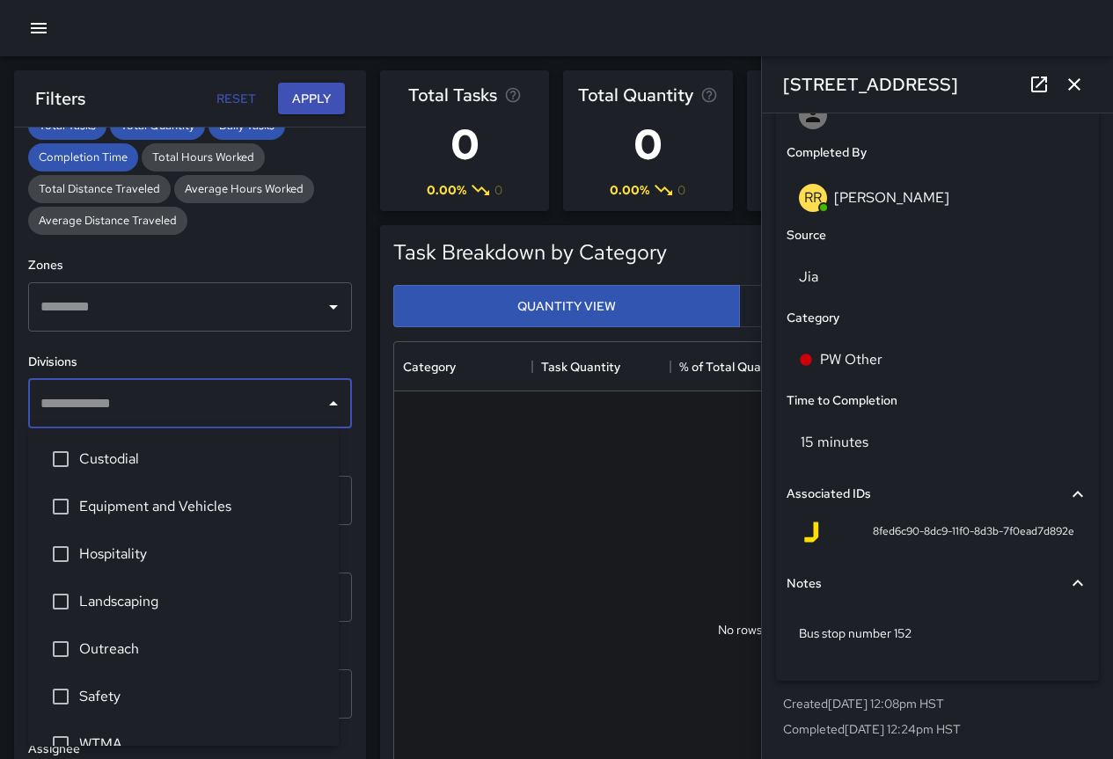
click at [277, 363] on h6 "Divisions" at bounding box center [190, 362] width 324 height 19
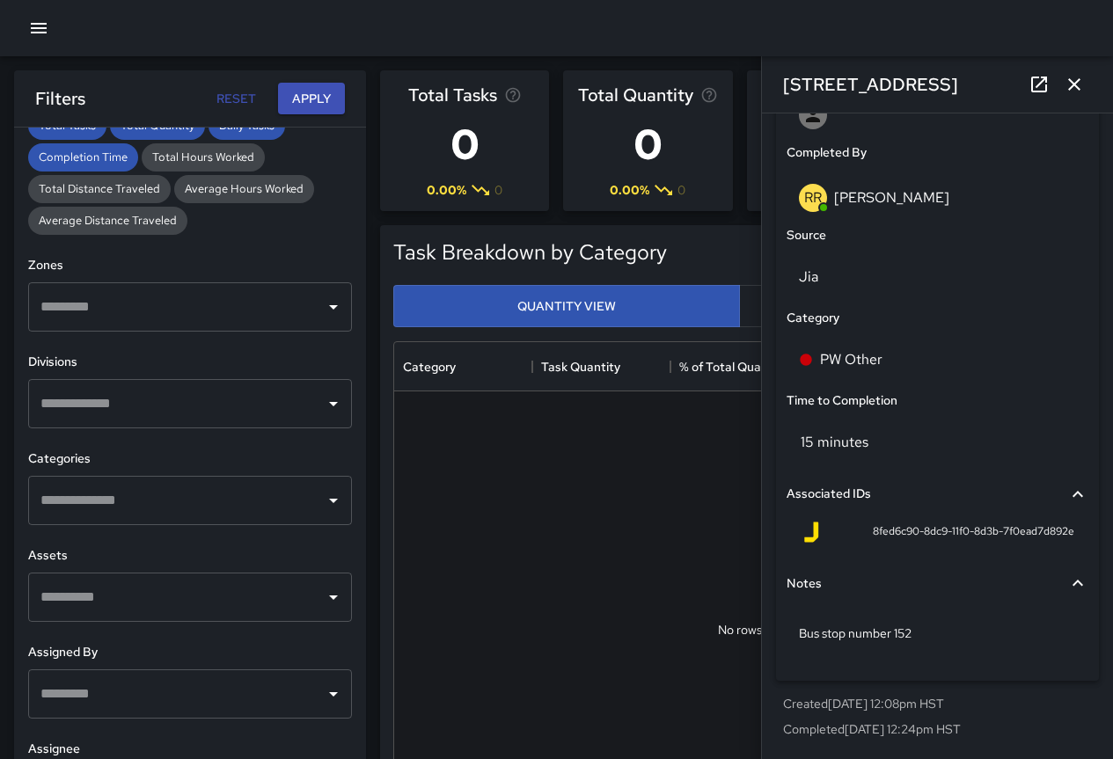
click at [297, 490] on input "text" at bounding box center [177, 500] width 282 height 33
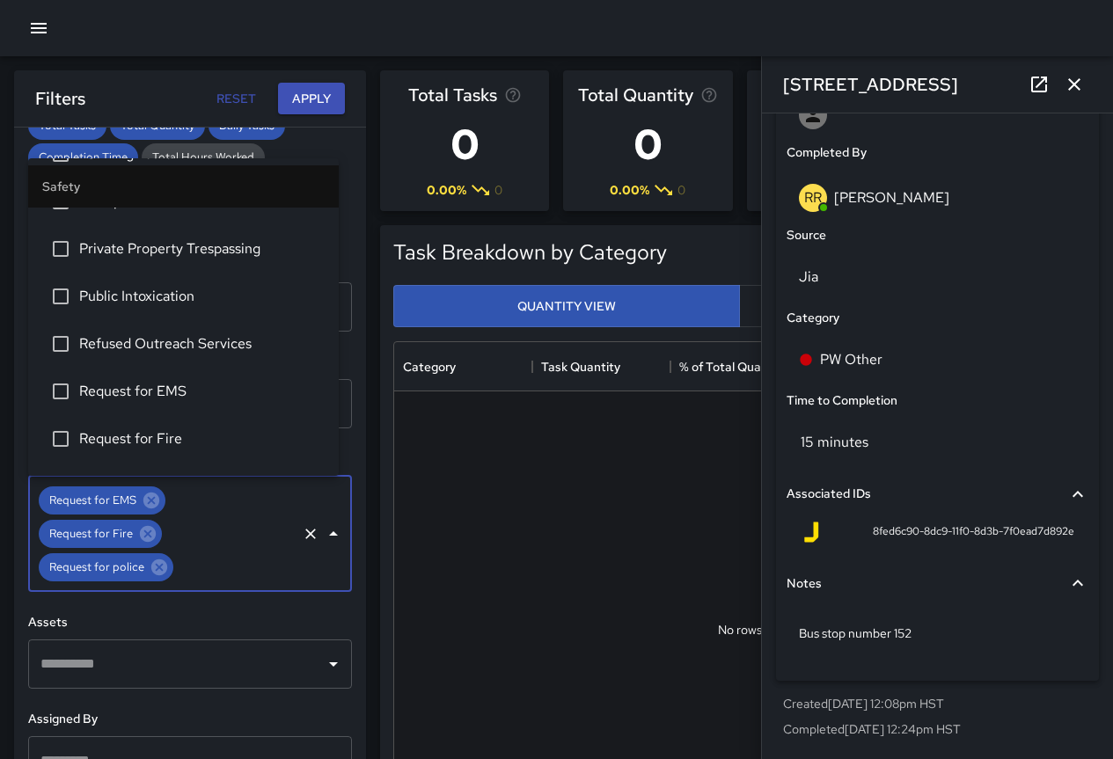
scroll to position [5456, 0]
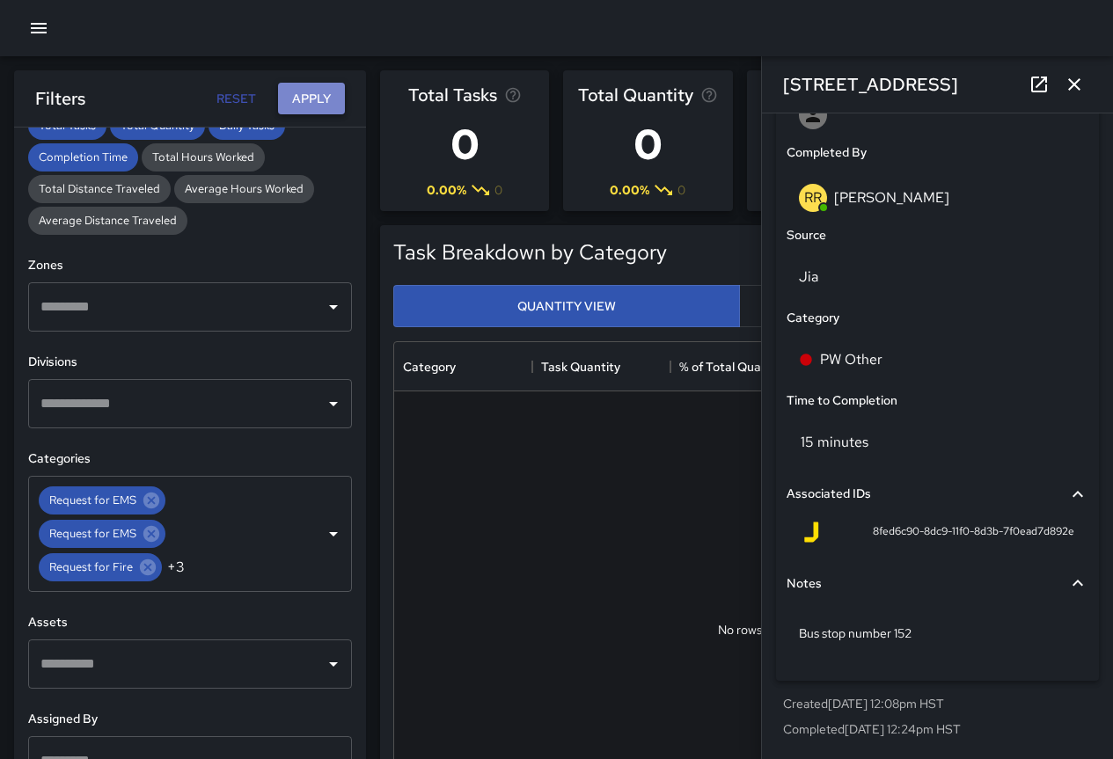
click at [314, 94] on button "Apply" at bounding box center [311, 99] width 67 height 33
click at [302, 541] on icon "Clear" at bounding box center [311, 534] width 18 height 18
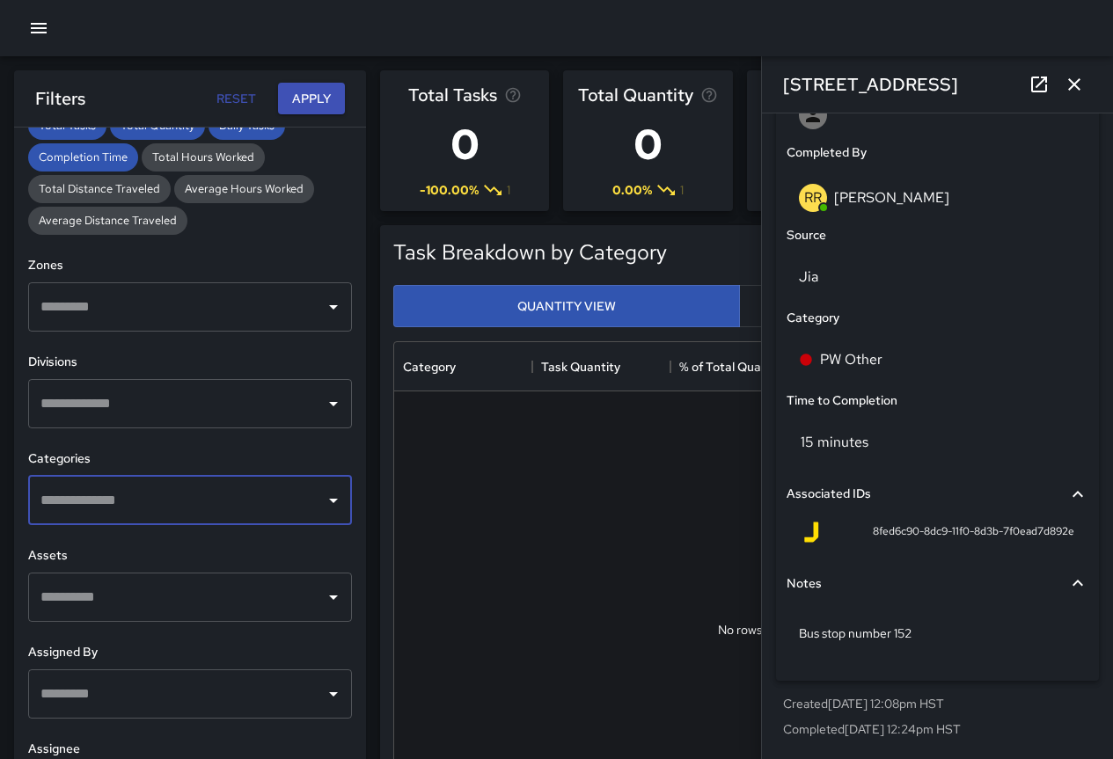
click at [321, 512] on div at bounding box center [332, 500] width 23 height 25
click at [323, 495] on icon "Open" at bounding box center [333, 500] width 21 height 21
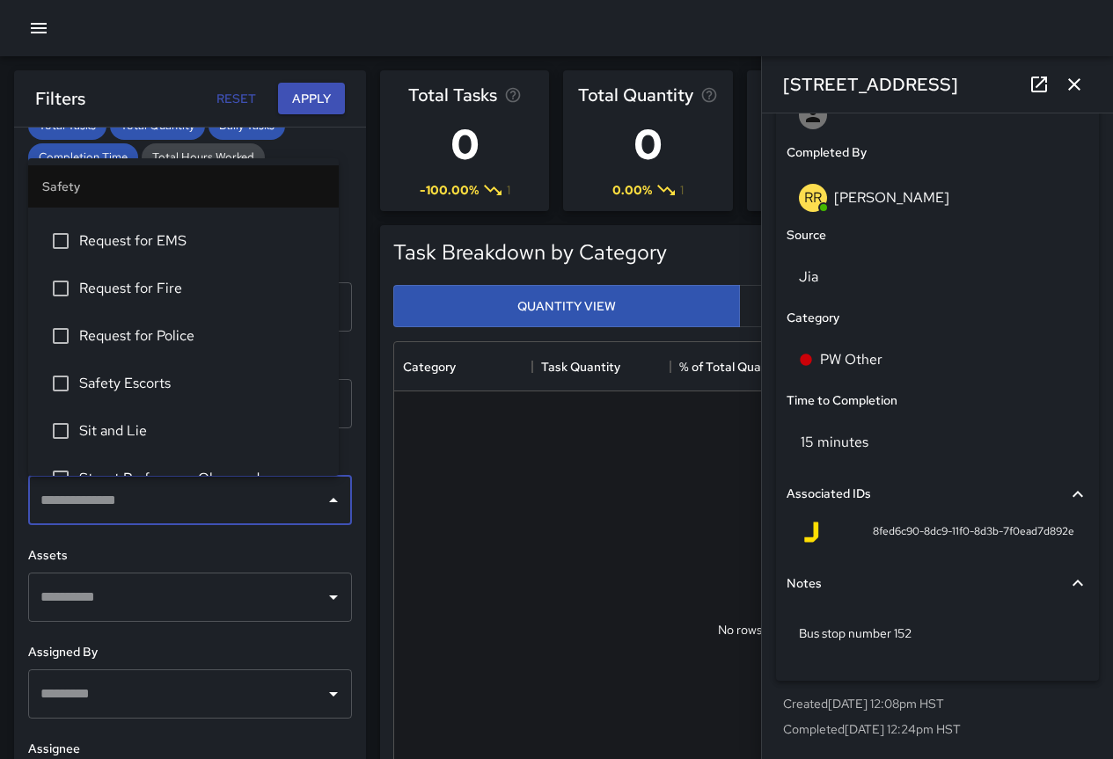
scroll to position [5554, 0]
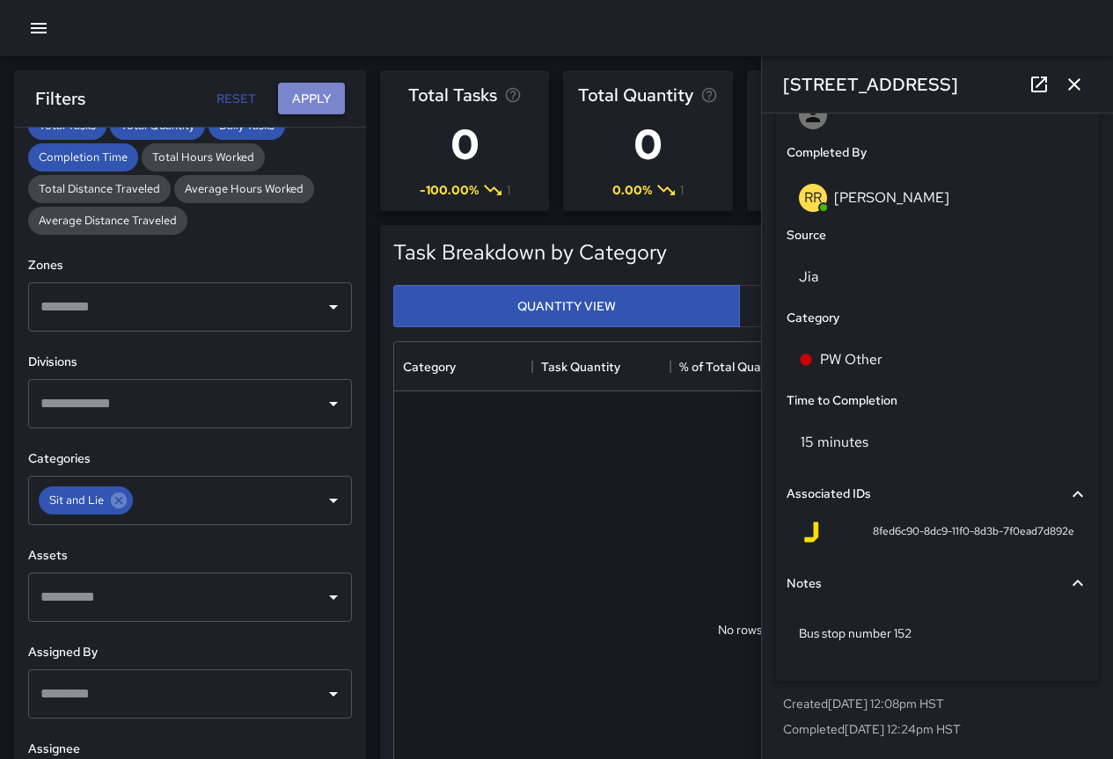
click at [304, 97] on button "Apply" at bounding box center [311, 99] width 67 height 33
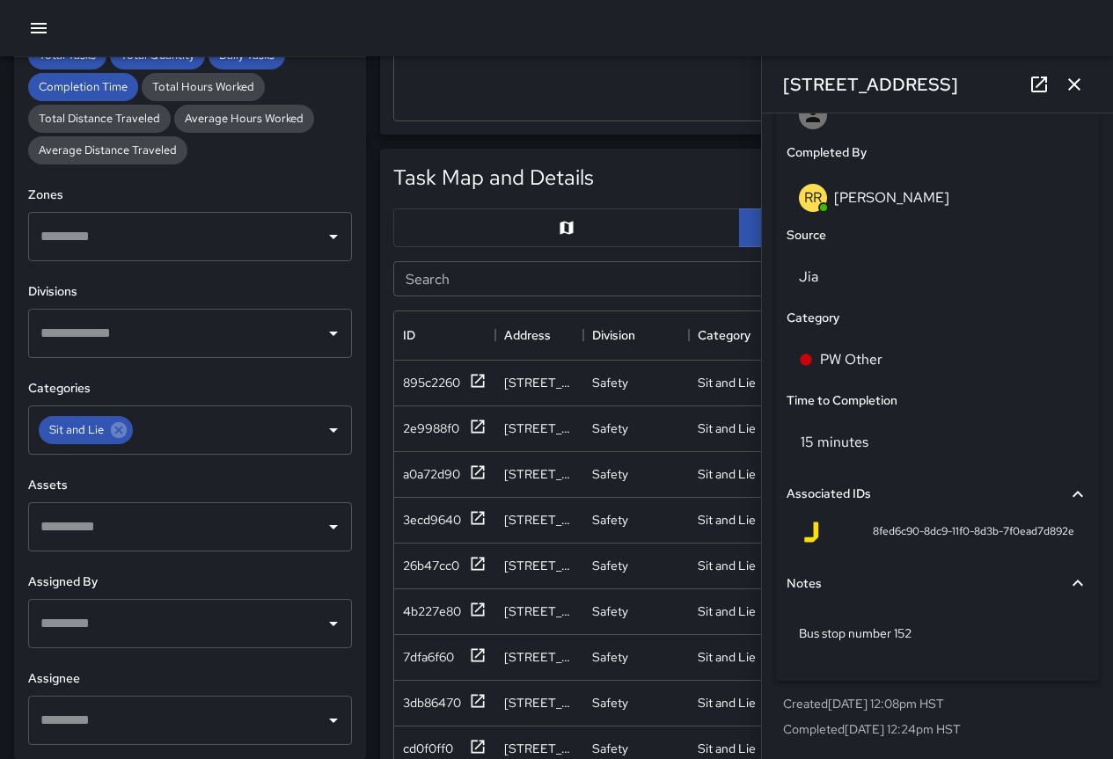
scroll to position [704, 0]
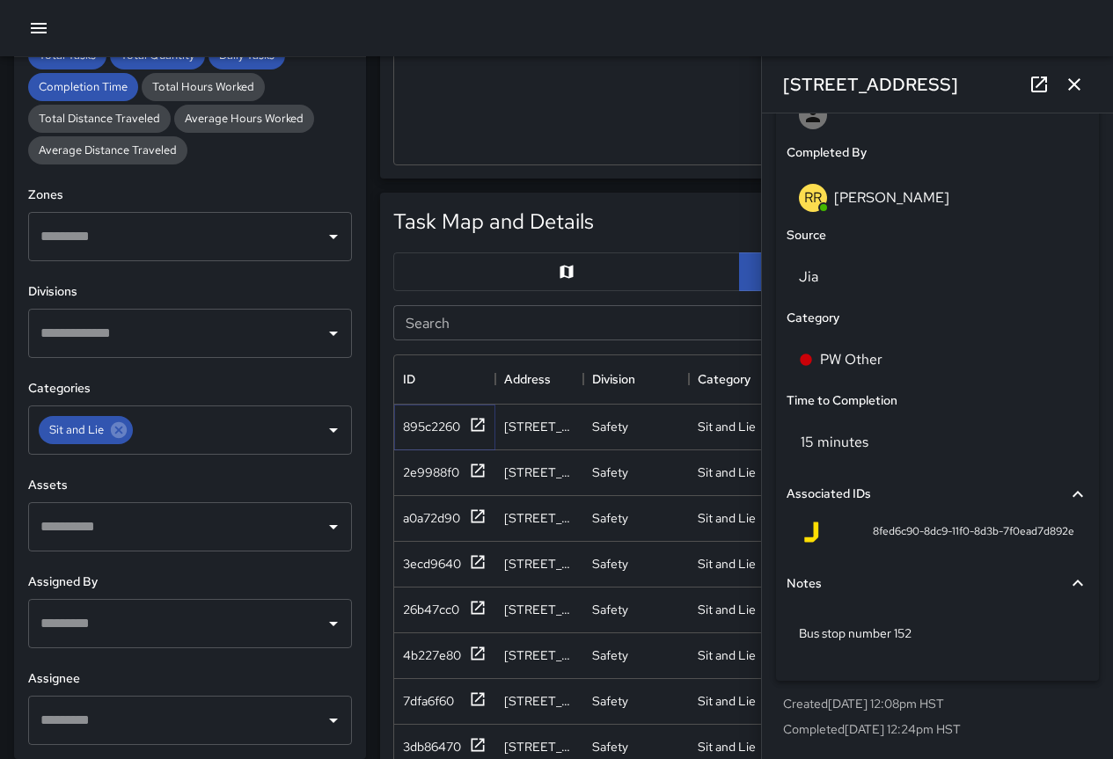
drag, startPoint x: 426, startPoint y: 420, endPoint x: 379, endPoint y: 297, distance: 130.9
click at [426, 420] on div "895c2260" at bounding box center [431, 427] width 57 height 18
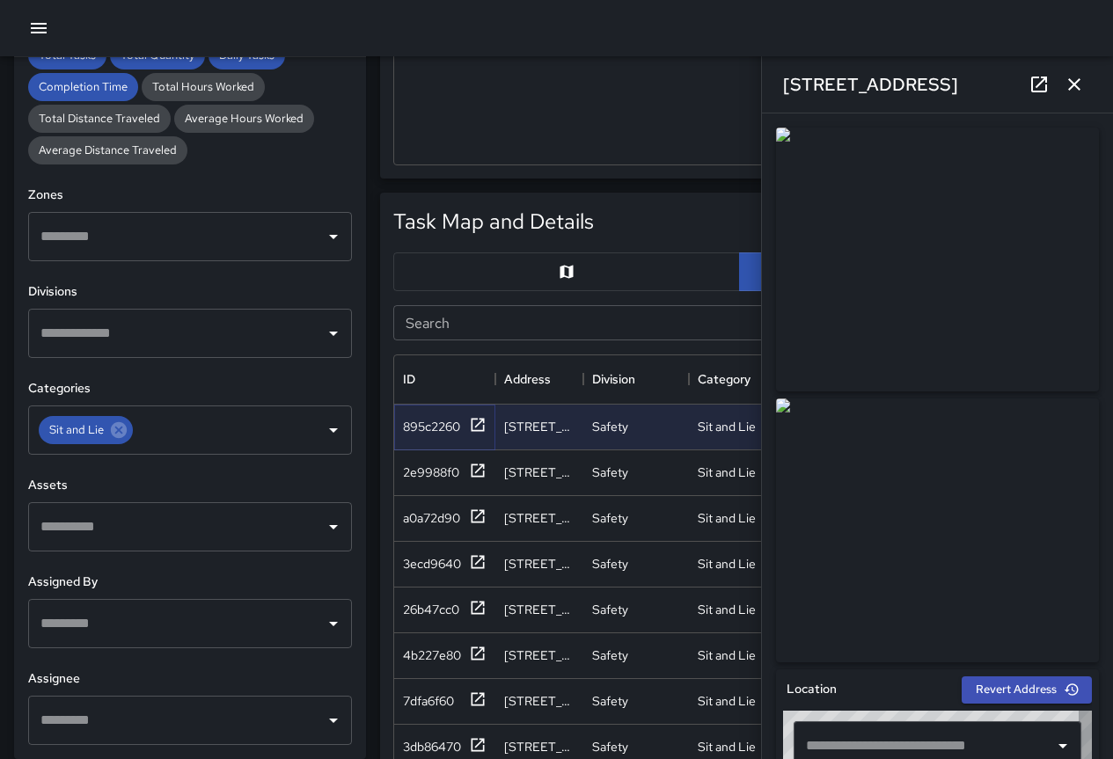
type input "**********"
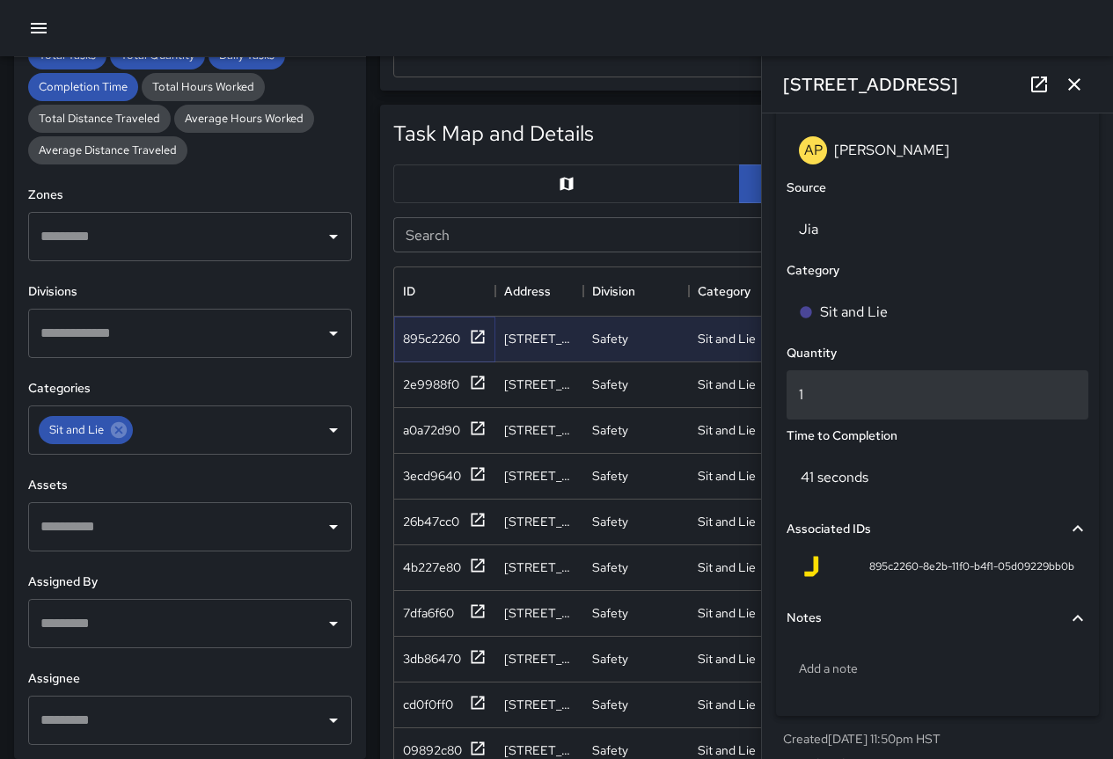
scroll to position [1142, 0]
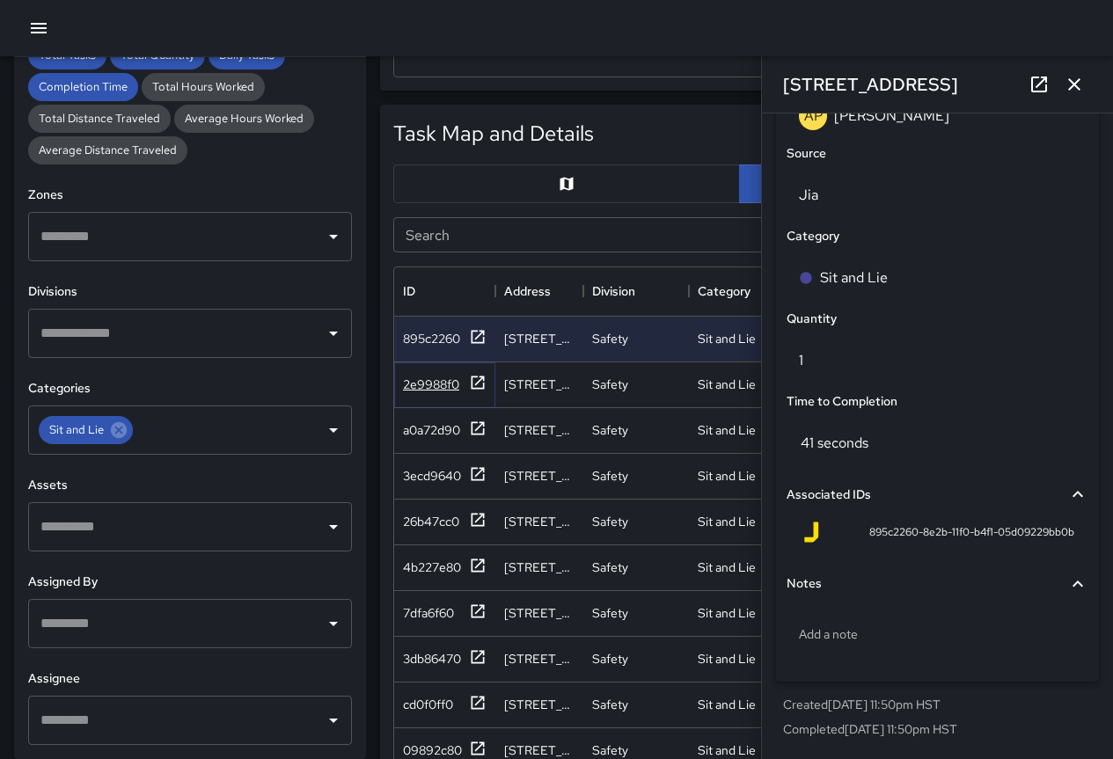
click at [435, 381] on div "2e9988f0" at bounding box center [431, 385] width 56 height 18
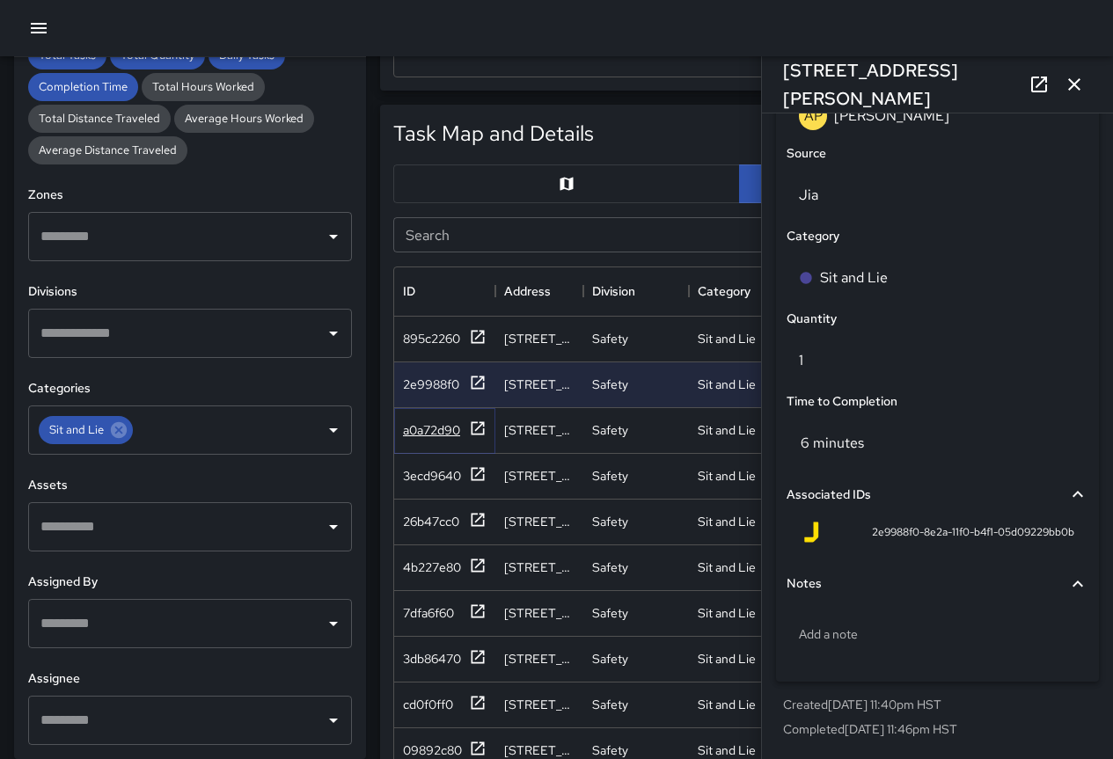
click at [446, 423] on div "a0a72d90" at bounding box center [431, 431] width 57 height 18
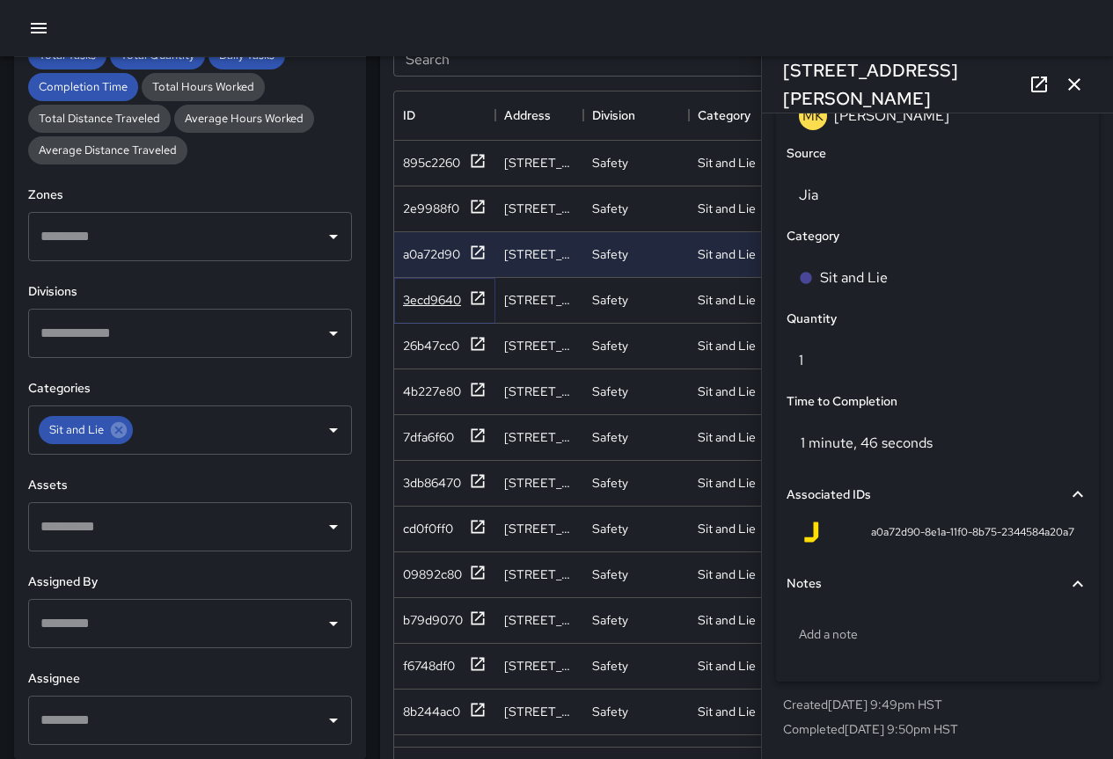
click at [414, 295] on div "3ecd9640" at bounding box center [432, 300] width 58 height 18
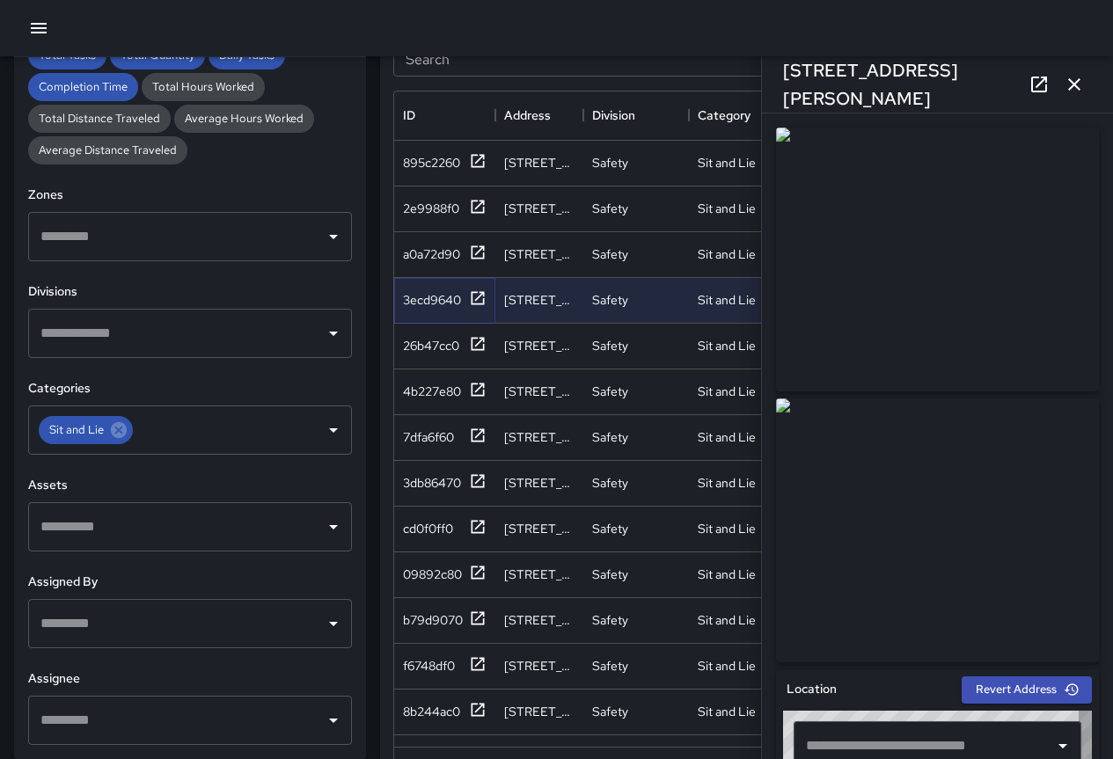
type input "**********"
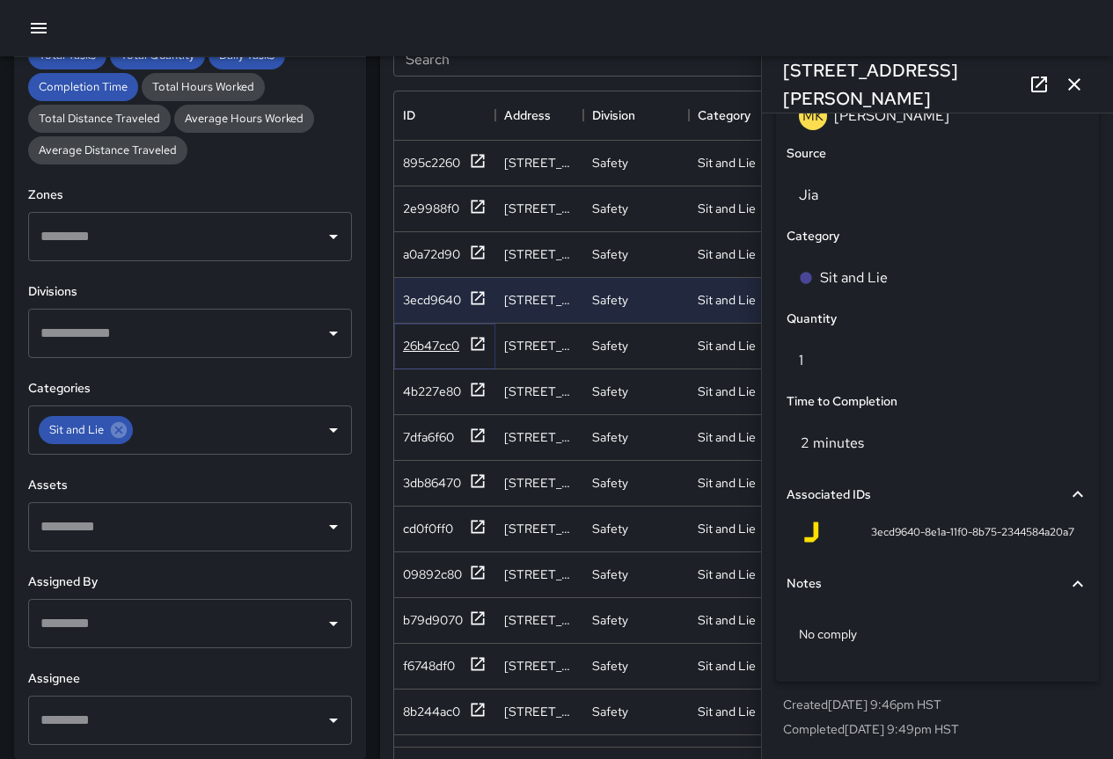
click at [420, 342] on div "26b47cc0" at bounding box center [431, 346] width 56 height 18
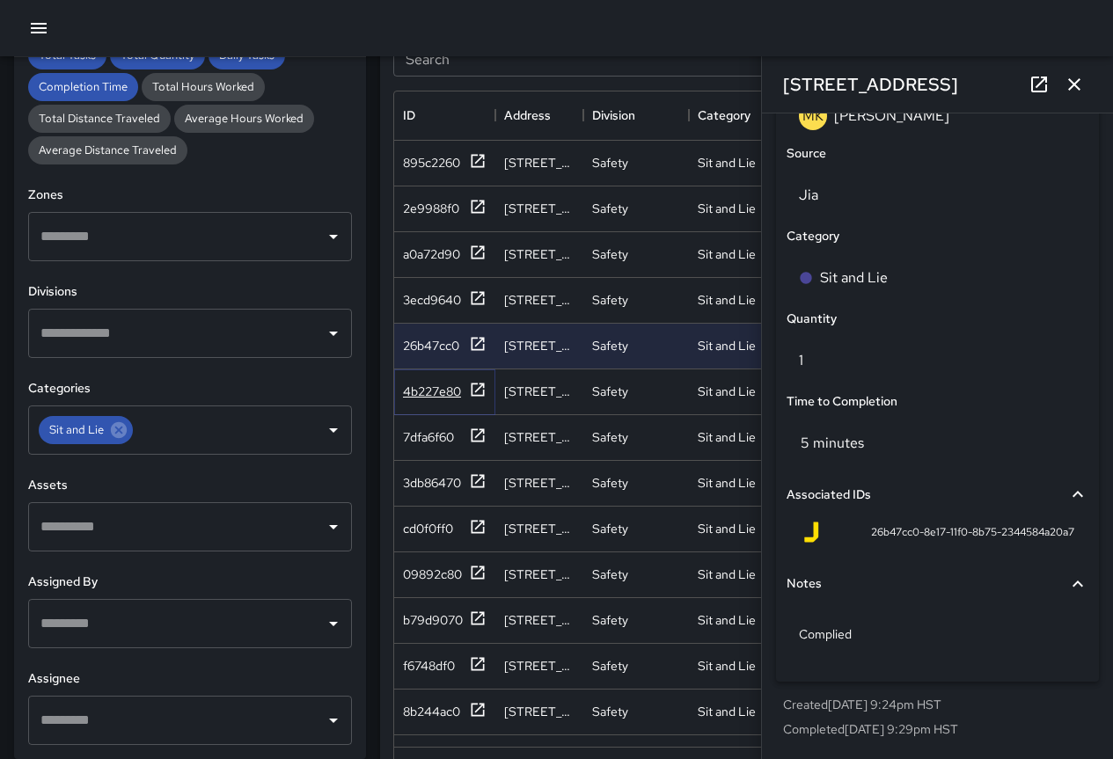
click at [416, 391] on div "4b227e80" at bounding box center [432, 392] width 58 height 18
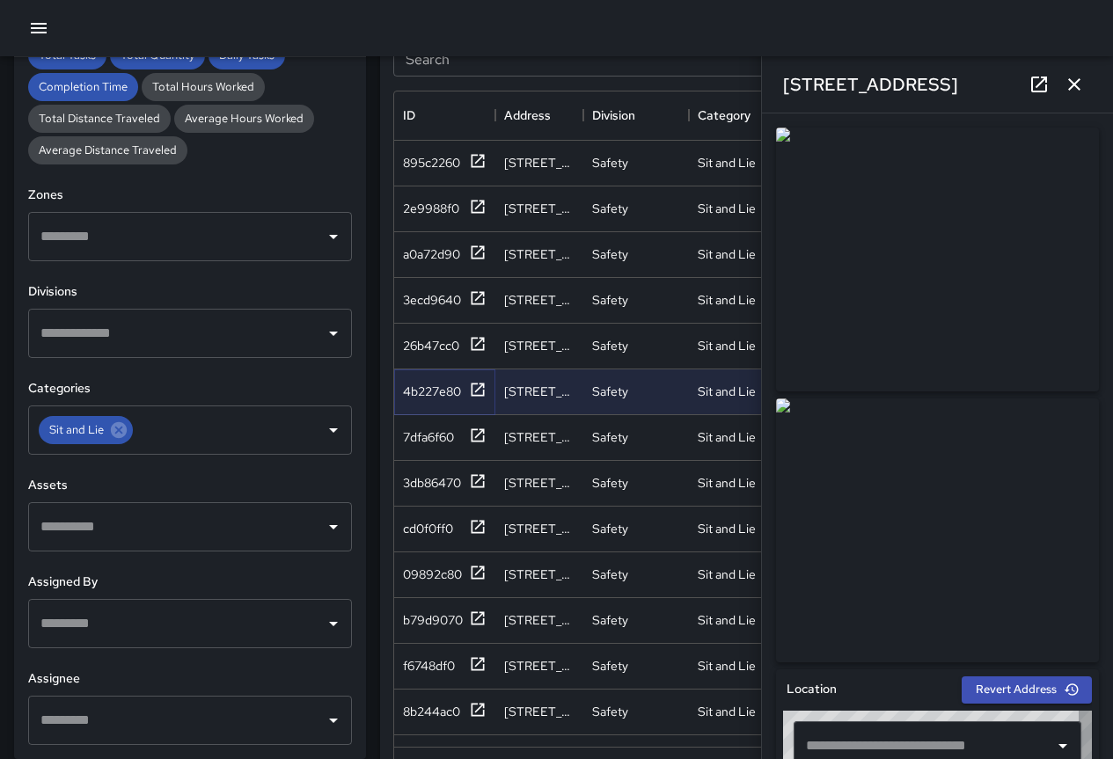
type input "**********"
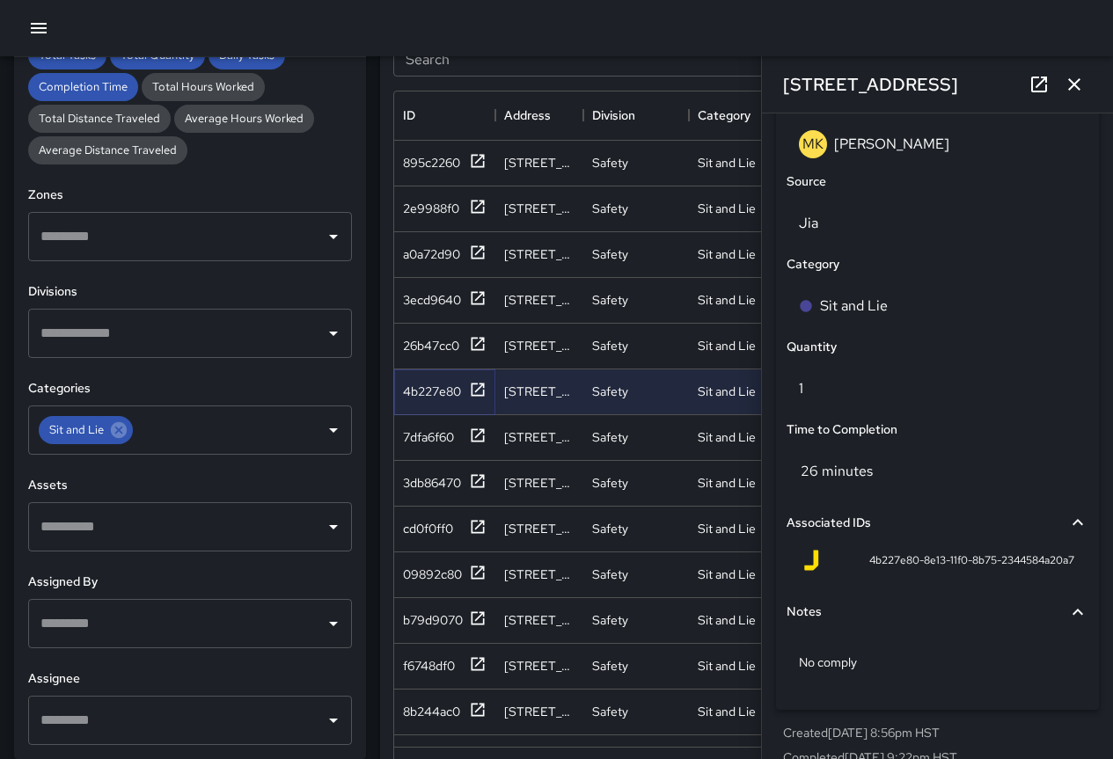
scroll to position [1119, 0]
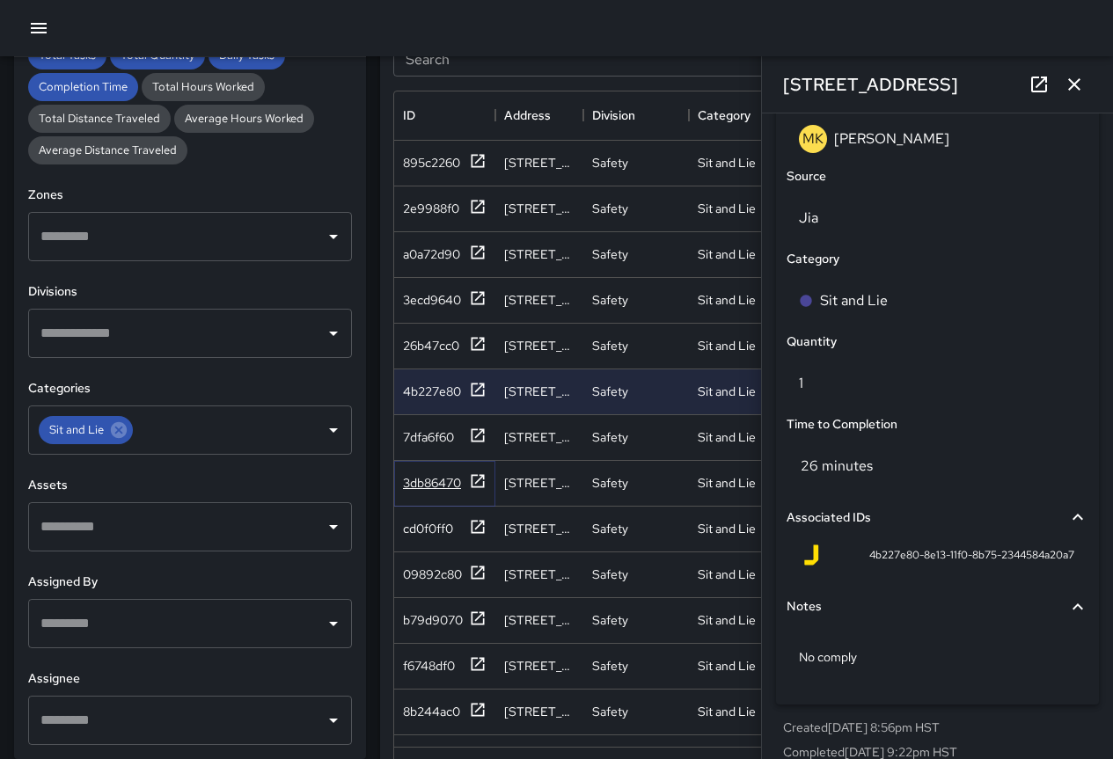
click at [428, 490] on div "3db86470" at bounding box center [432, 483] width 58 height 18
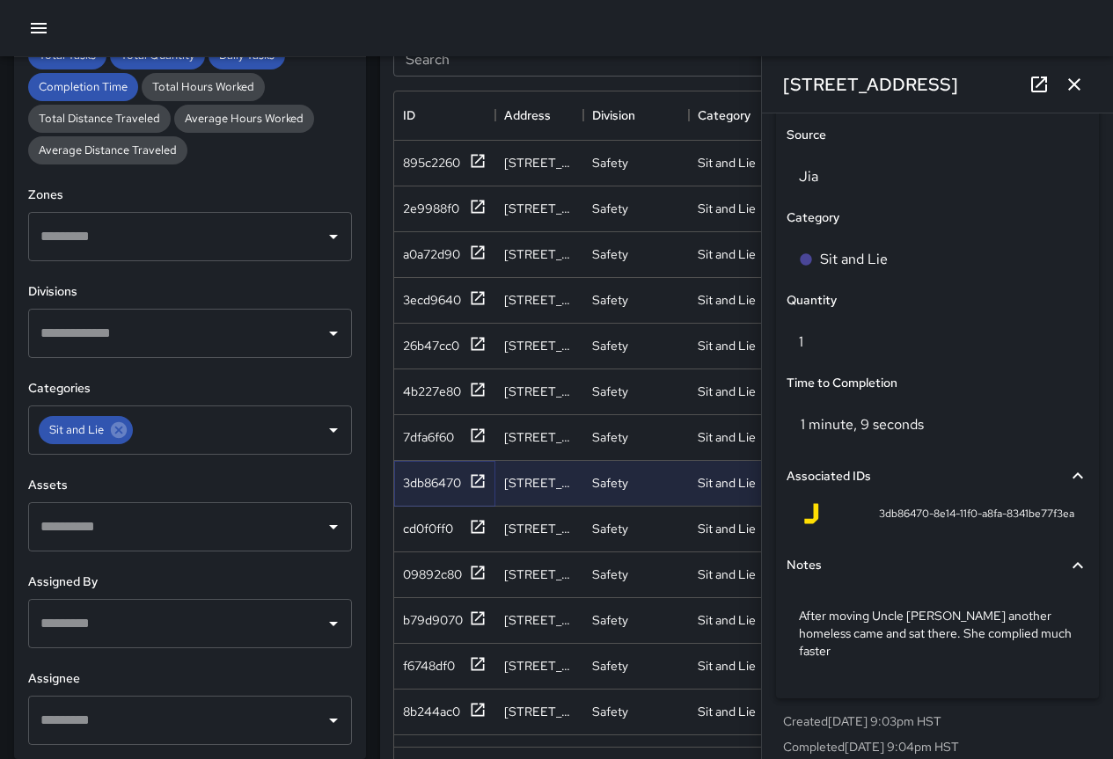
scroll to position [88, 0]
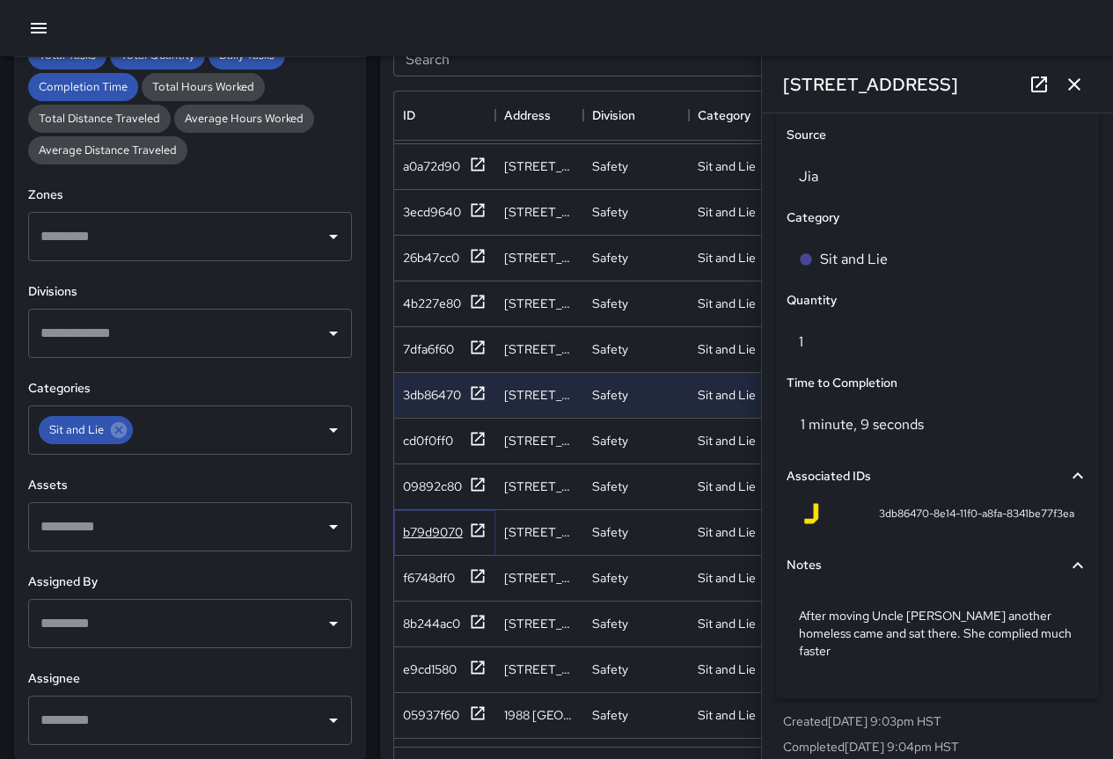
click at [431, 530] on div "b79d9070" at bounding box center [433, 533] width 60 height 18
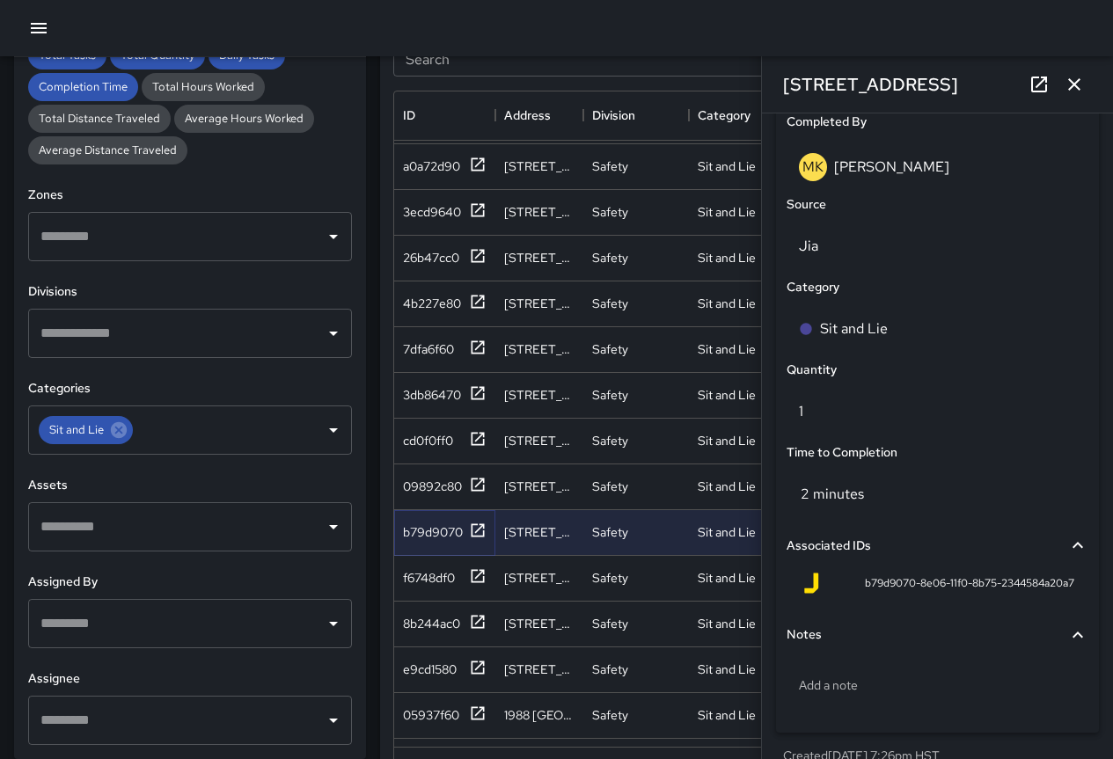
scroll to position [1142, 0]
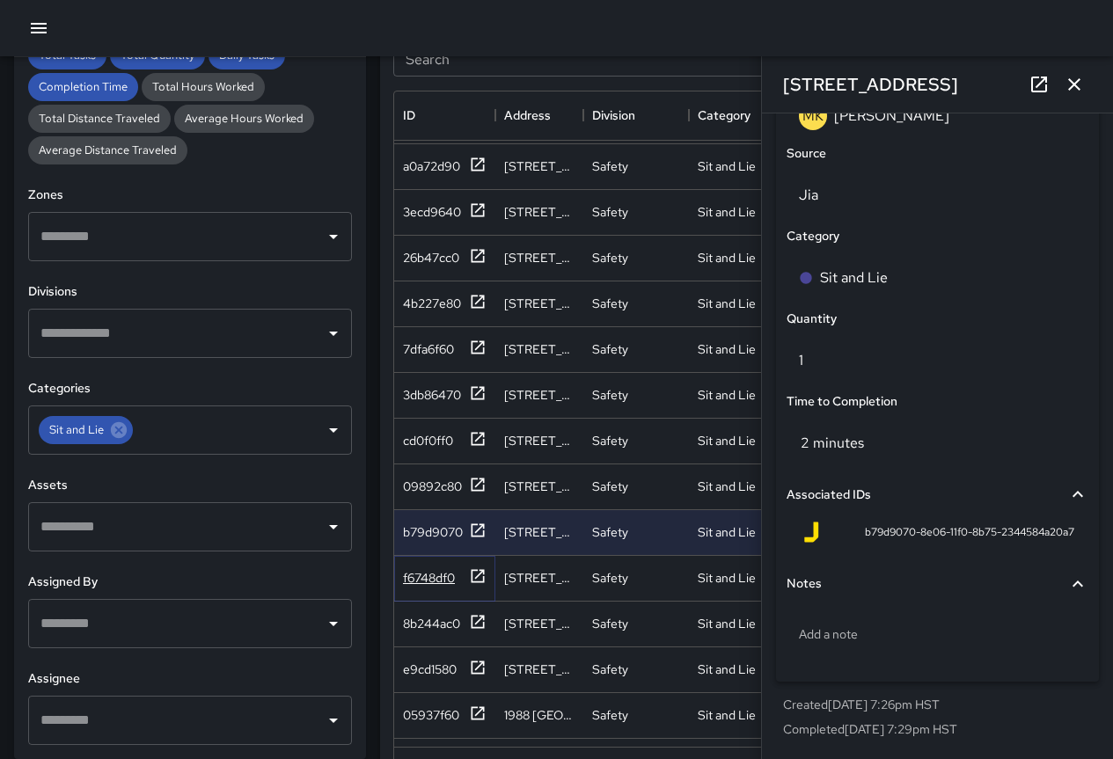
click at [429, 572] on div "f6748df0" at bounding box center [429, 578] width 52 height 18
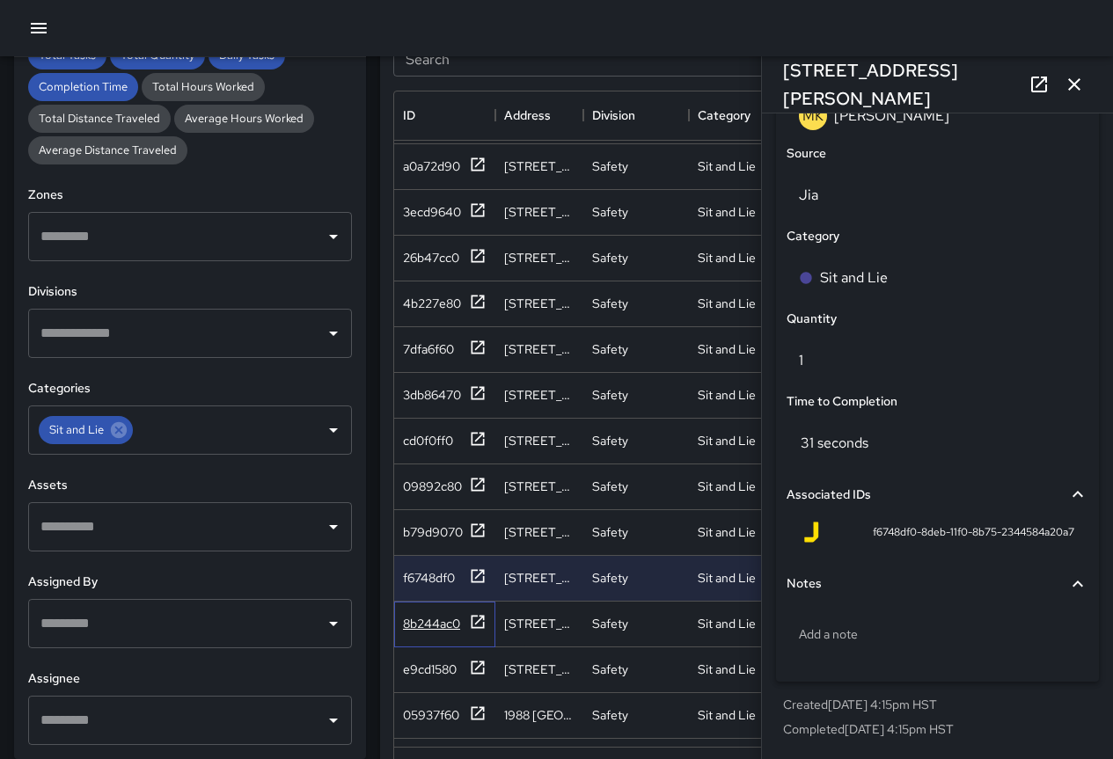
click at [436, 608] on div "8b244ac0" at bounding box center [444, 625] width 101 height 46
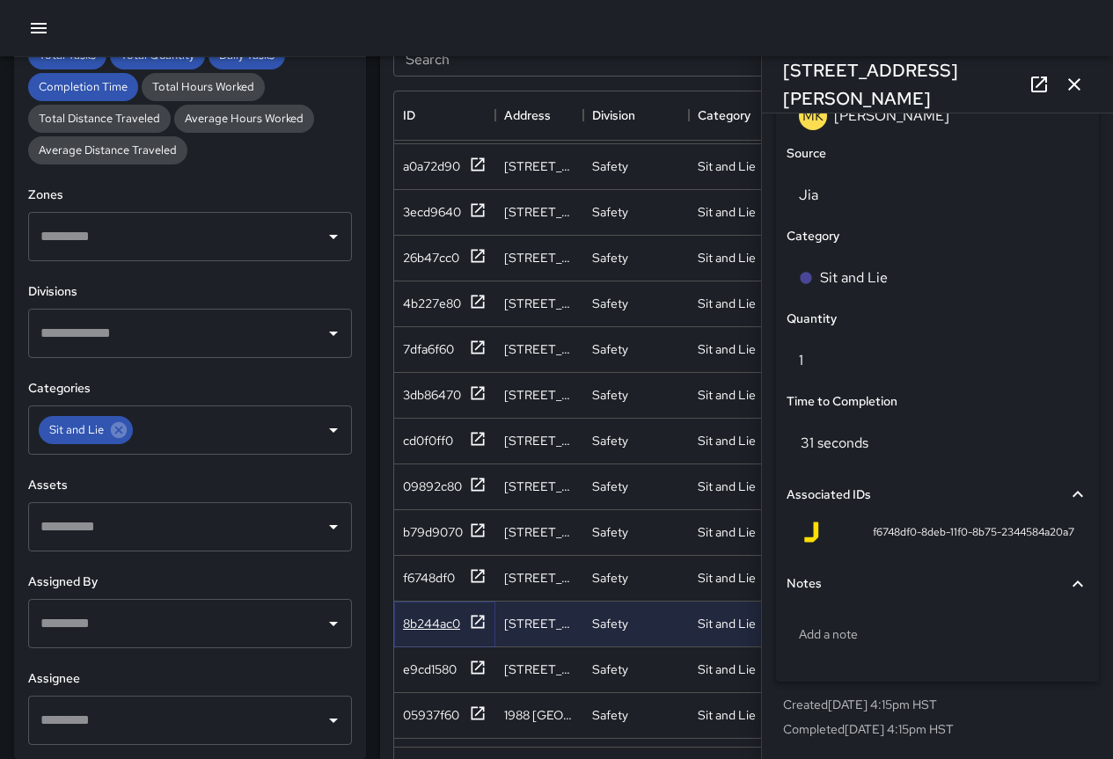
click at [435, 618] on div "8b244ac0" at bounding box center [431, 624] width 57 height 18
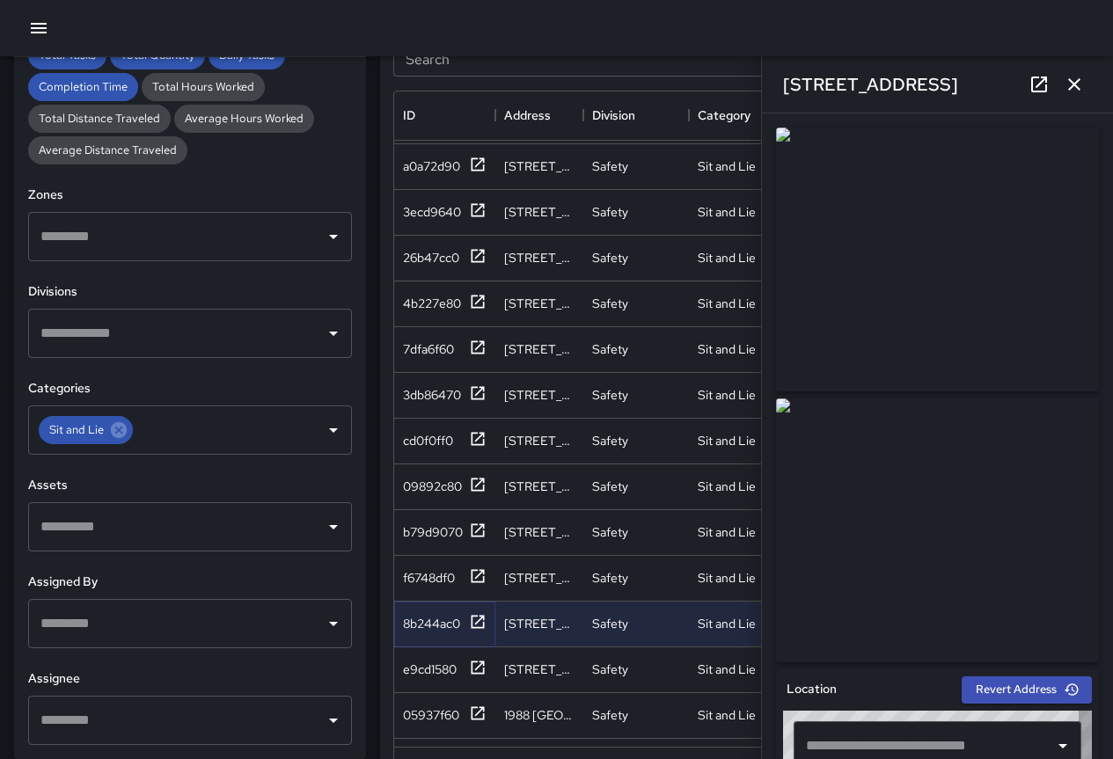
type input "**********"
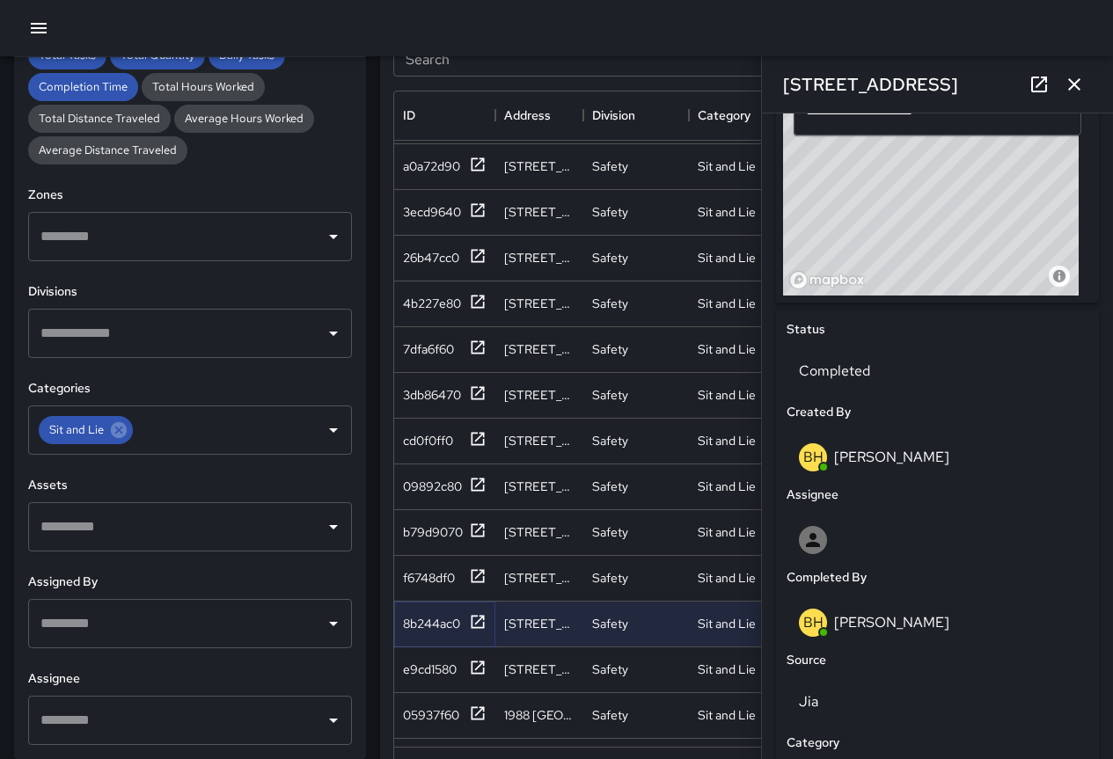
scroll to position [0, 0]
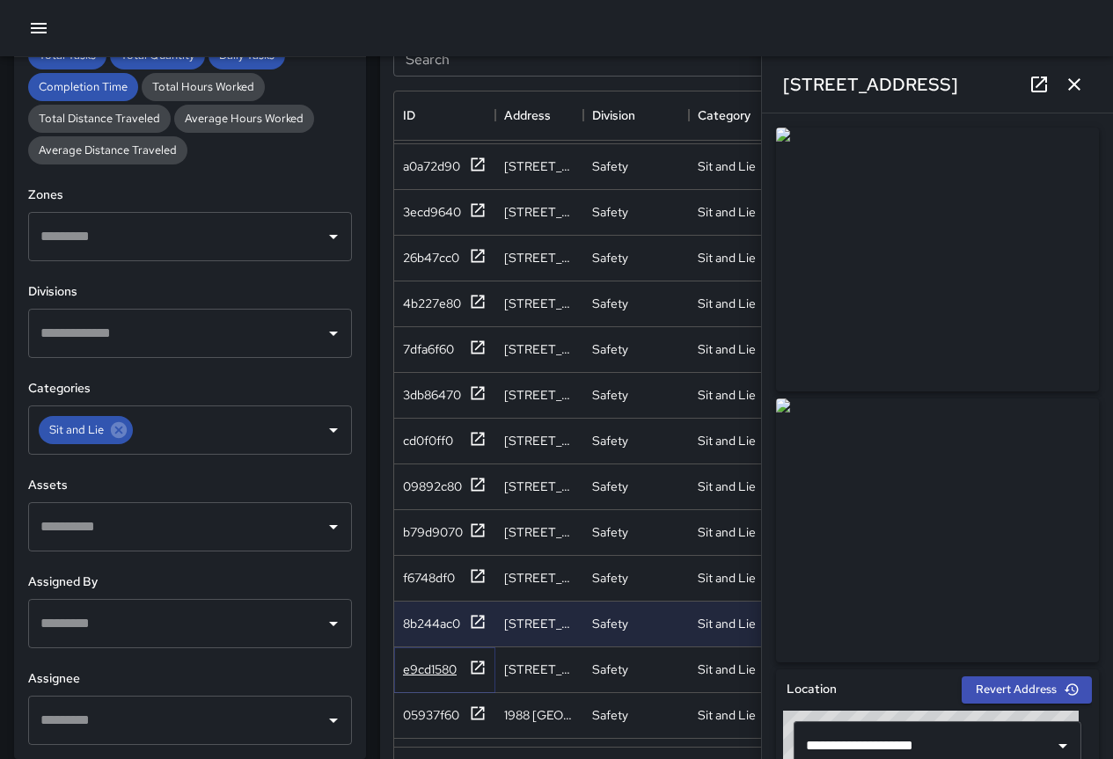
click at [409, 672] on div "e9cd1580" at bounding box center [430, 670] width 54 height 18
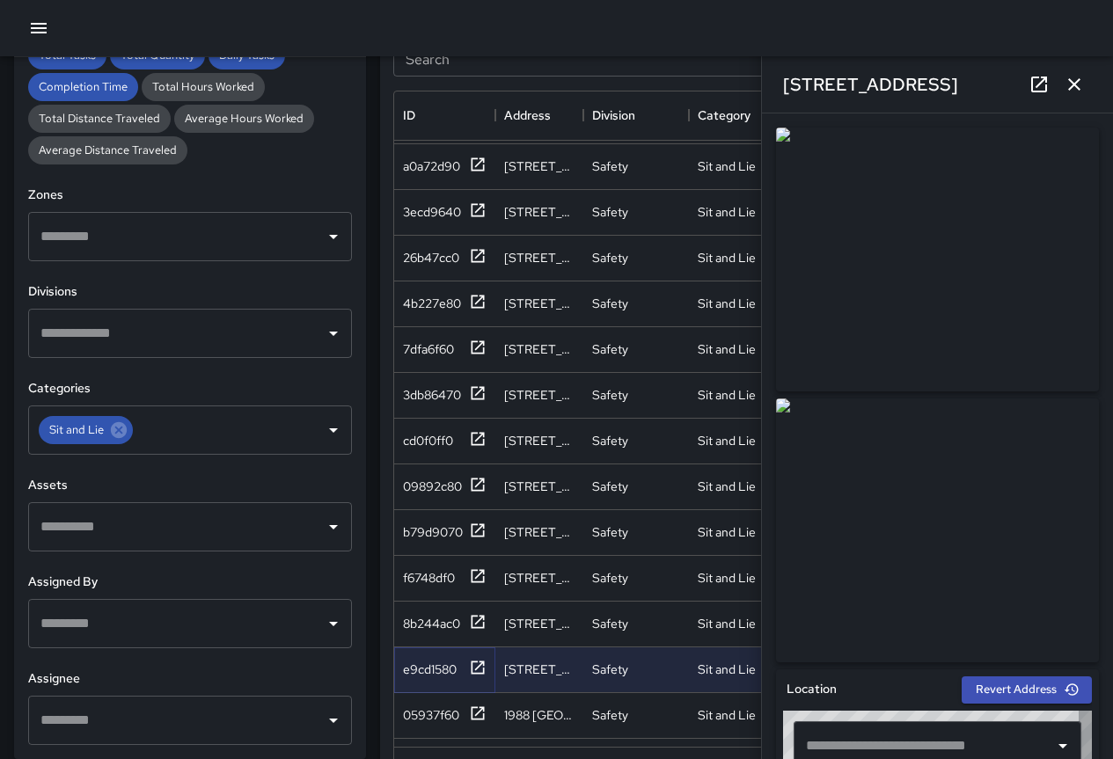
type input "**********"
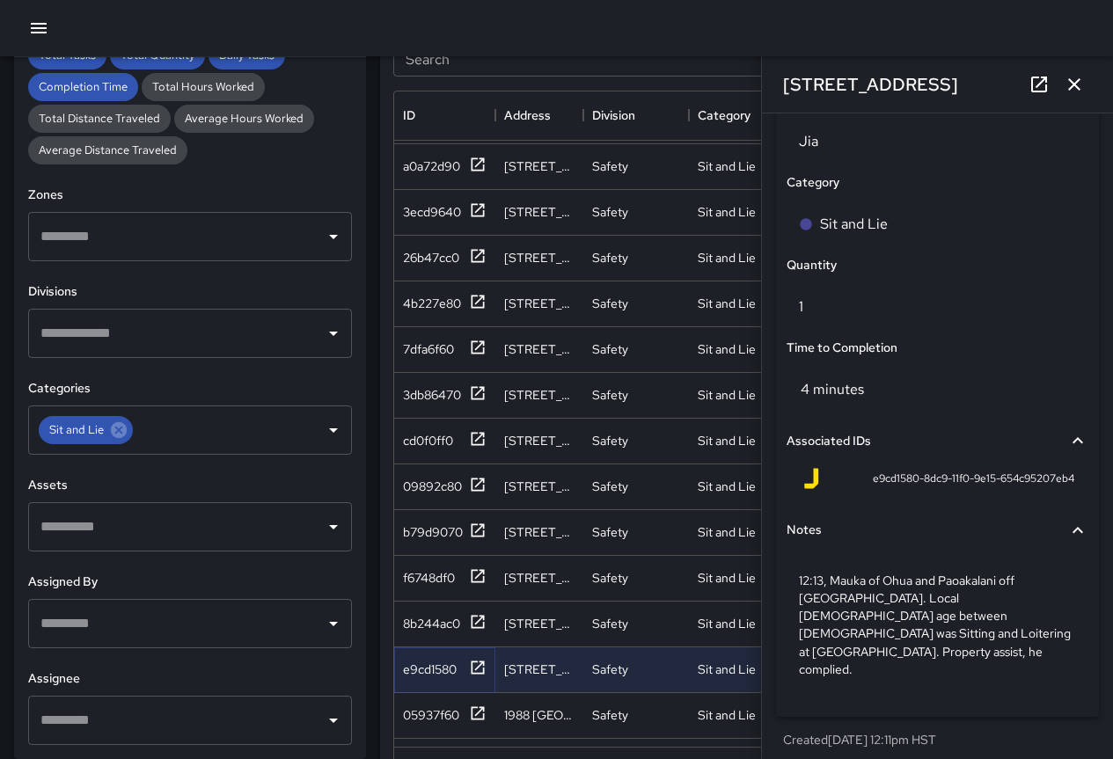
scroll to position [176, 0]
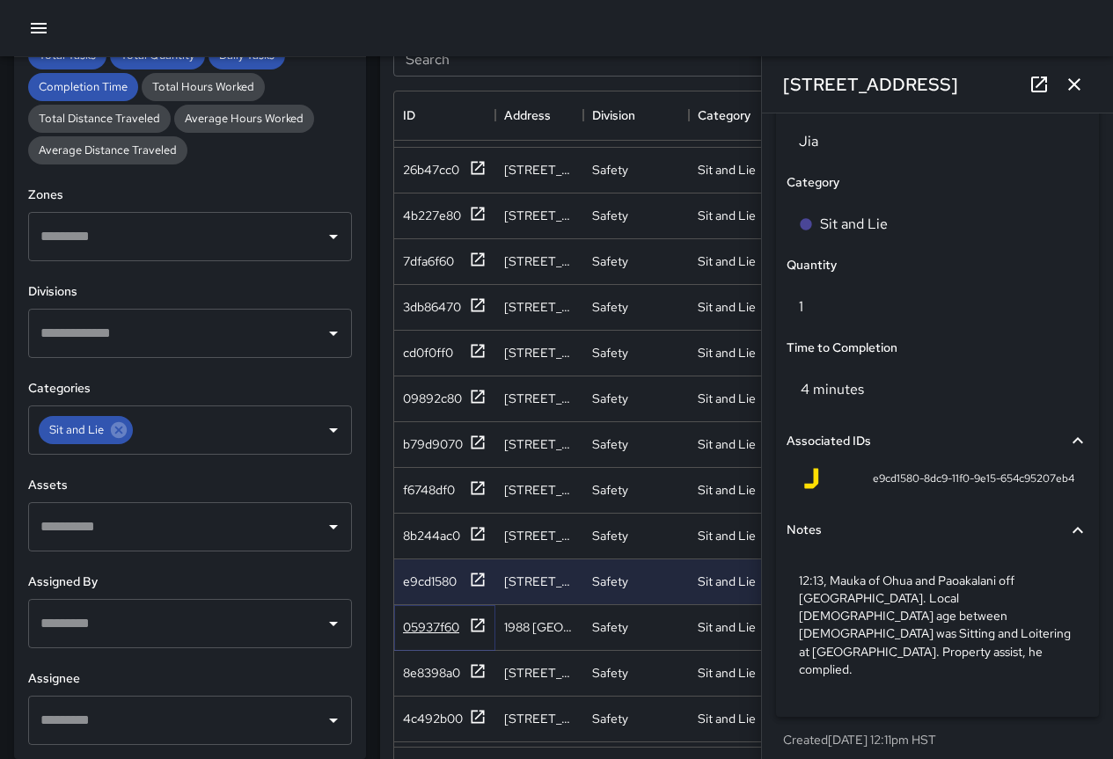
click at [438, 619] on div "05937f60" at bounding box center [431, 628] width 56 height 18
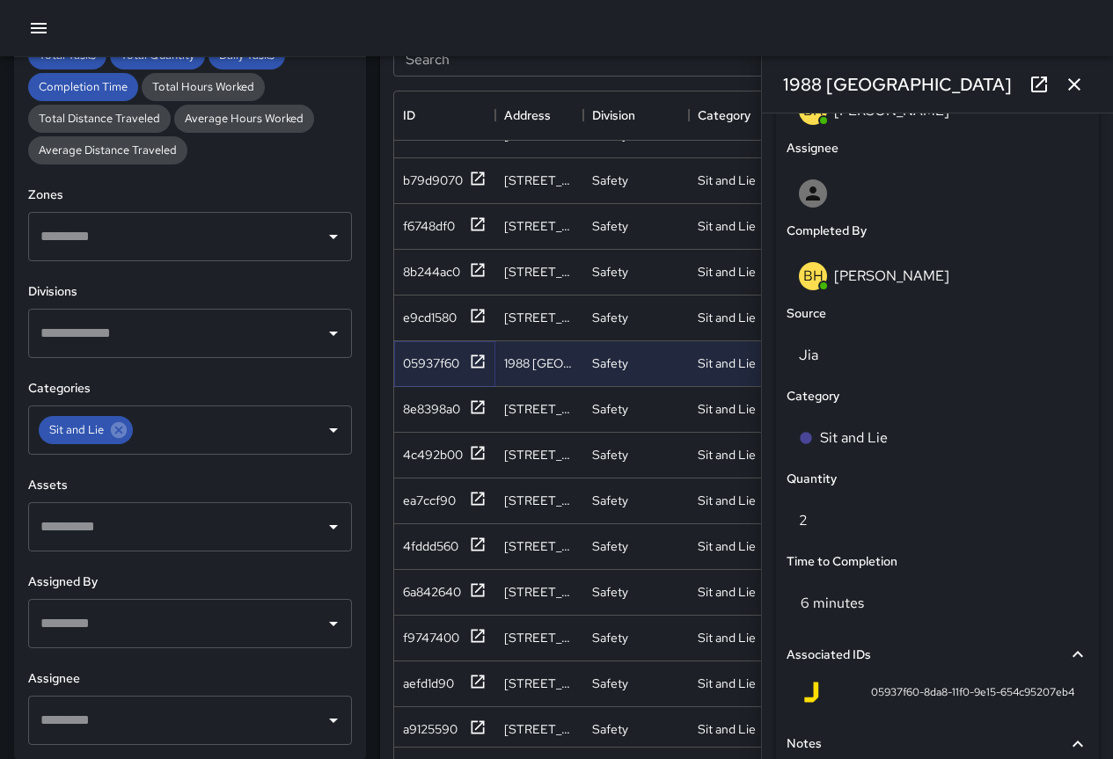
scroll to position [1196, 0]
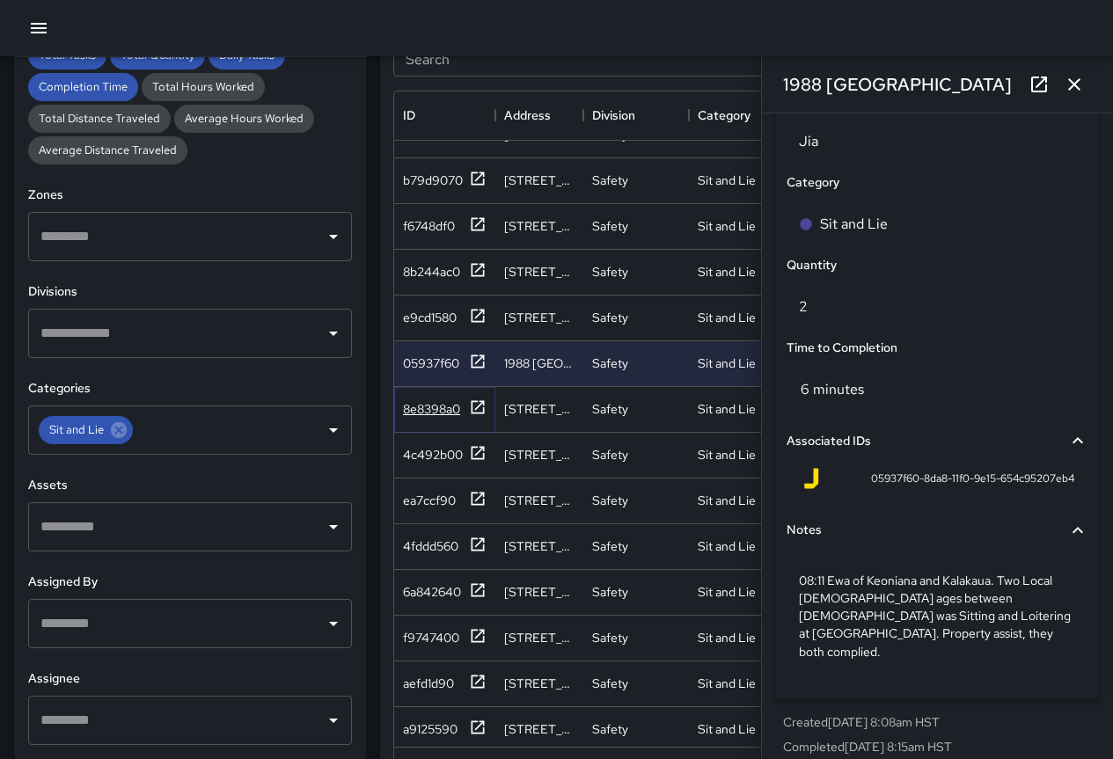
click at [438, 405] on div "8e8398a0" at bounding box center [431, 409] width 57 height 18
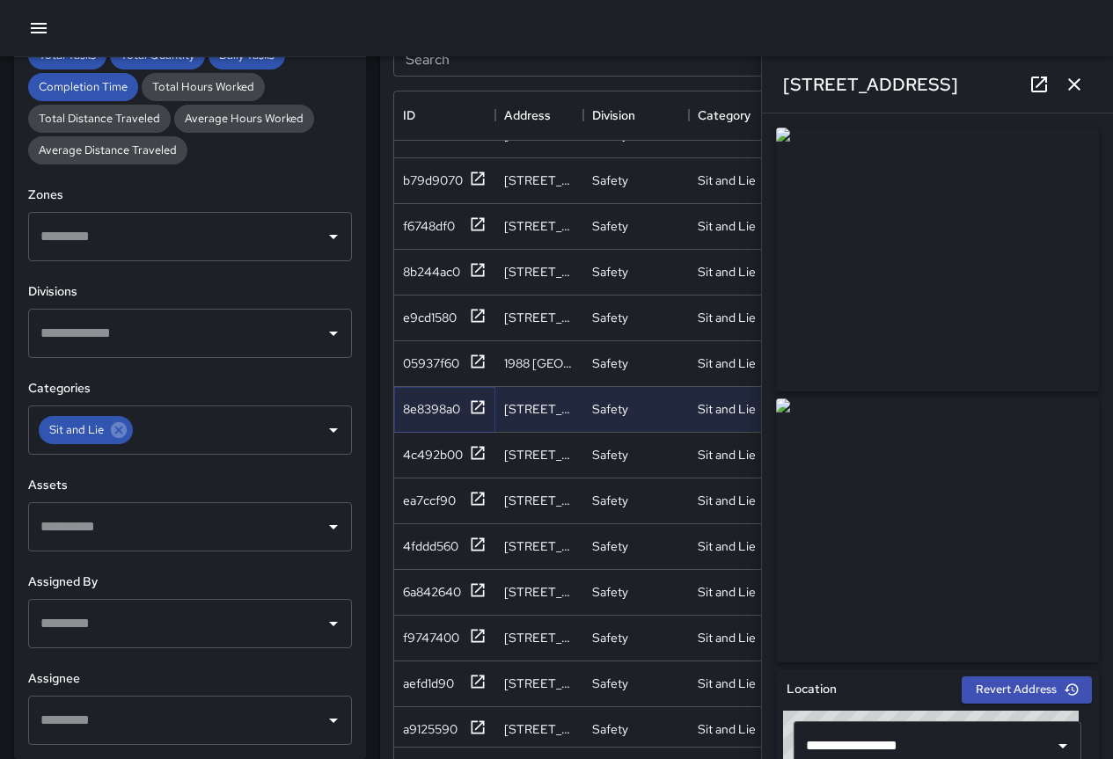
scroll to position [1231, 0]
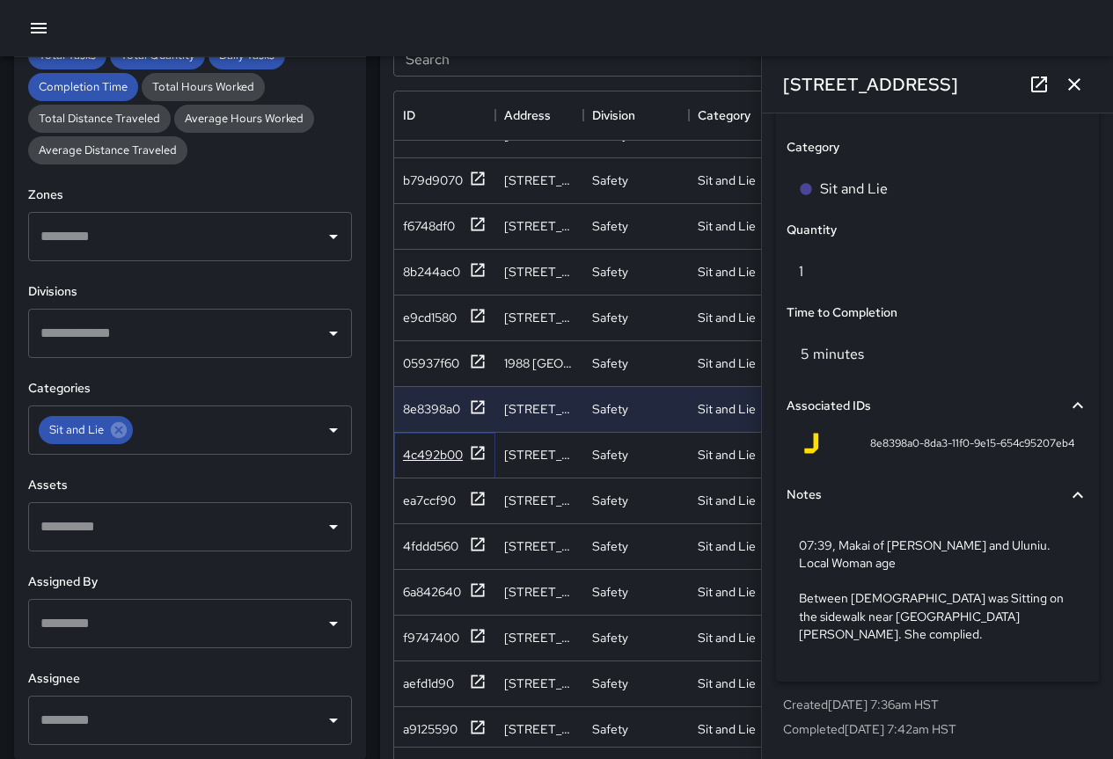
click at [450, 451] on div "4c492b00" at bounding box center [433, 455] width 60 height 18
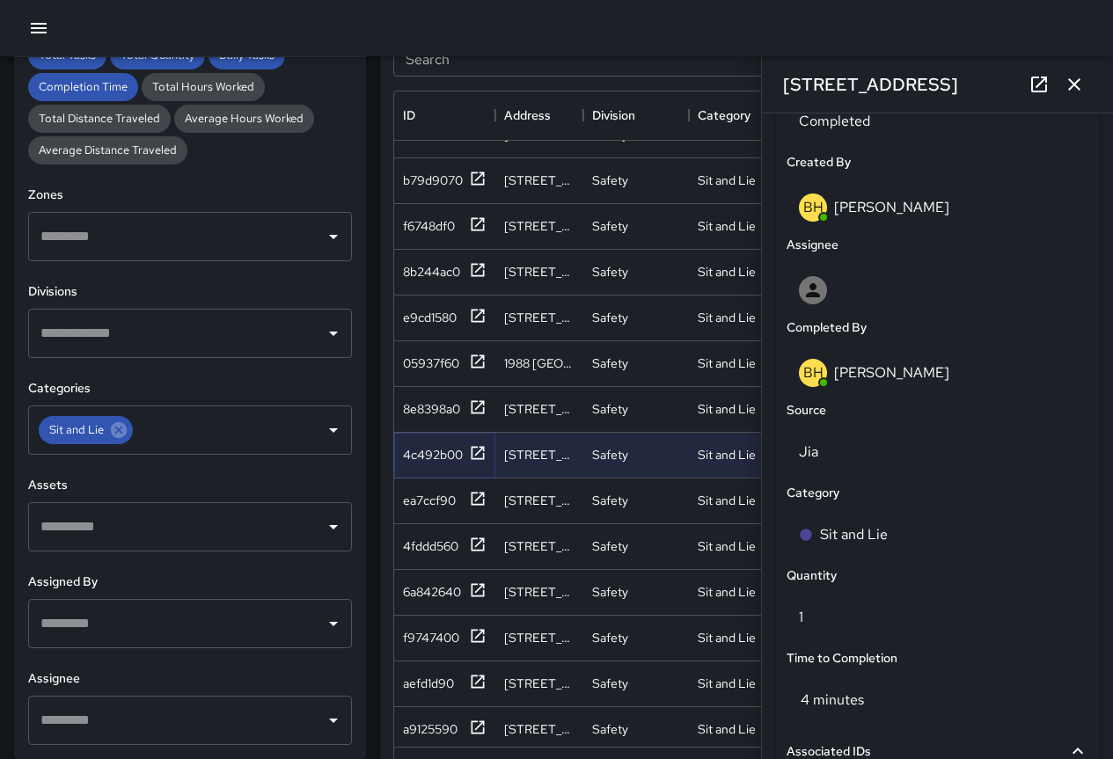
scroll to position [1178, 0]
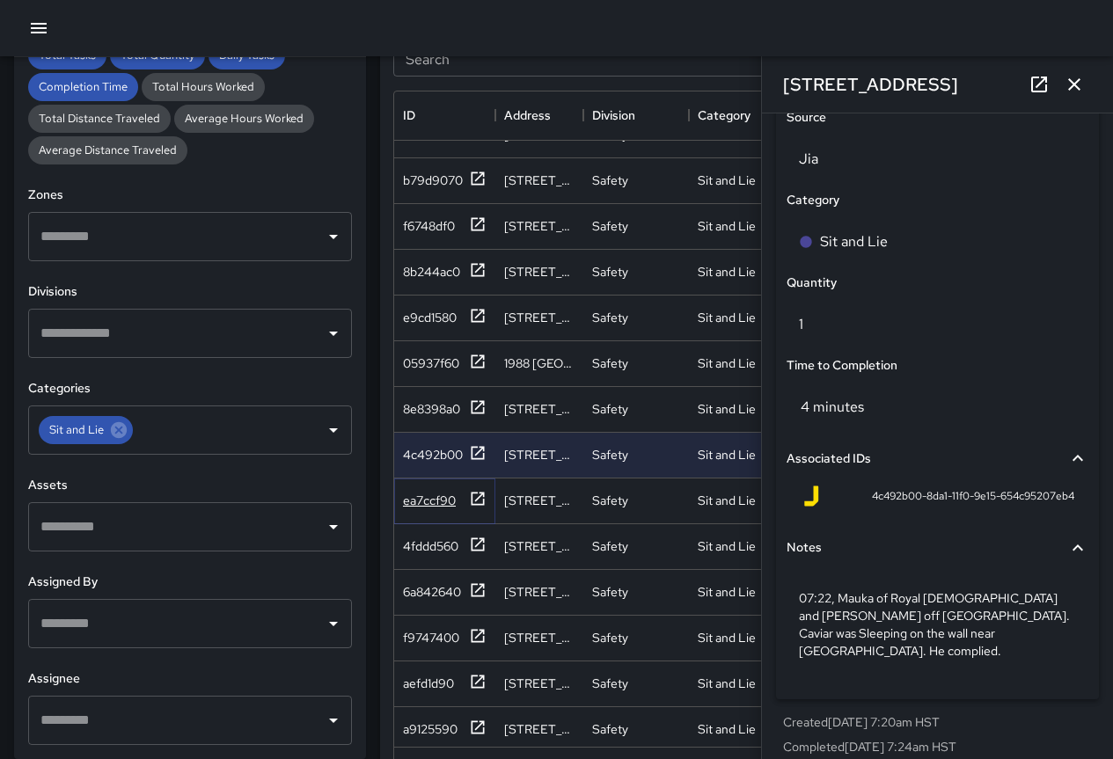
click at [449, 498] on div "ea7ccf90" at bounding box center [429, 501] width 53 height 18
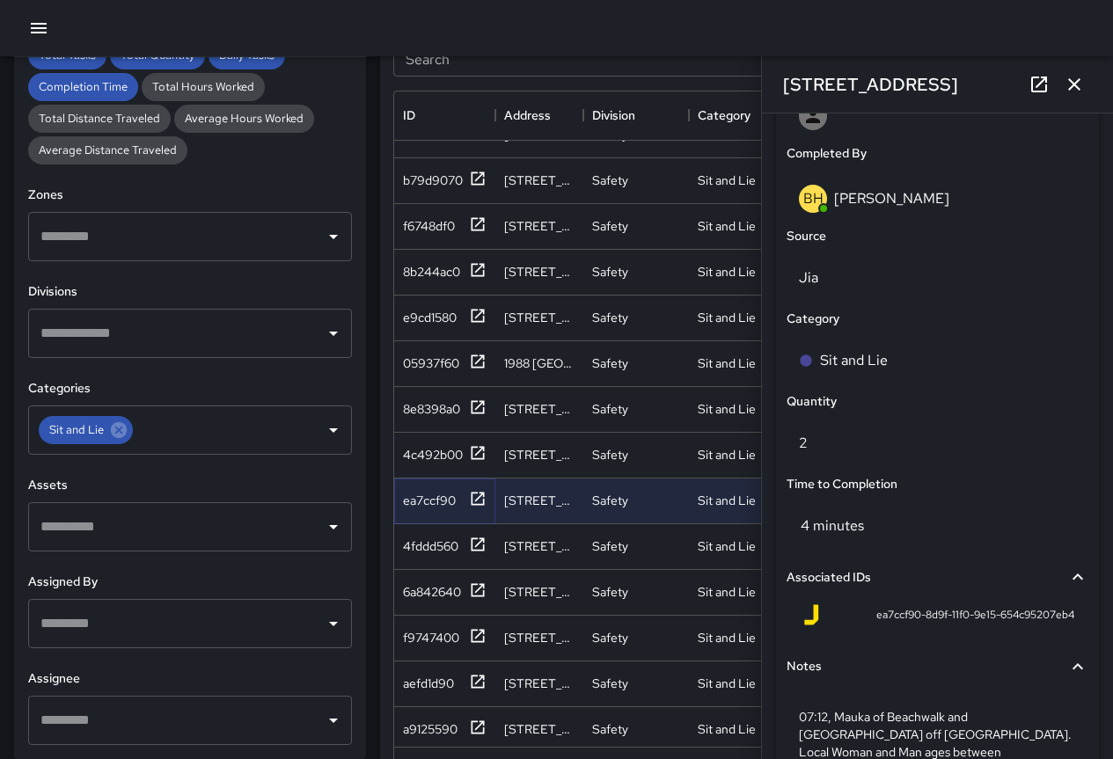
scroll to position [1213, 0]
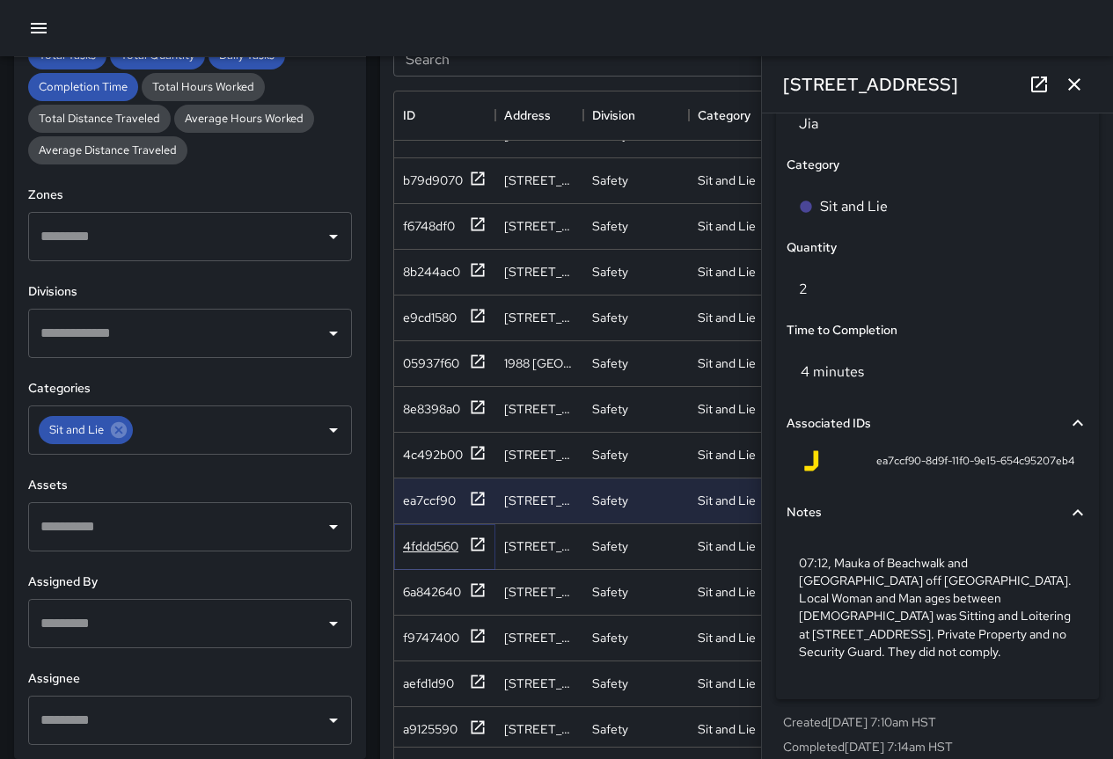
click at [437, 551] on div "4fddd560" at bounding box center [430, 547] width 55 height 18
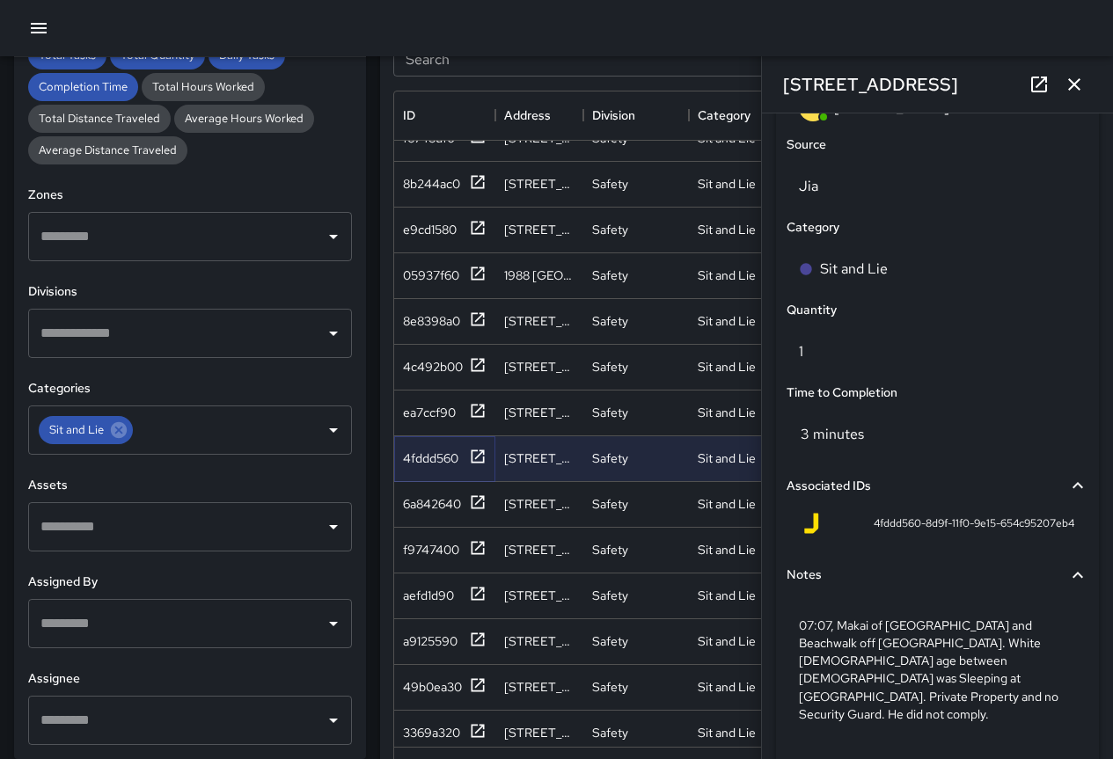
scroll to position [1196, 0]
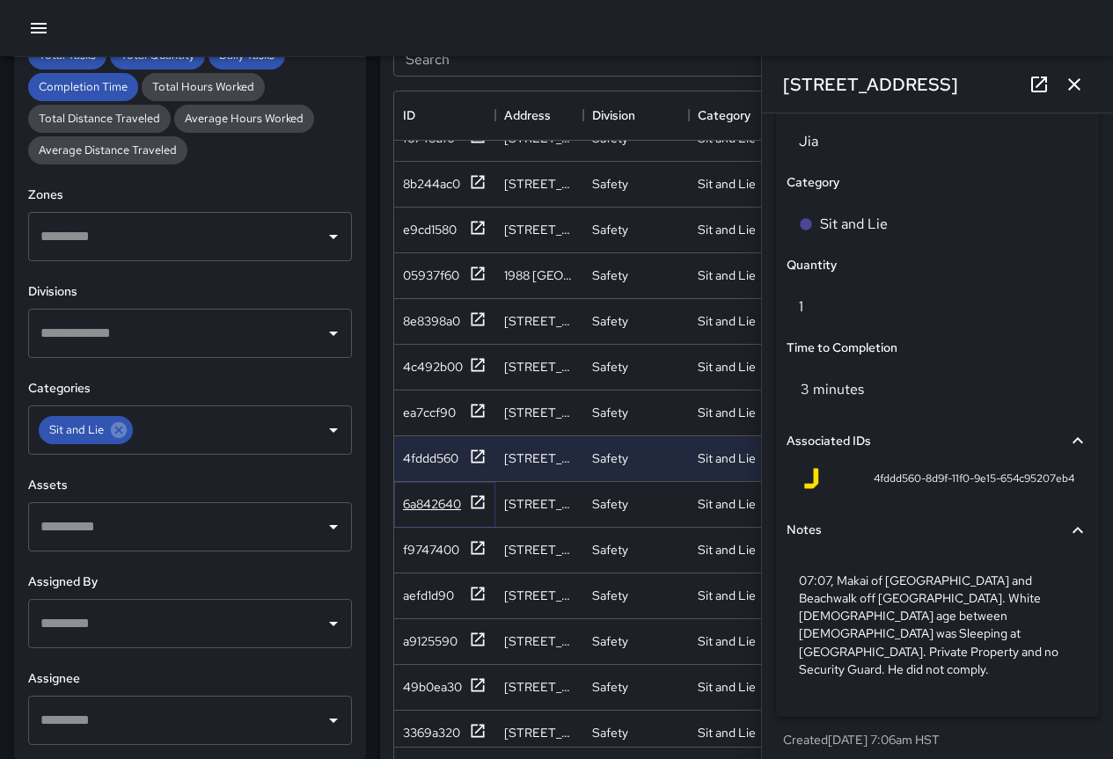
click at [440, 500] on div "6a842640" at bounding box center [432, 504] width 58 height 18
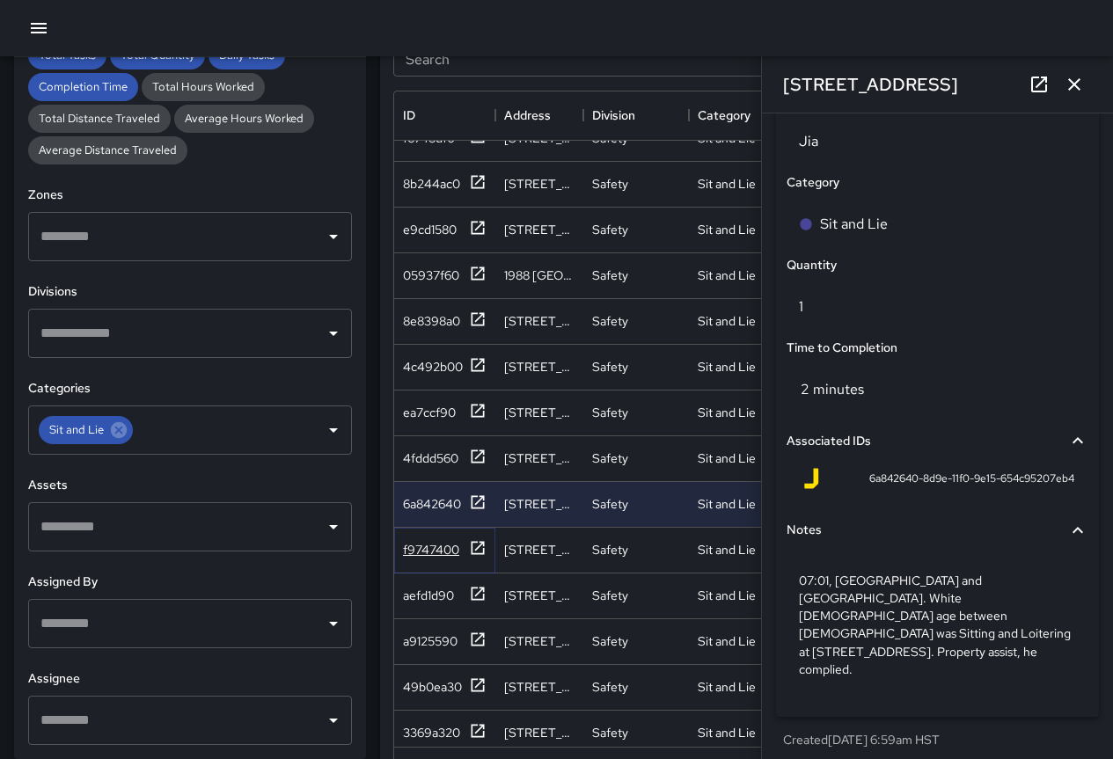
click at [432, 546] on div "f9747400" at bounding box center [431, 550] width 56 height 18
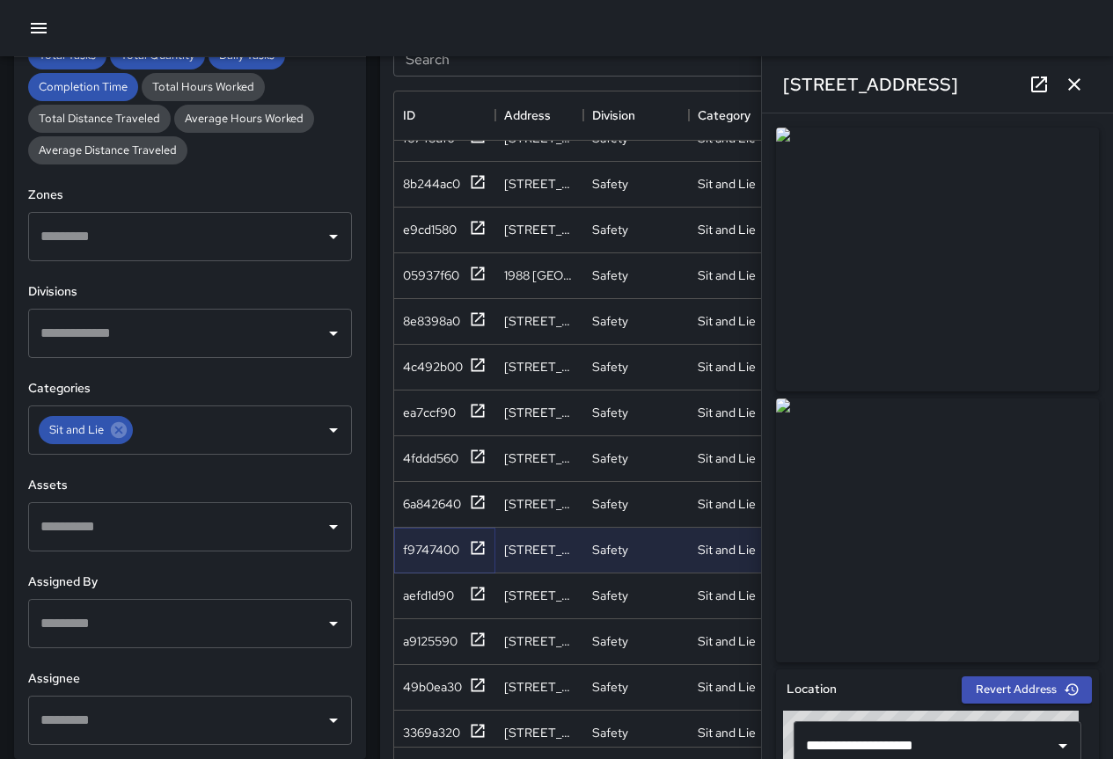
scroll to position [1142, 0]
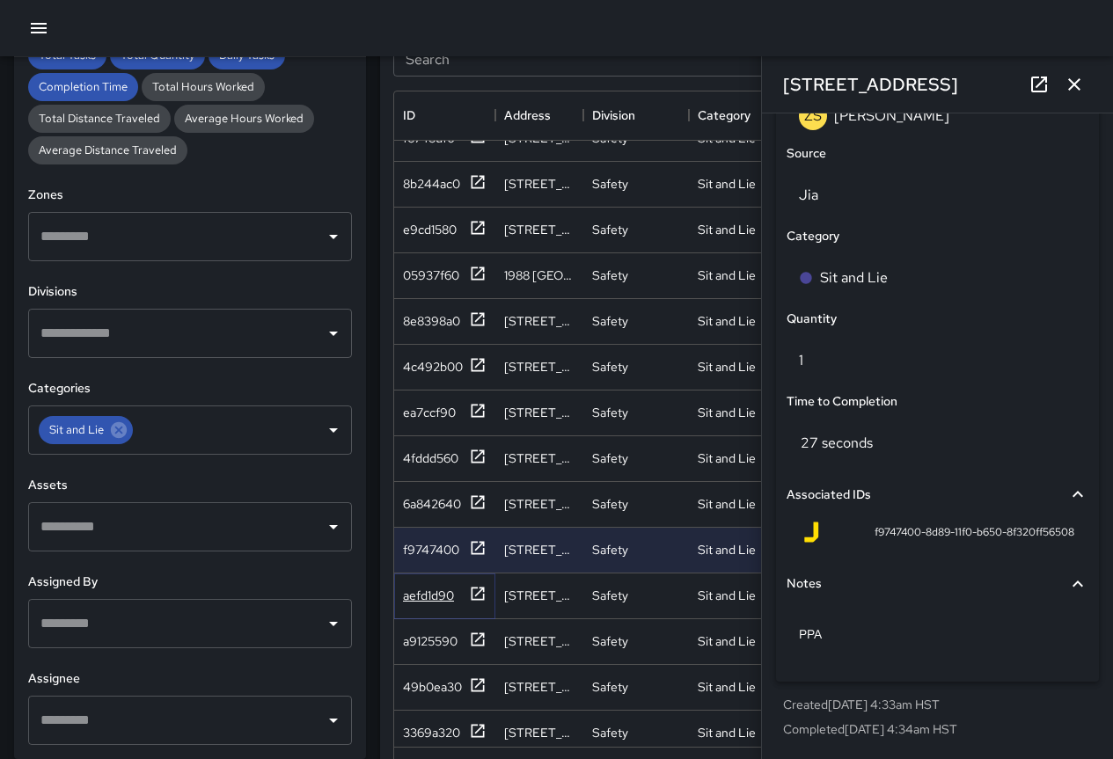
click at [409, 591] on div "aefd1d90" at bounding box center [428, 596] width 51 height 18
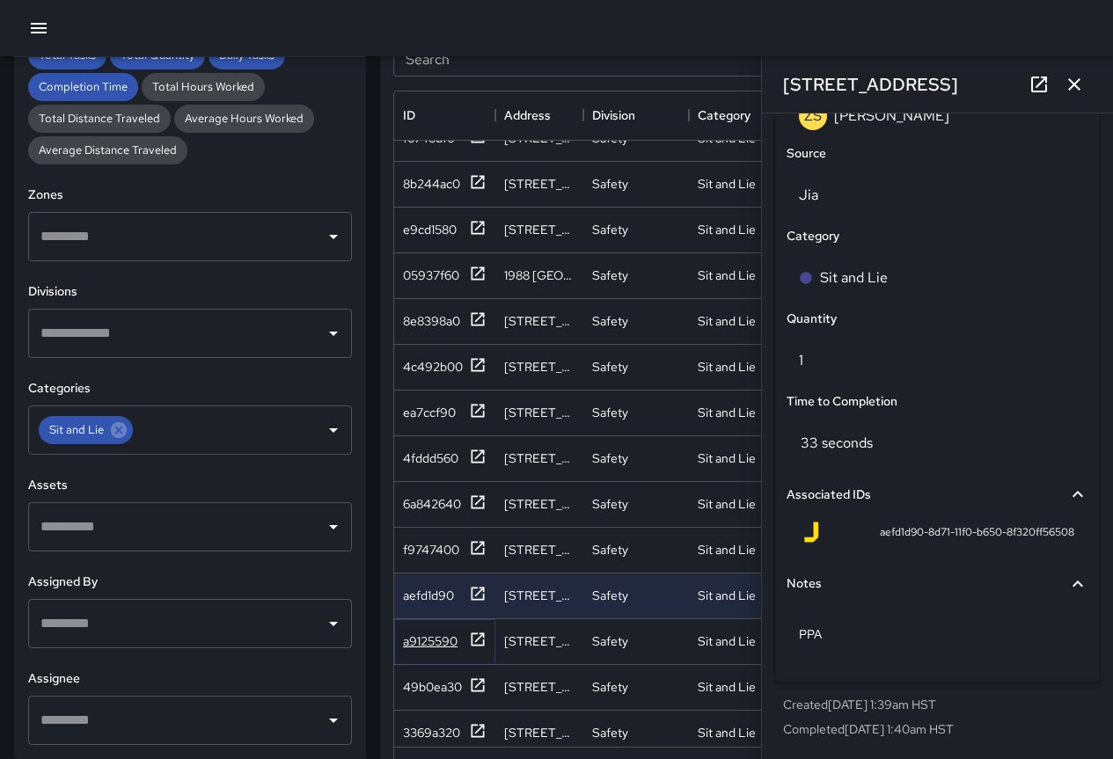
click at [436, 643] on div "a9125590" at bounding box center [430, 642] width 55 height 18
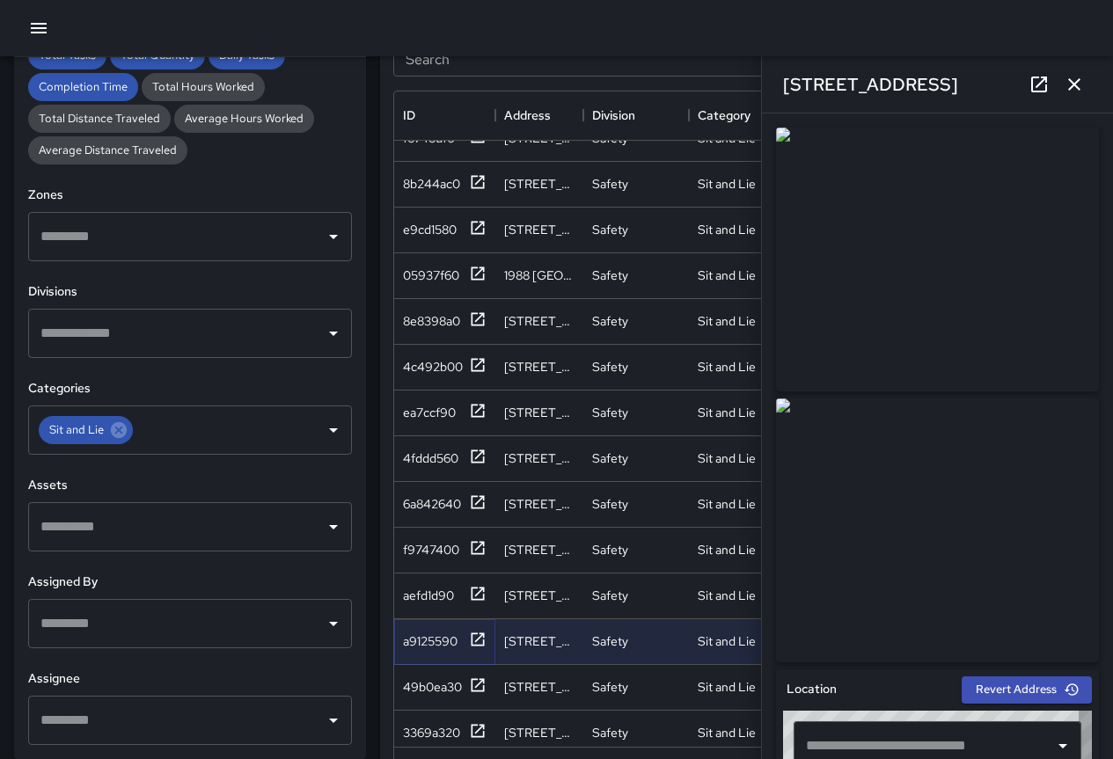
type input "**********"
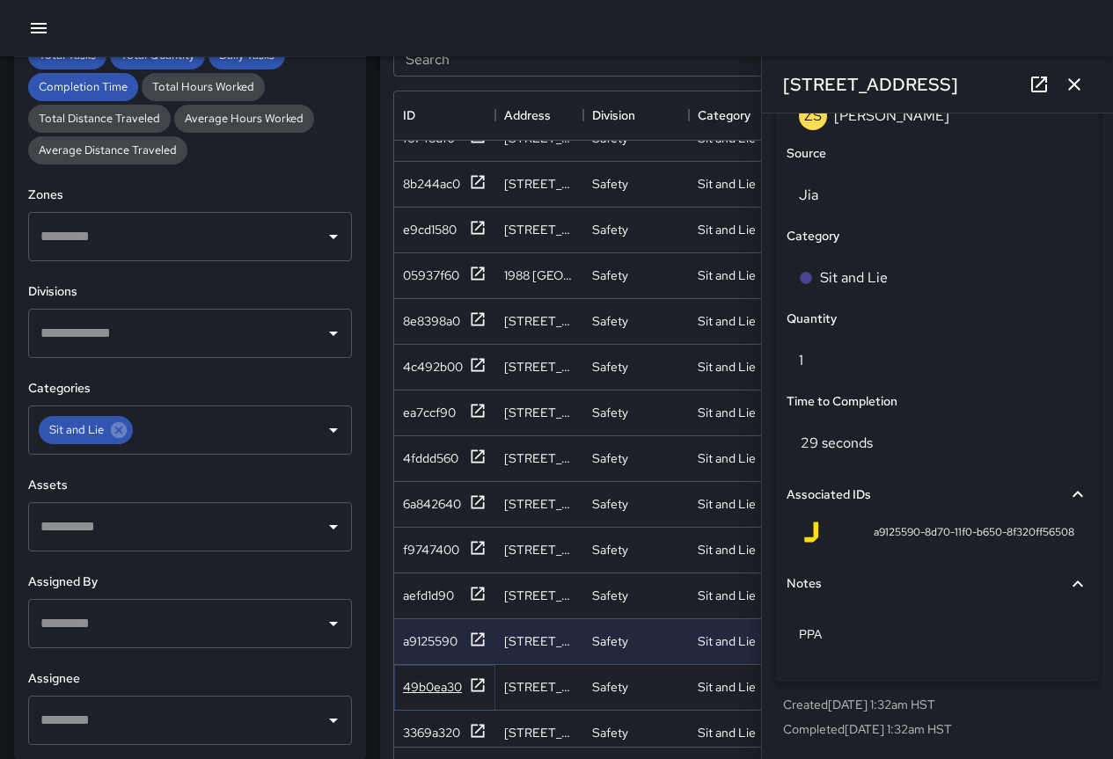
click at [421, 682] on div "49b0ea30" at bounding box center [432, 687] width 59 height 18
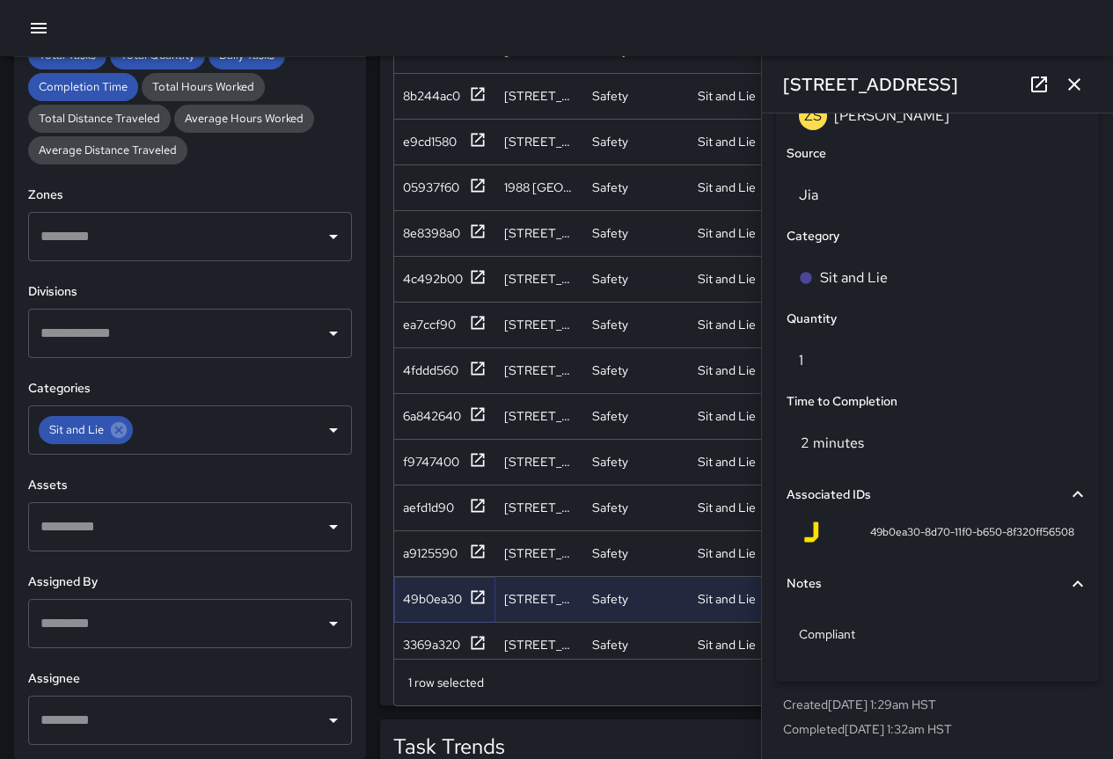
scroll to position [597, 0]
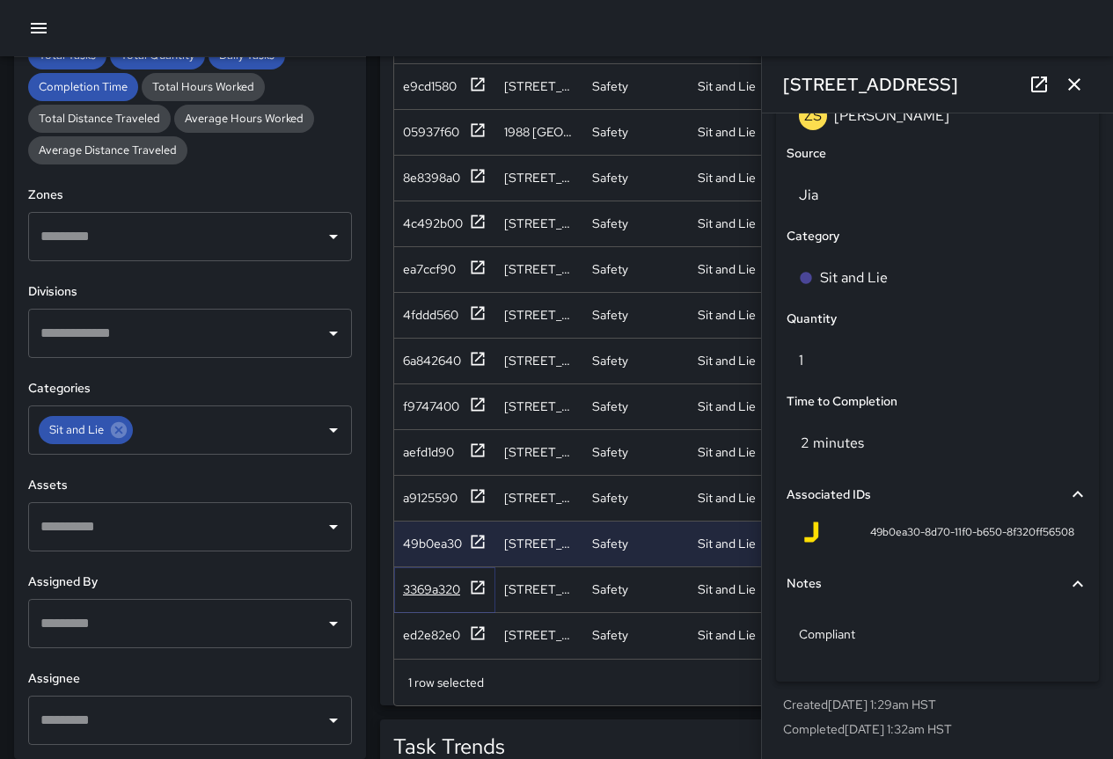
click at [437, 581] on div "3369a320" at bounding box center [431, 590] width 57 height 18
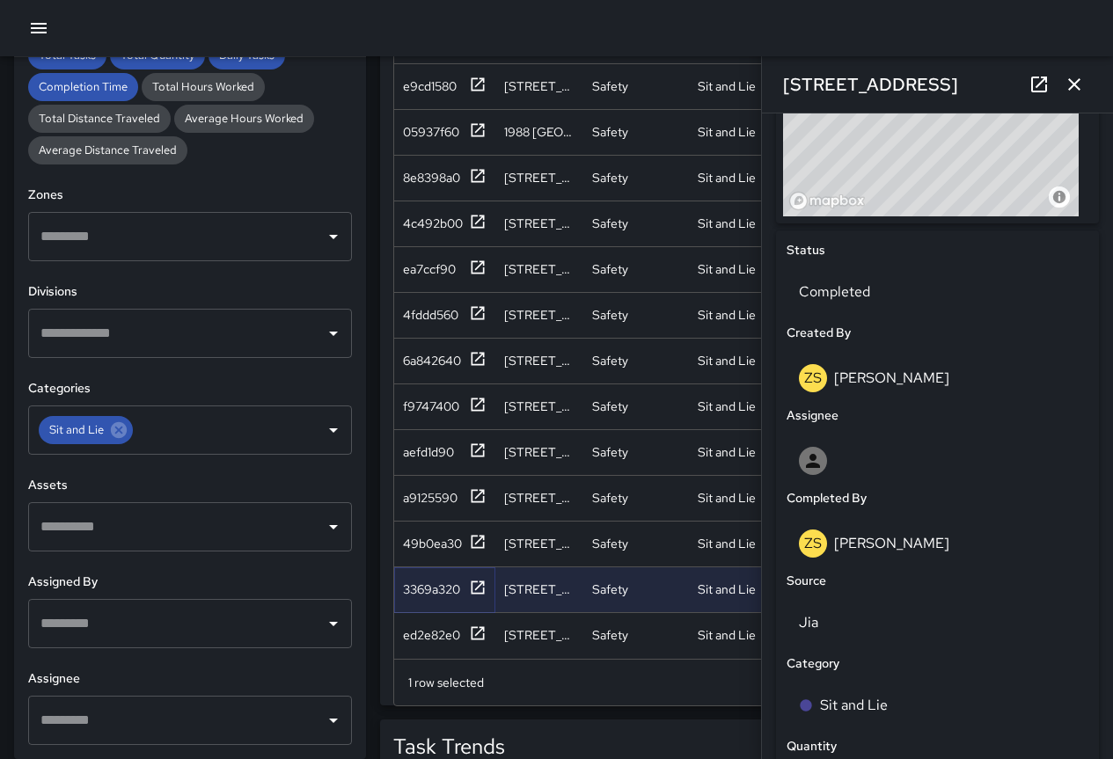
scroll to position [1142, 0]
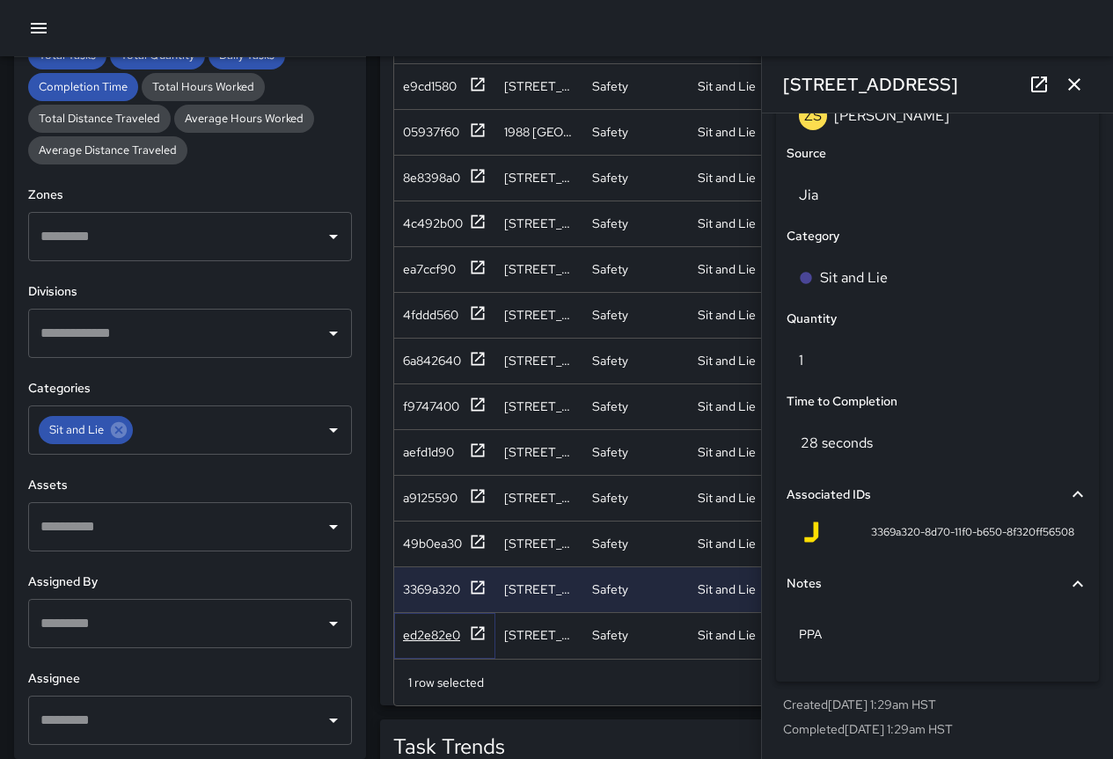
click at [449, 627] on div "ed2e82e0" at bounding box center [431, 636] width 57 height 18
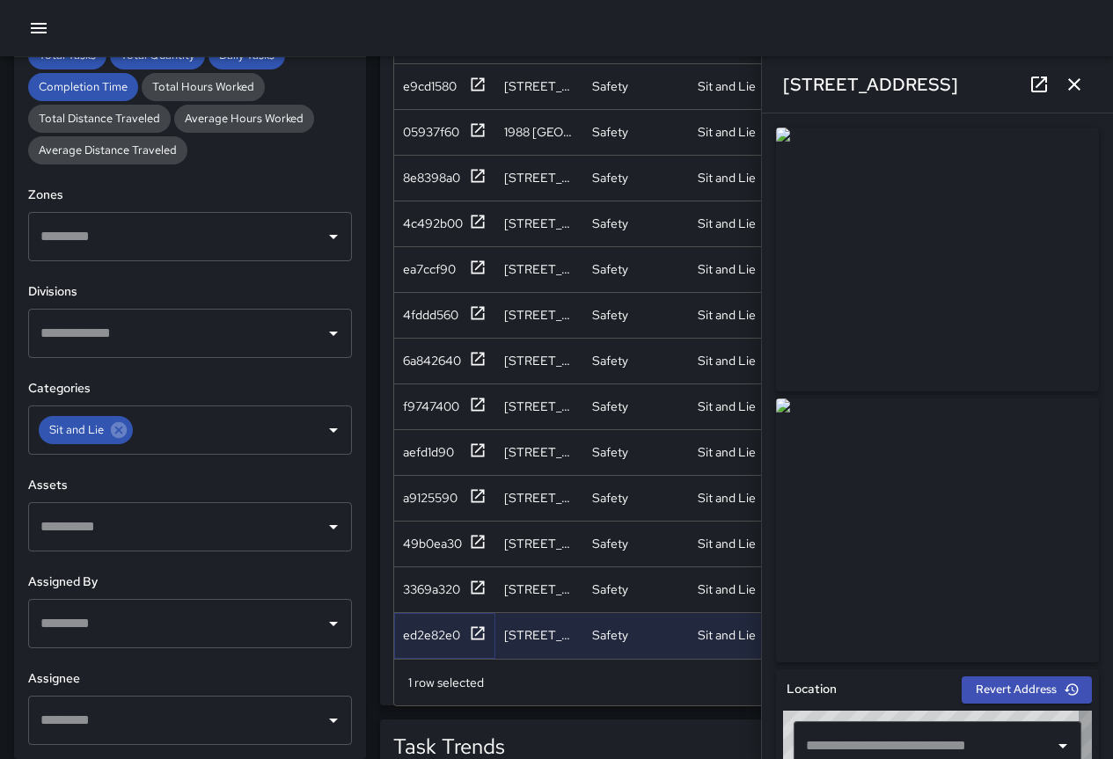
type input "**********"
